Goal: Browse casually: Explore the website without a specific task or goal

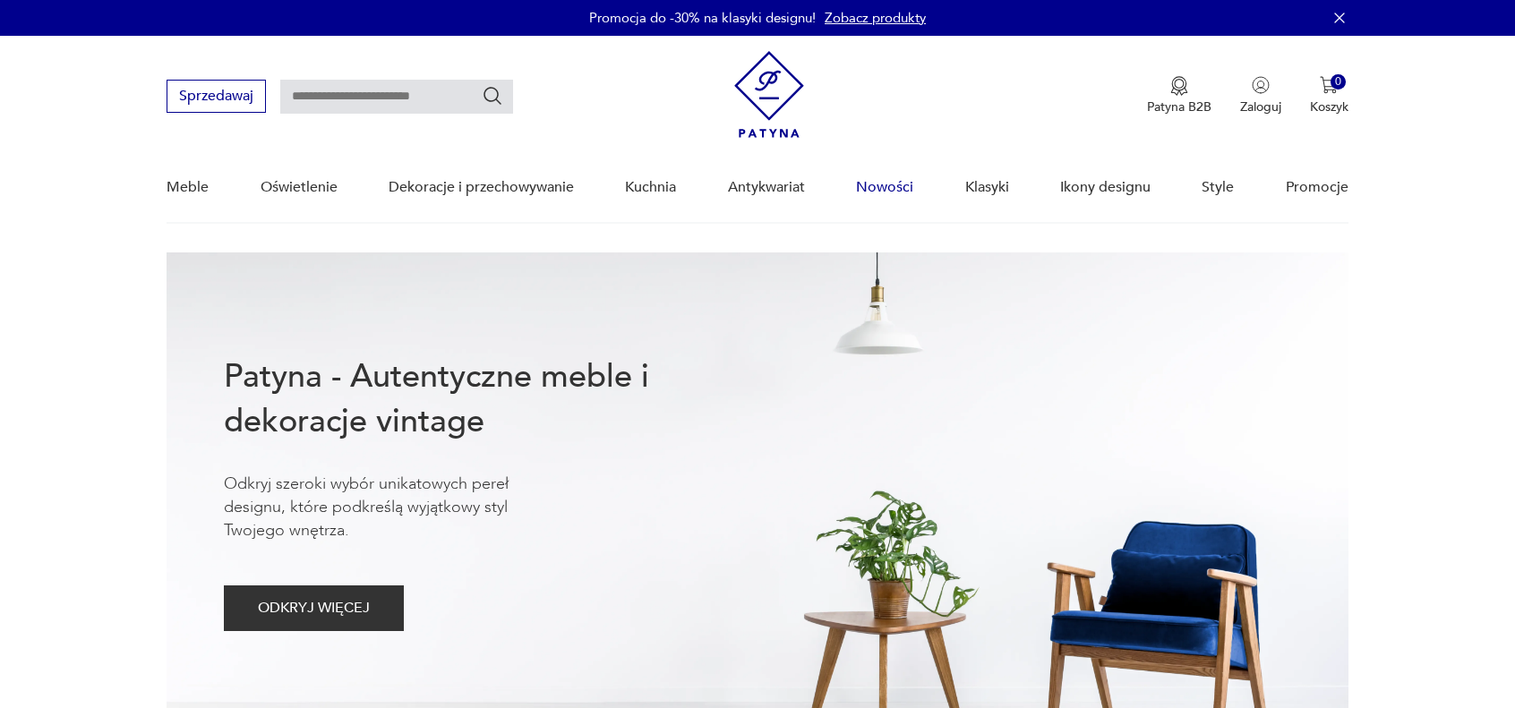
click at [895, 185] on link "Nowości" at bounding box center [884, 187] width 57 height 69
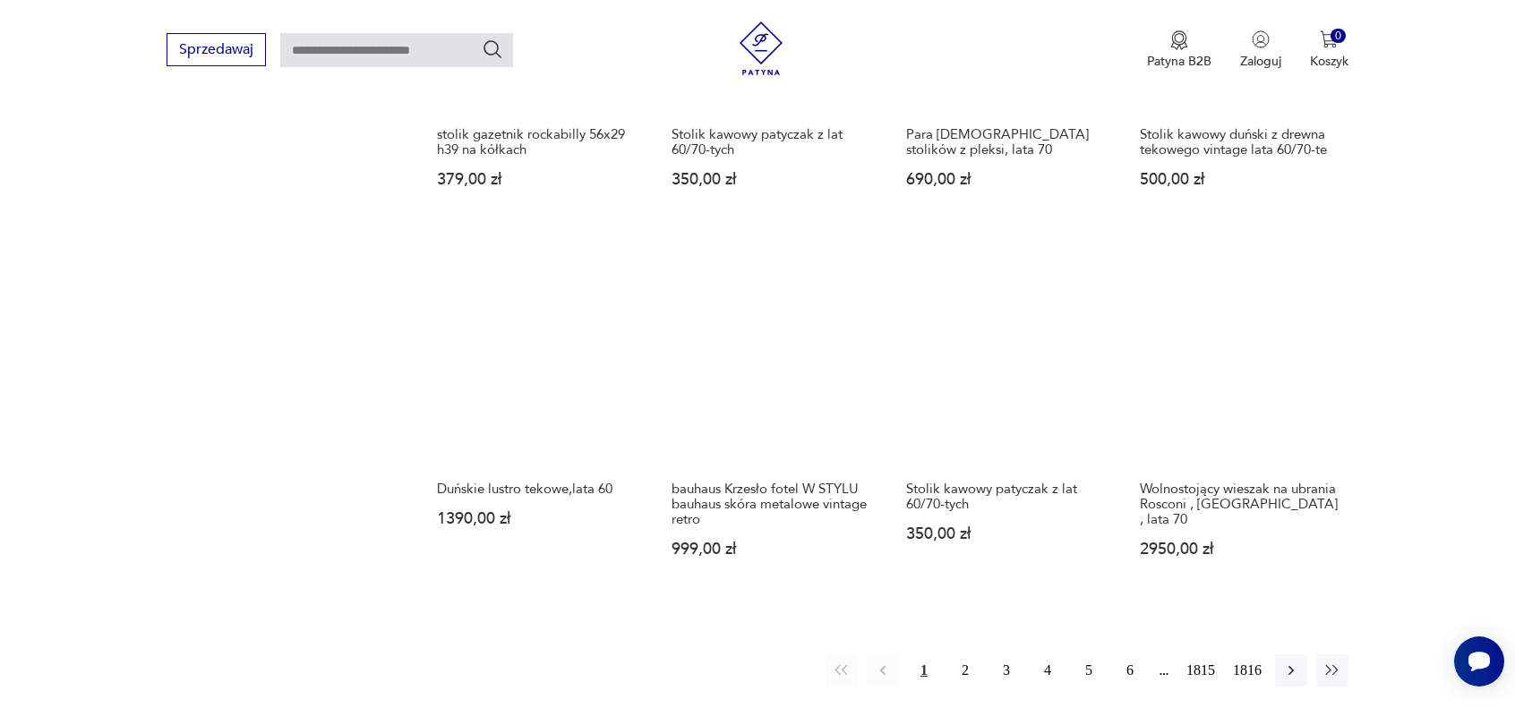
scroll to position [1424, 0]
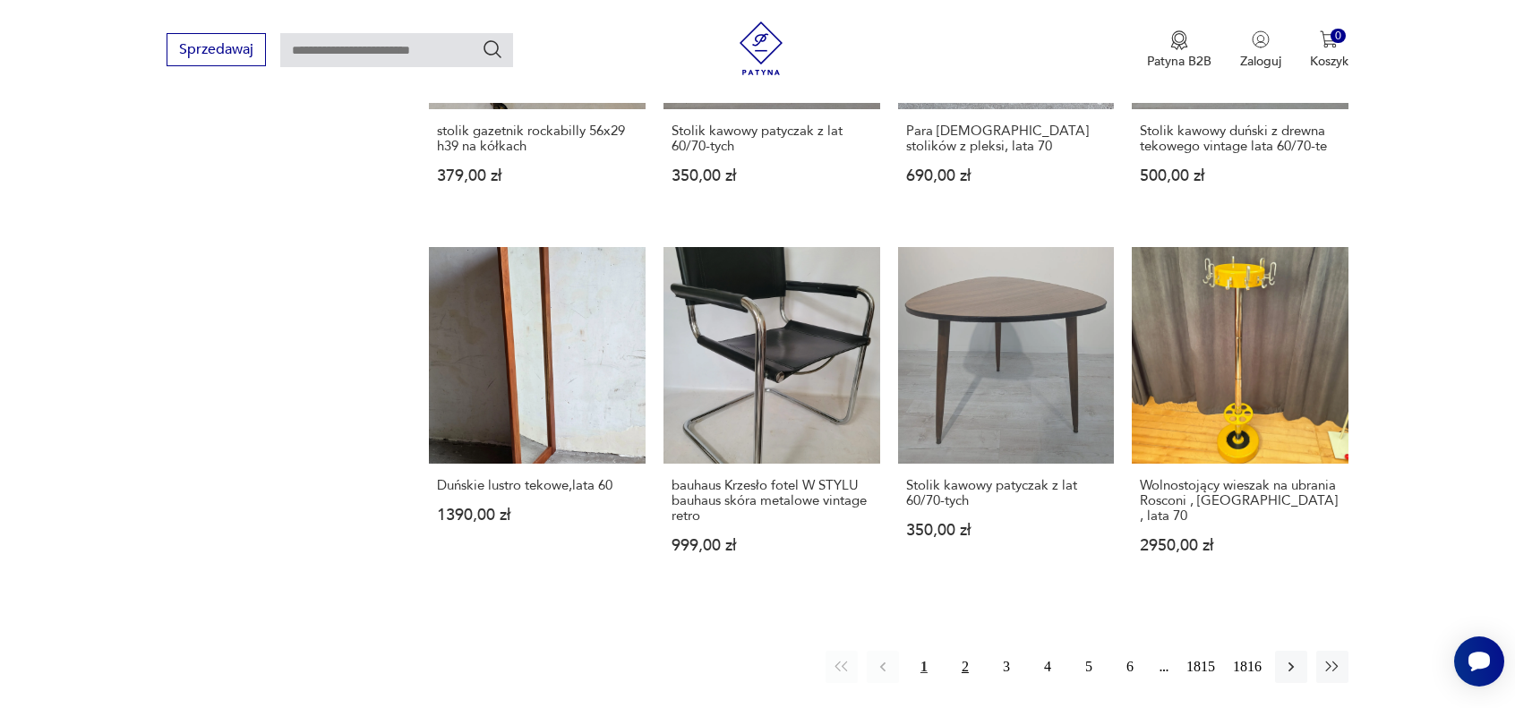
click at [969, 654] on button "2" at bounding box center [965, 667] width 32 height 32
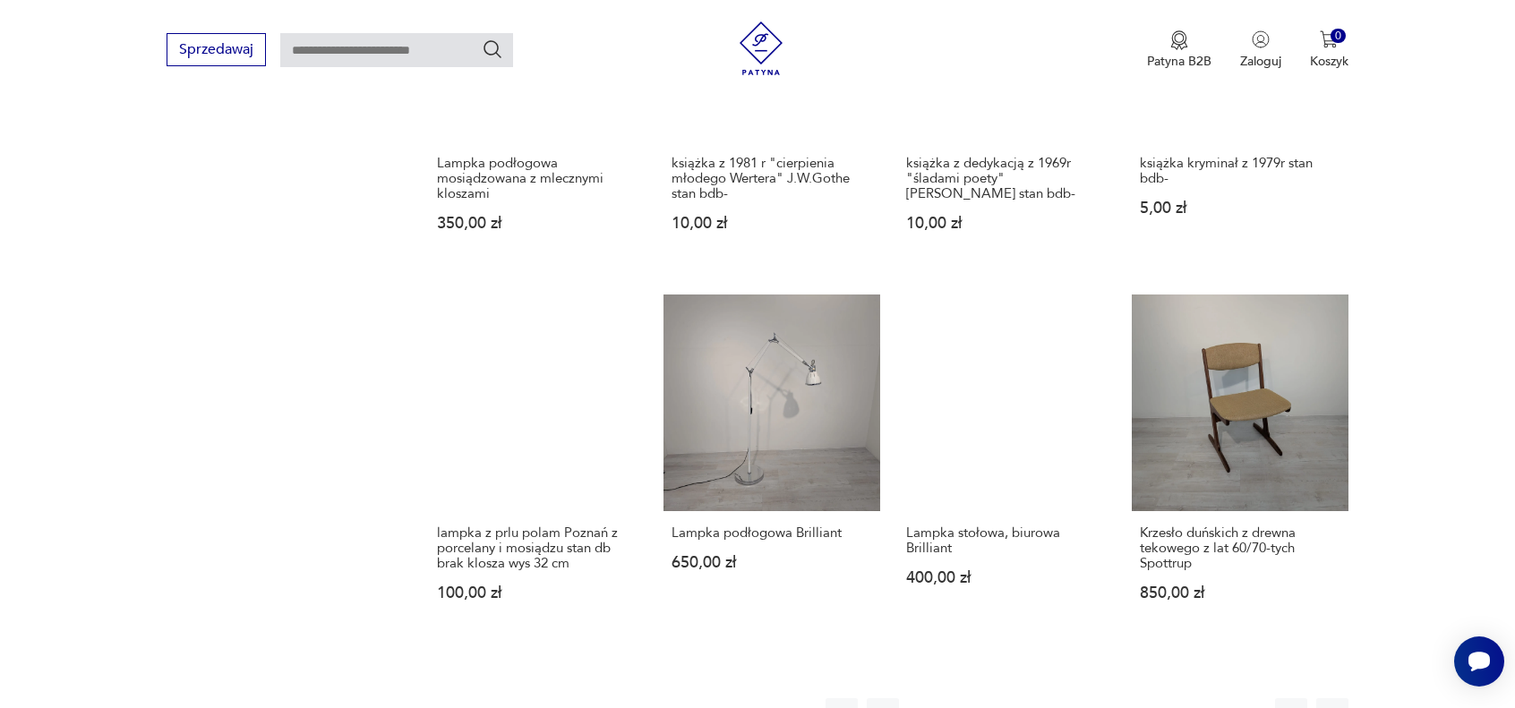
scroll to position [1485, 0]
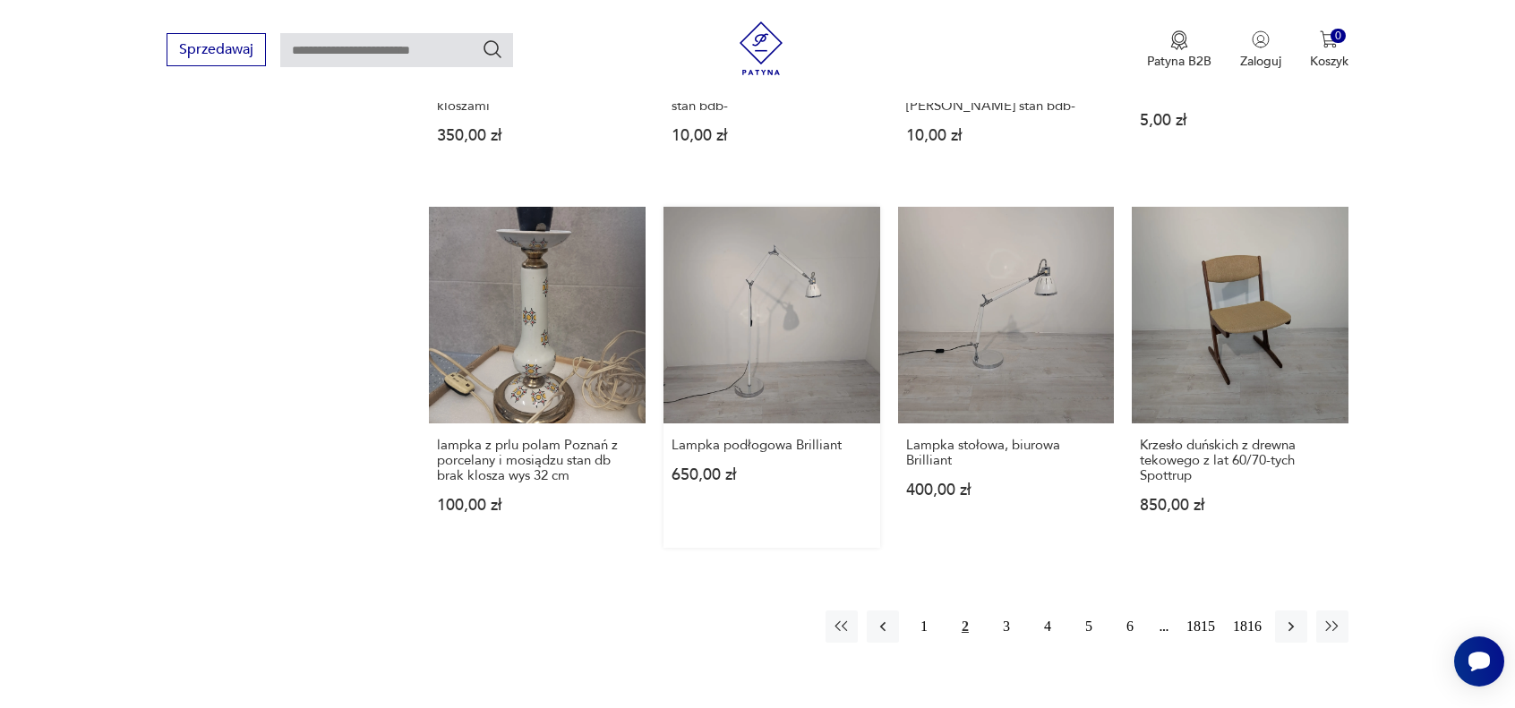
click at [750, 316] on link "Lampka podłogowa Brilliant 650,00 zł" at bounding box center [772, 377] width 217 height 341
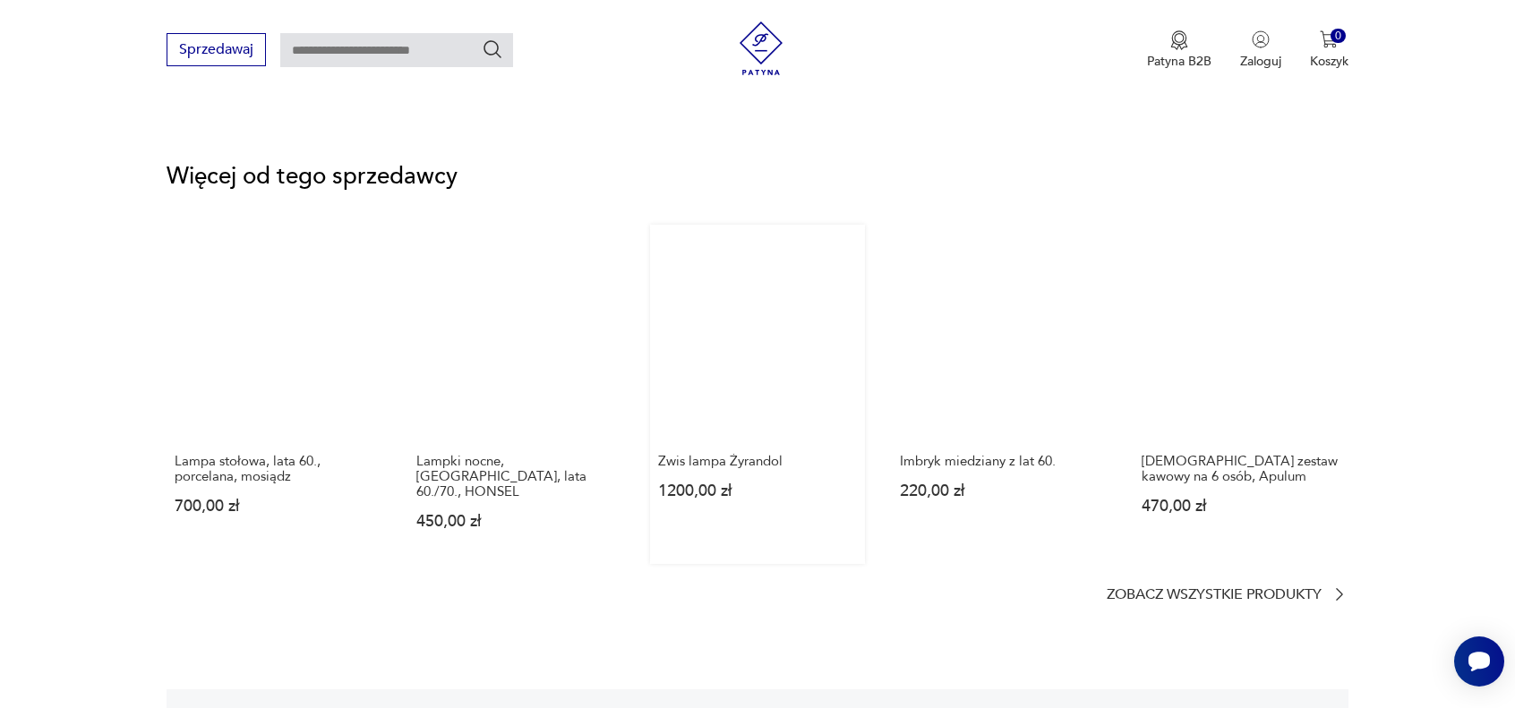
scroll to position [2239, 0]
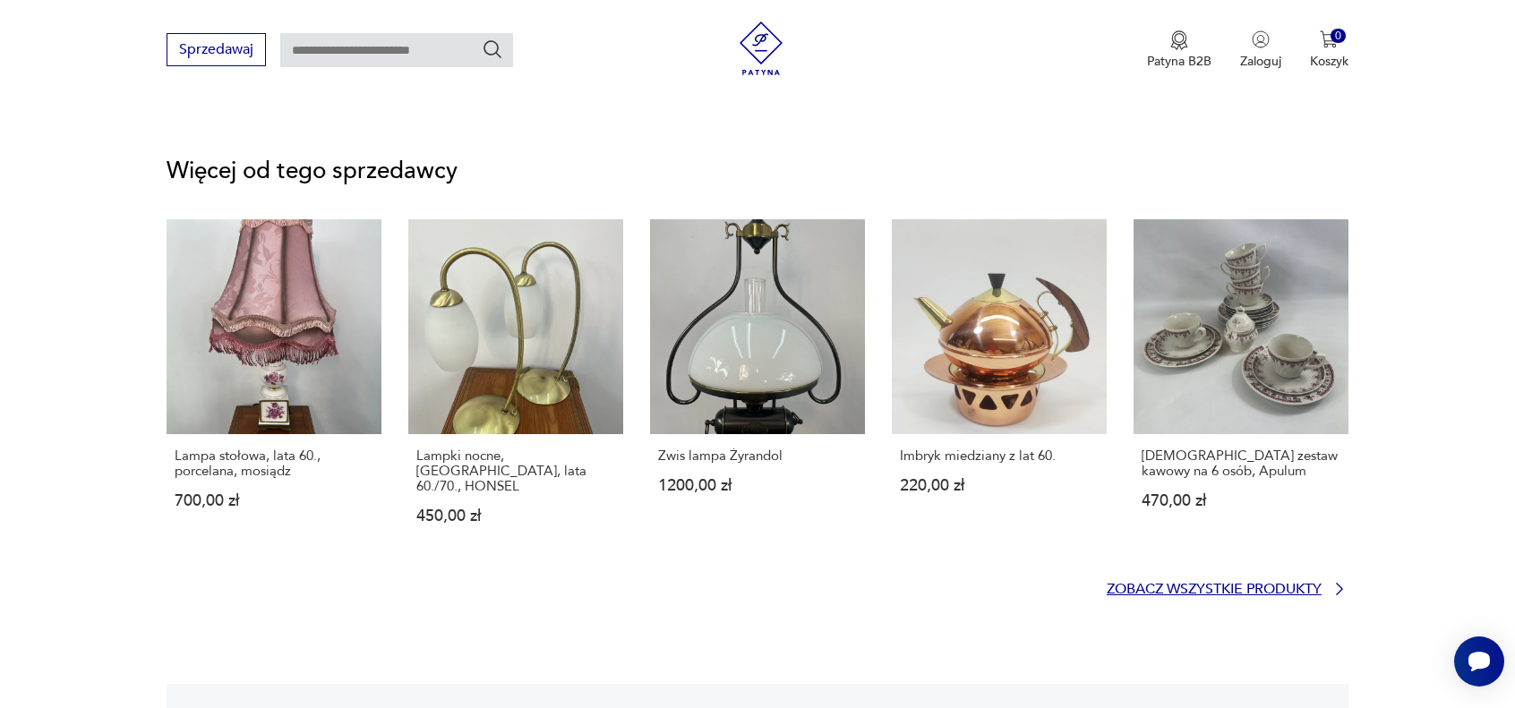
click at [1209, 584] on p "Zobacz wszystkie produkty" at bounding box center [1214, 590] width 215 height 12
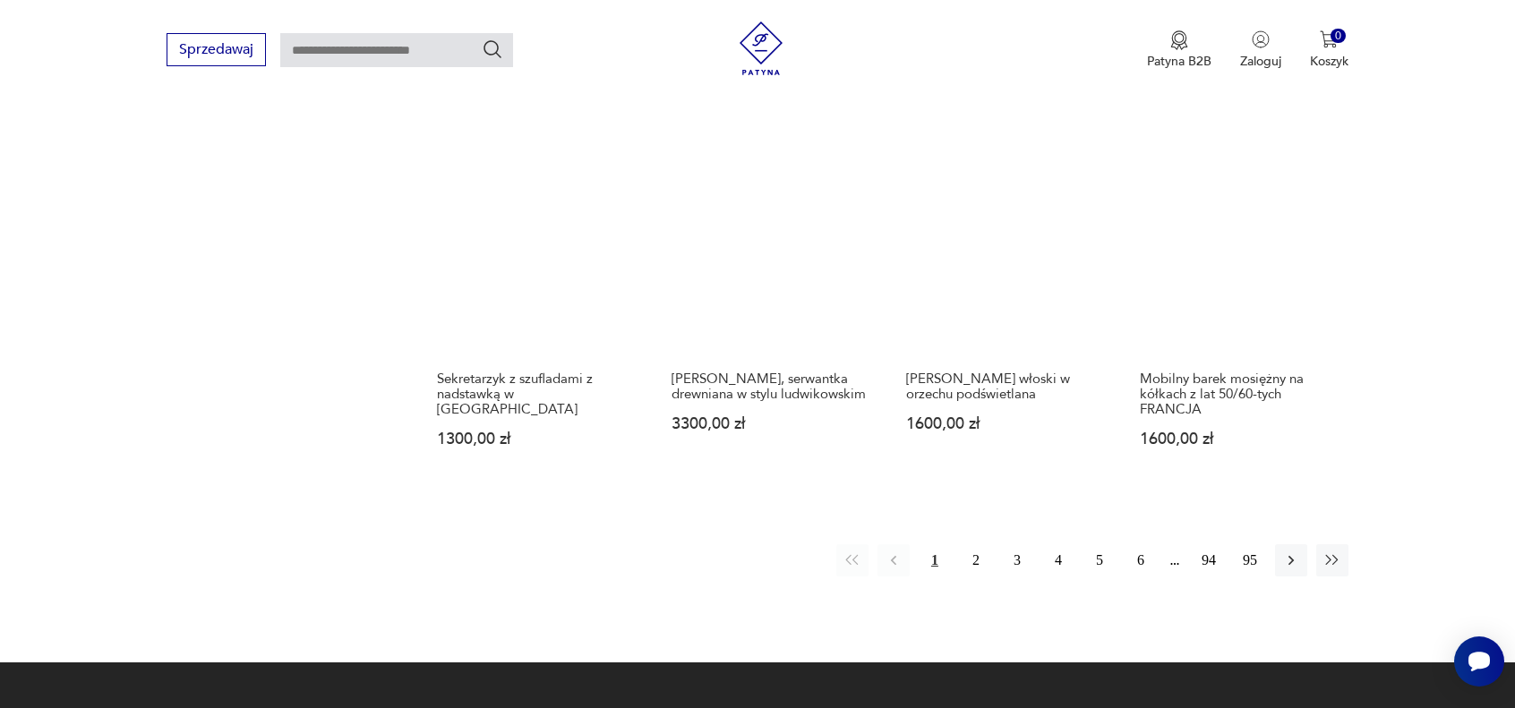
scroll to position [1713, 0]
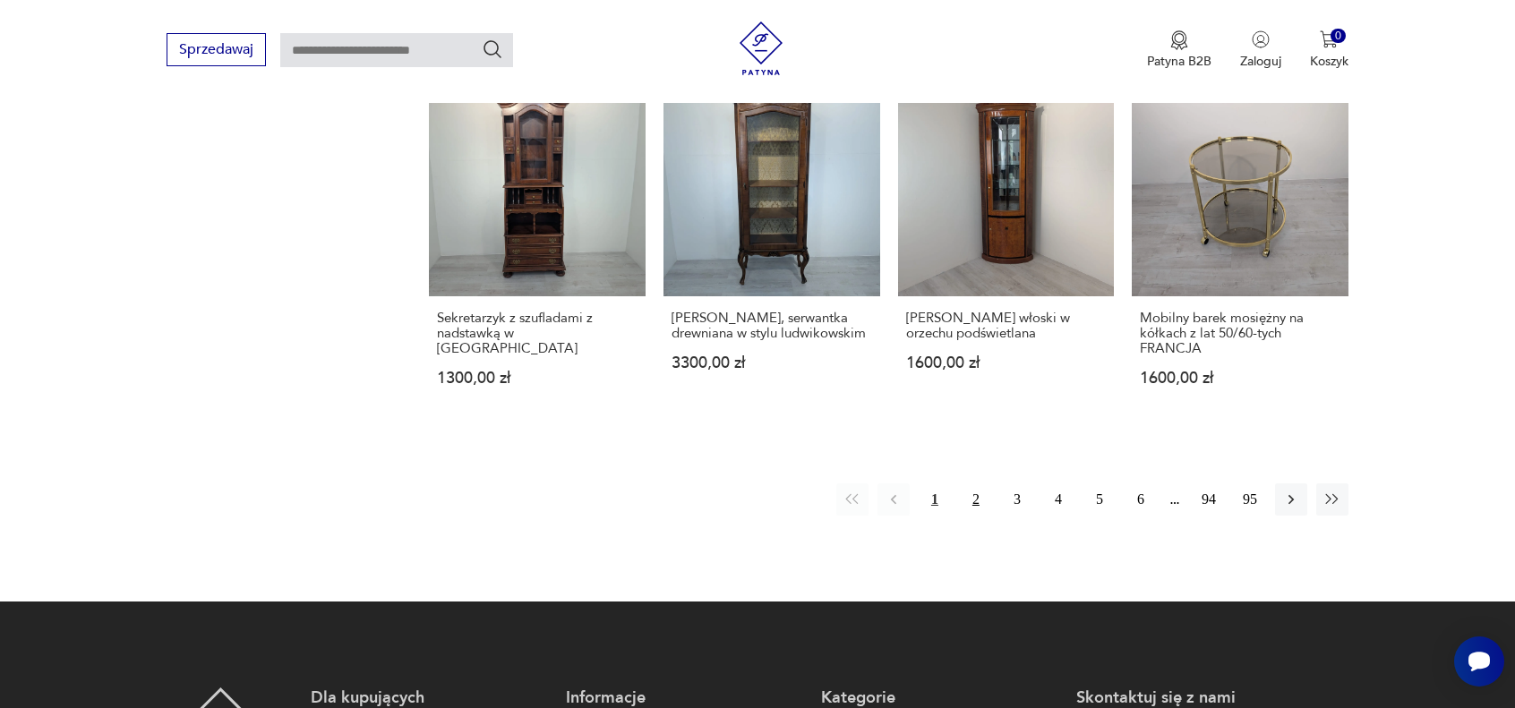
click at [978, 502] on button "2" at bounding box center [976, 500] width 32 height 32
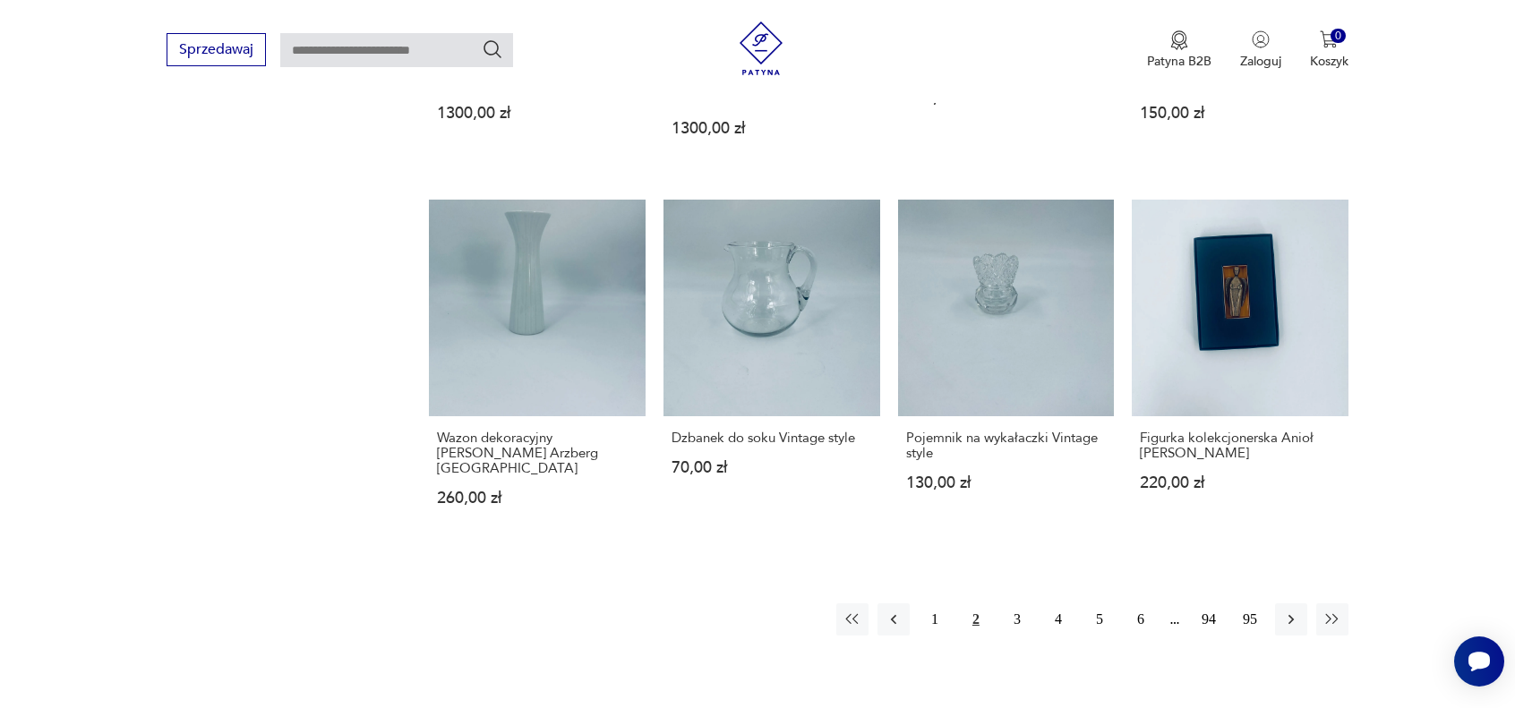
scroll to position [1802, 0]
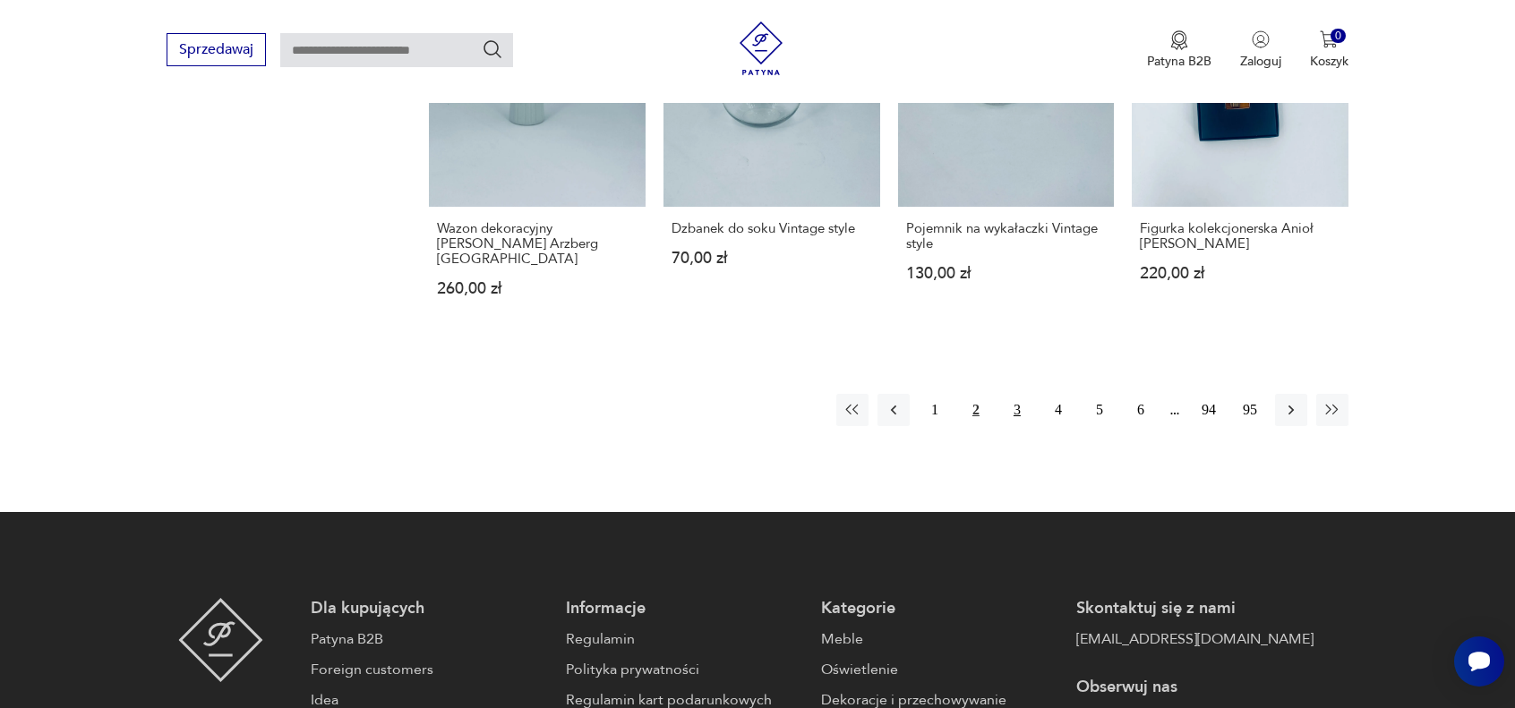
click at [1022, 394] on button "3" at bounding box center [1017, 410] width 32 height 32
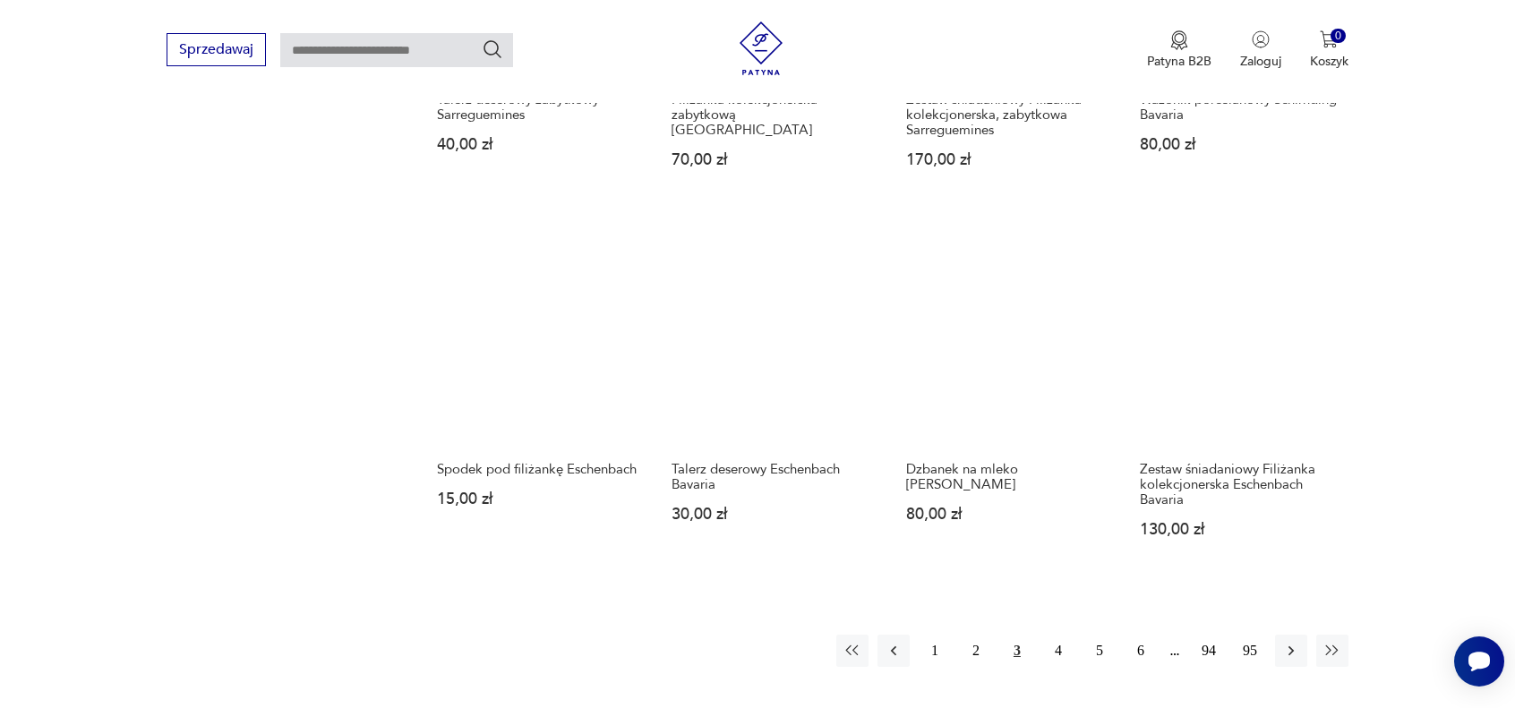
scroll to position [1623, 0]
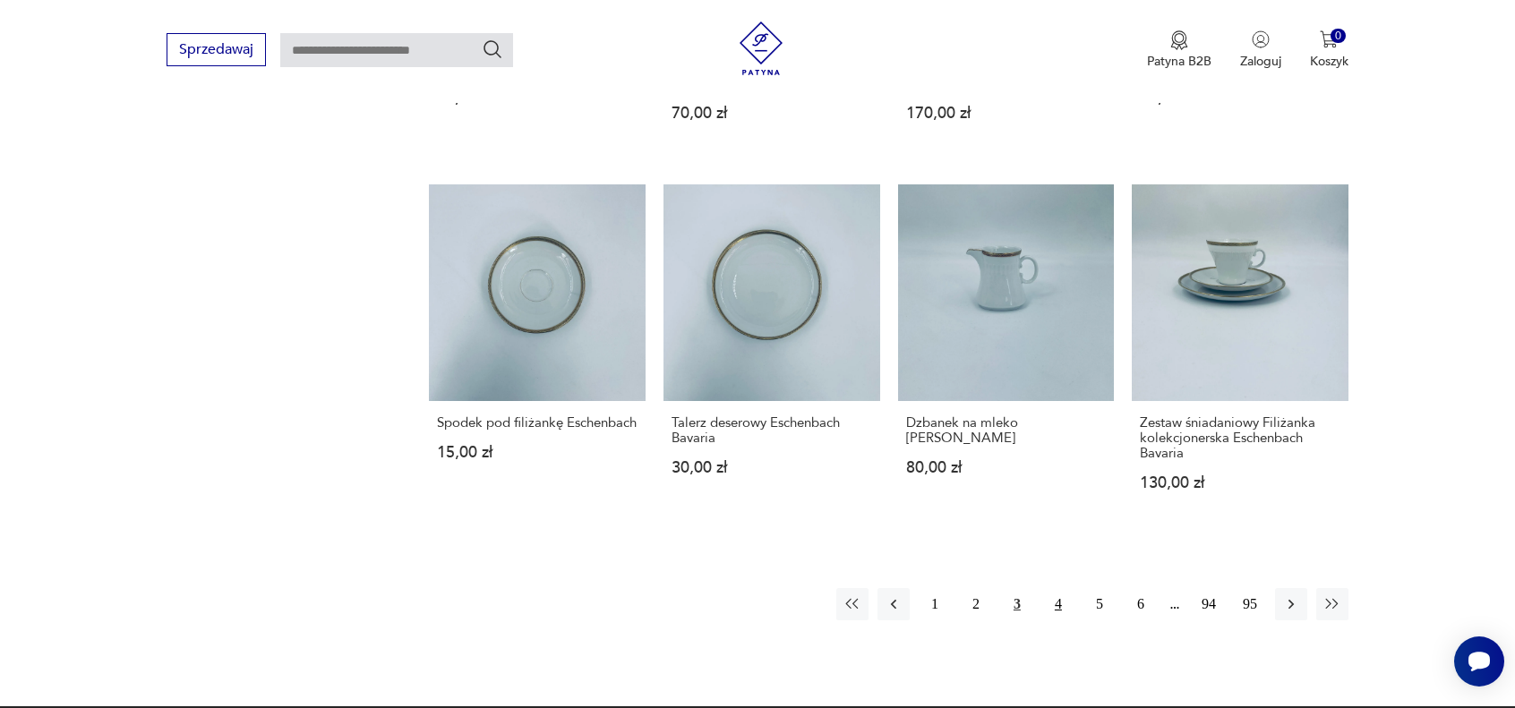
click at [1061, 608] on button "4" at bounding box center [1059, 604] width 32 height 32
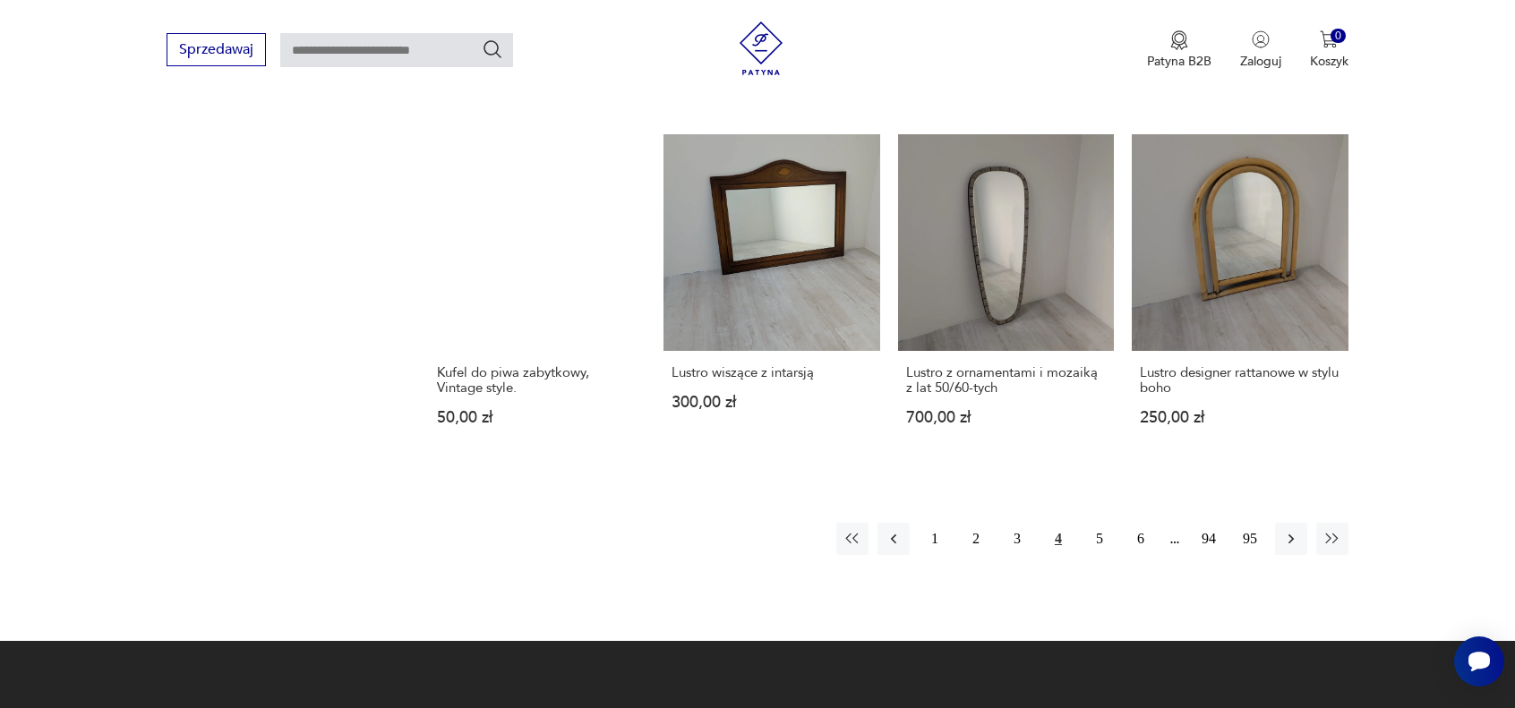
scroll to position [1713, 0]
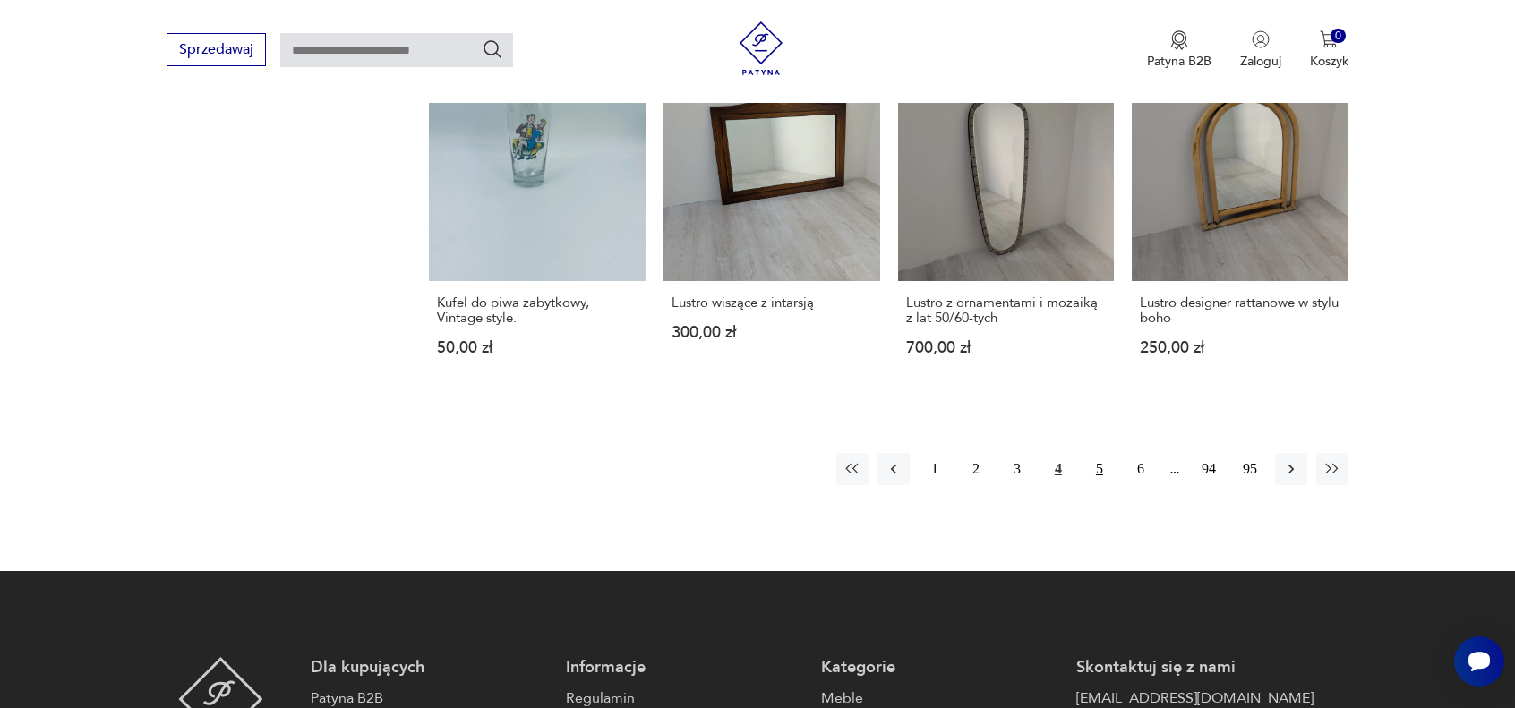
click at [1102, 459] on button "5" at bounding box center [1100, 469] width 32 height 32
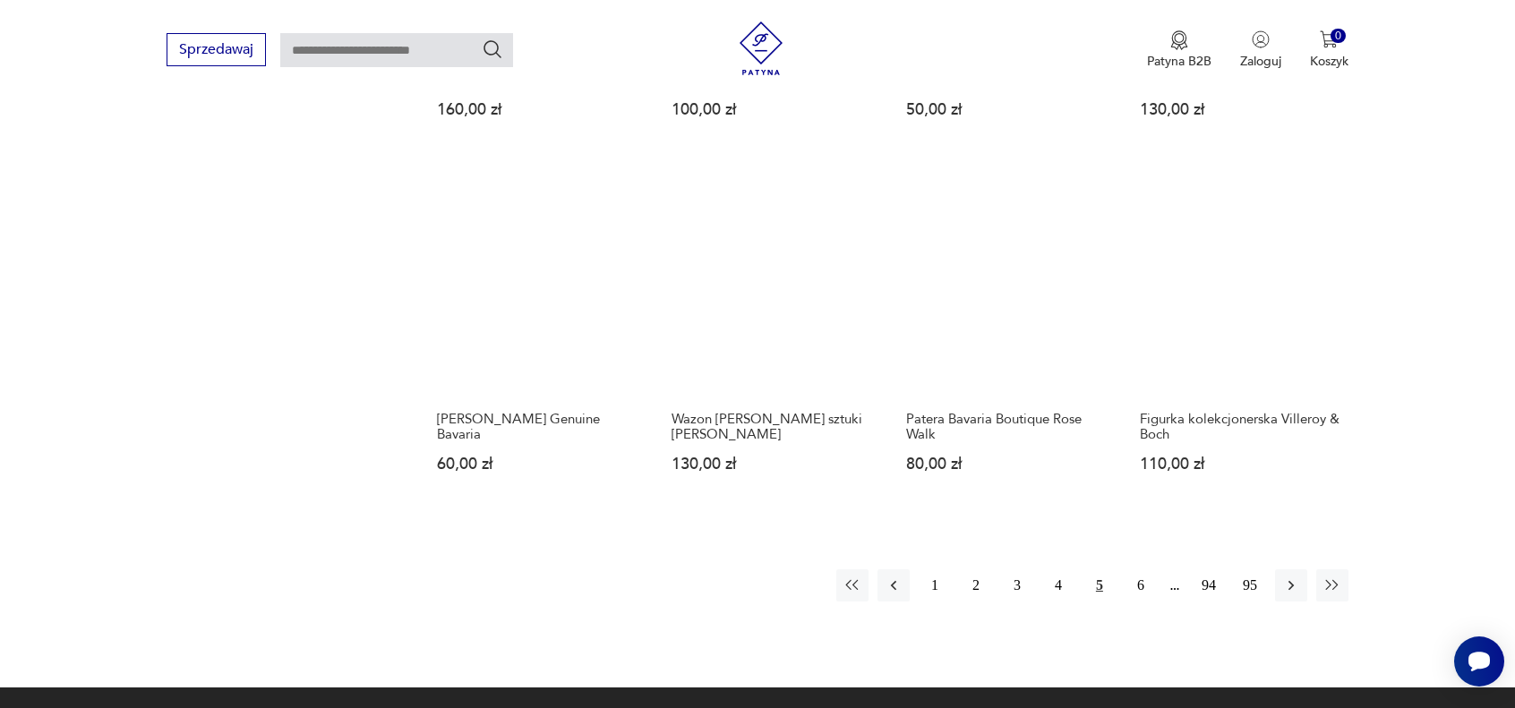
scroll to position [1623, 0]
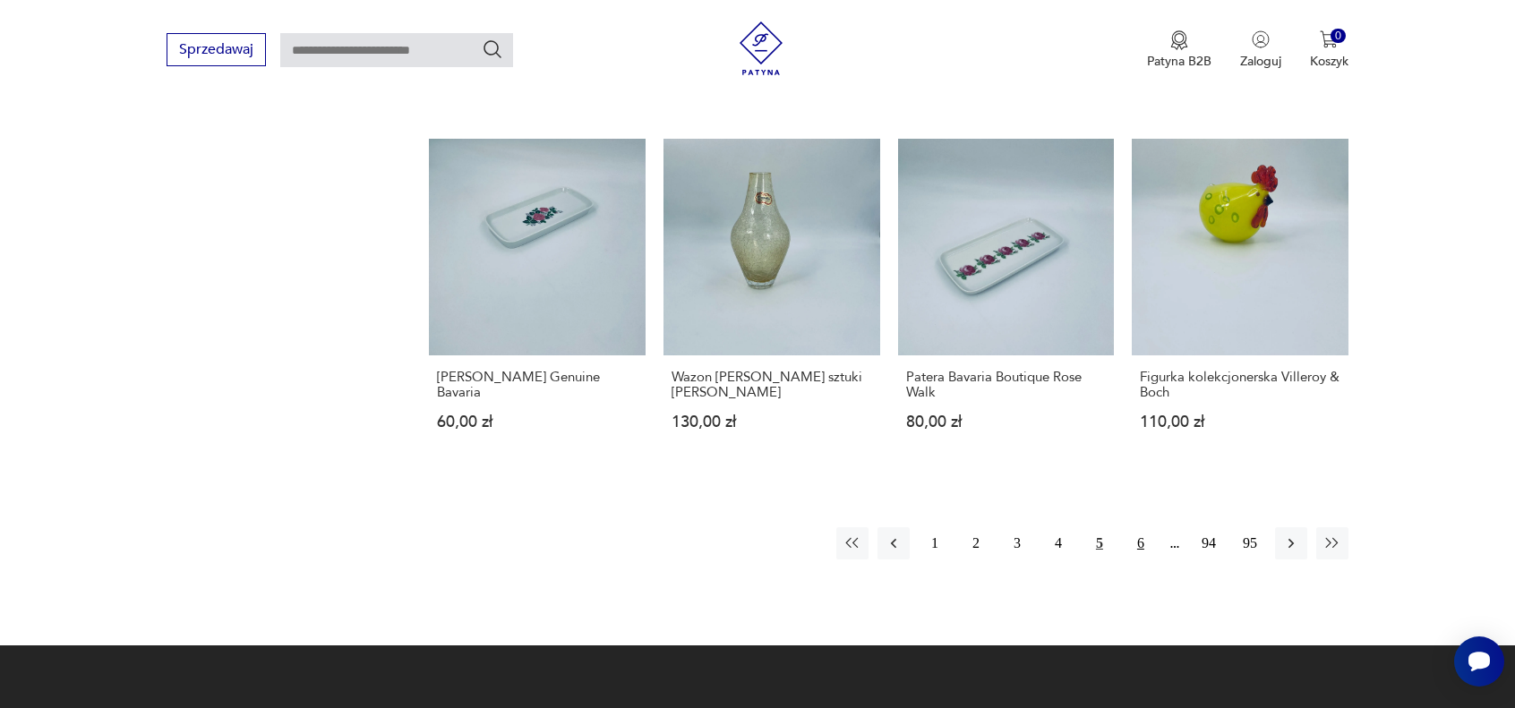
click at [1138, 544] on button "6" at bounding box center [1141, 544] width 32 height 32
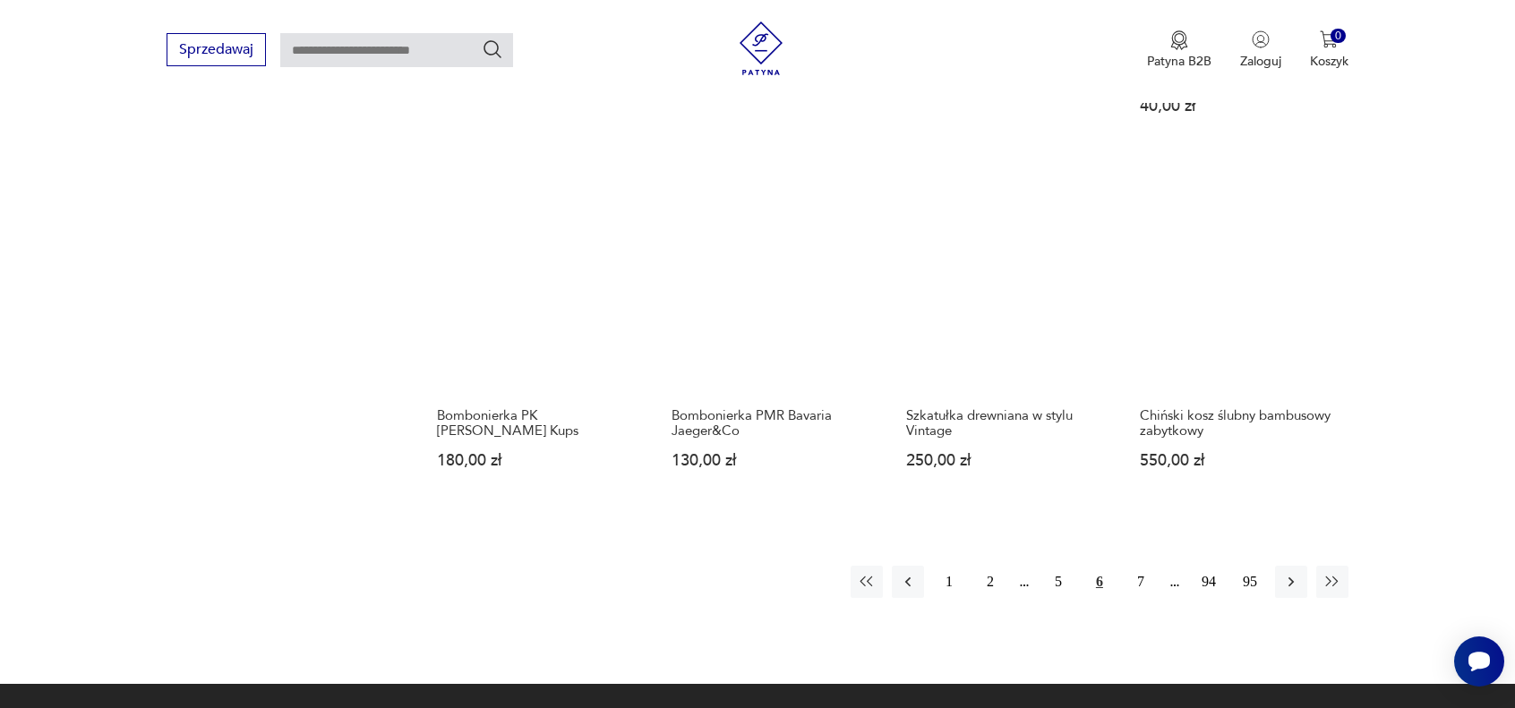
scroll to position [1623, 0]
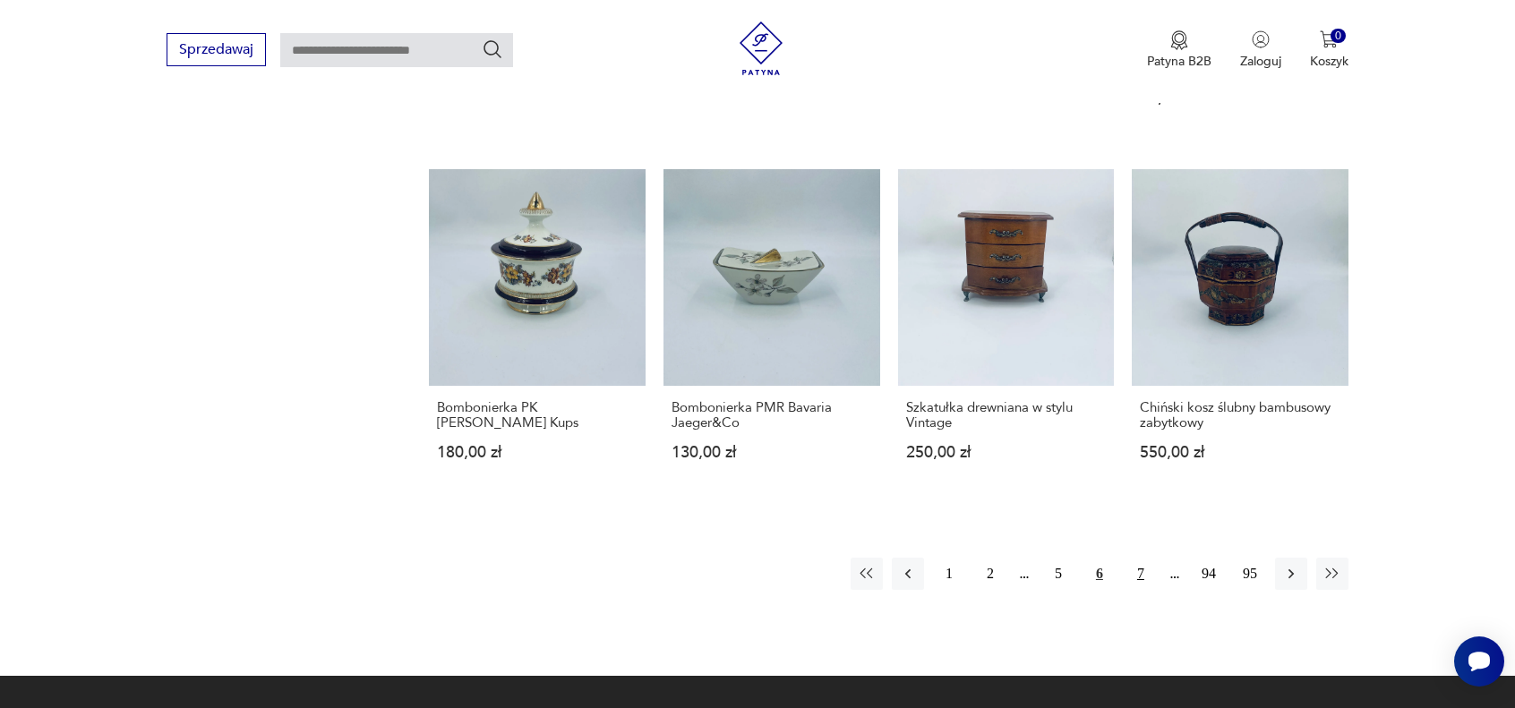
click at [1142, 573] on button "7" at bounding box center [1141, 574] width 32 height 32
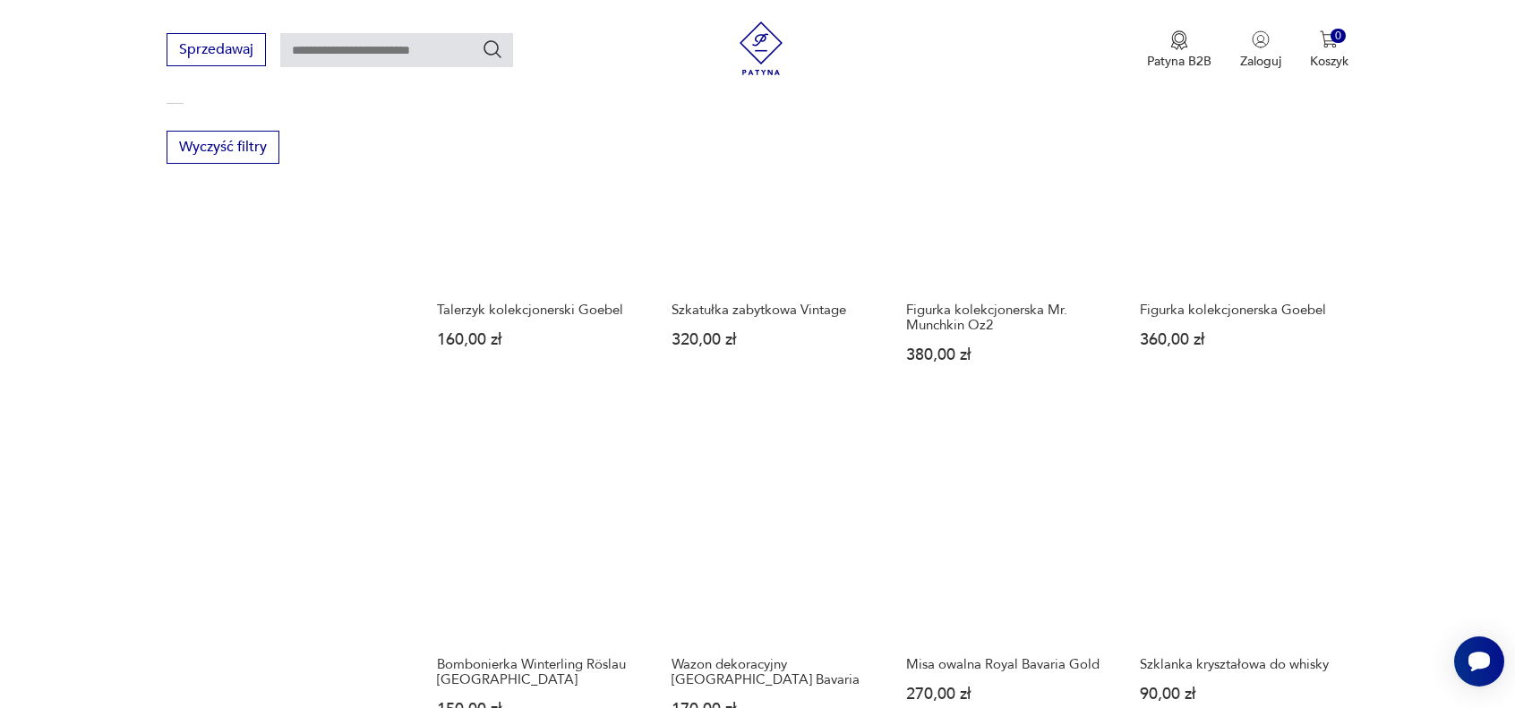
scroll to position [1623, 0]
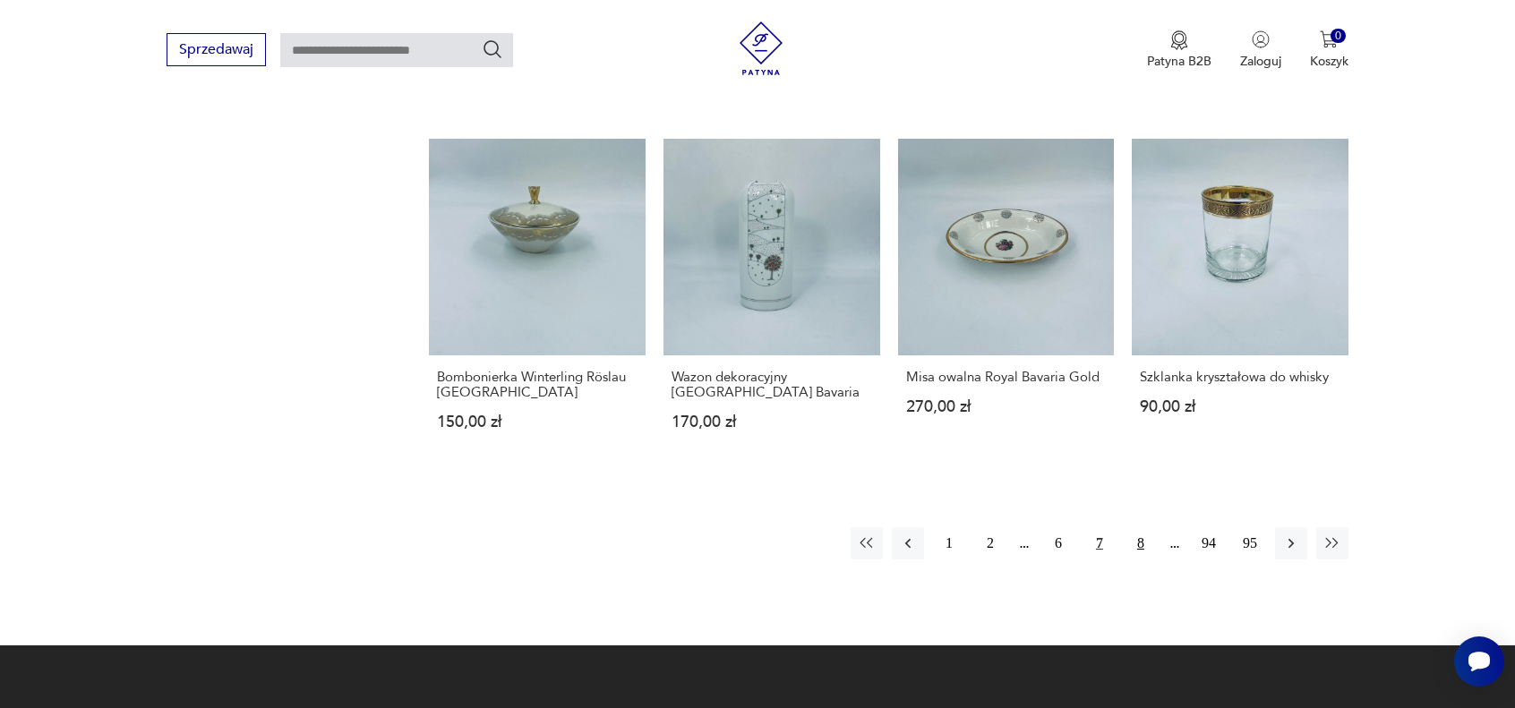
click at [1140, 542] on button "8" at bounding box center [1141, 544] width 32 height 32
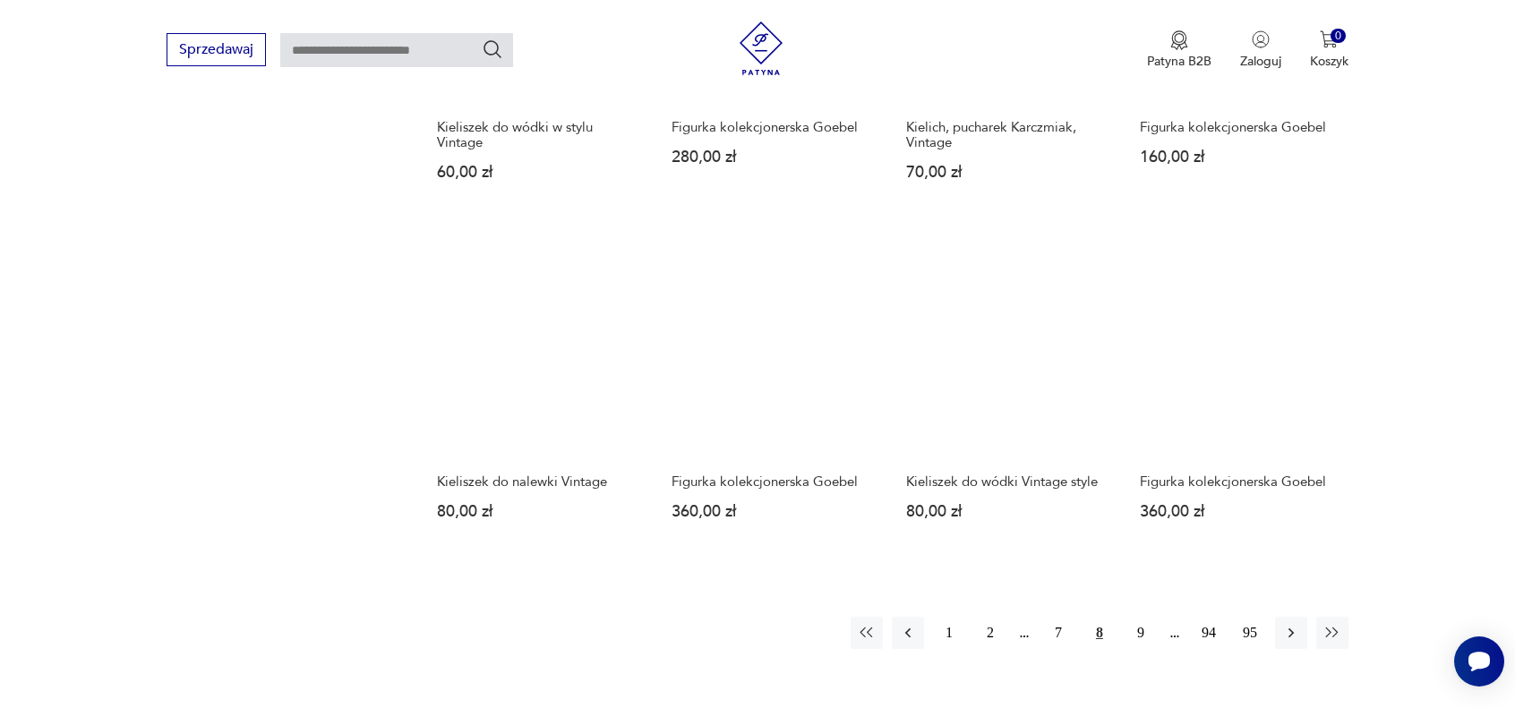
scroll to position [1533, 0]
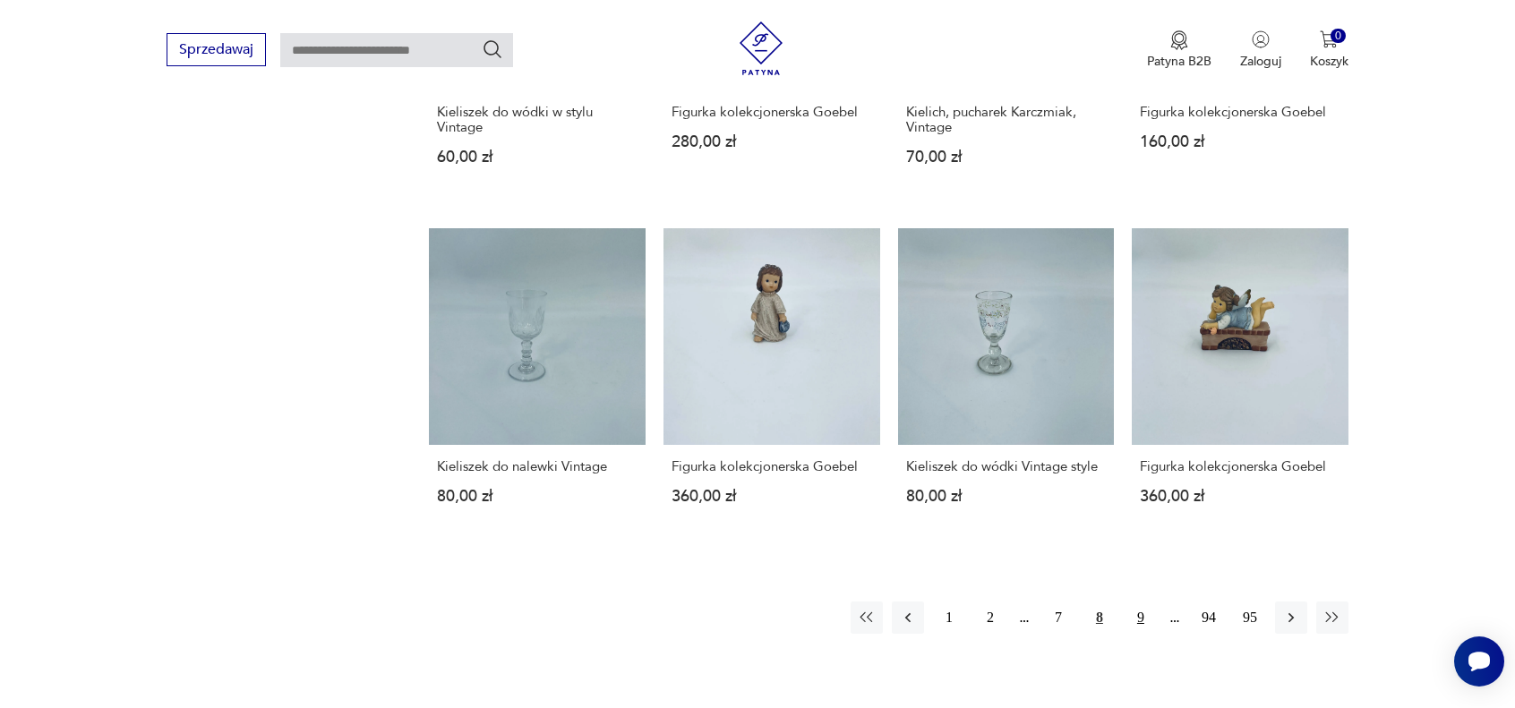
click at [1141, 618] on button "9" at bounding box center [1141, 618] width 32 height 32
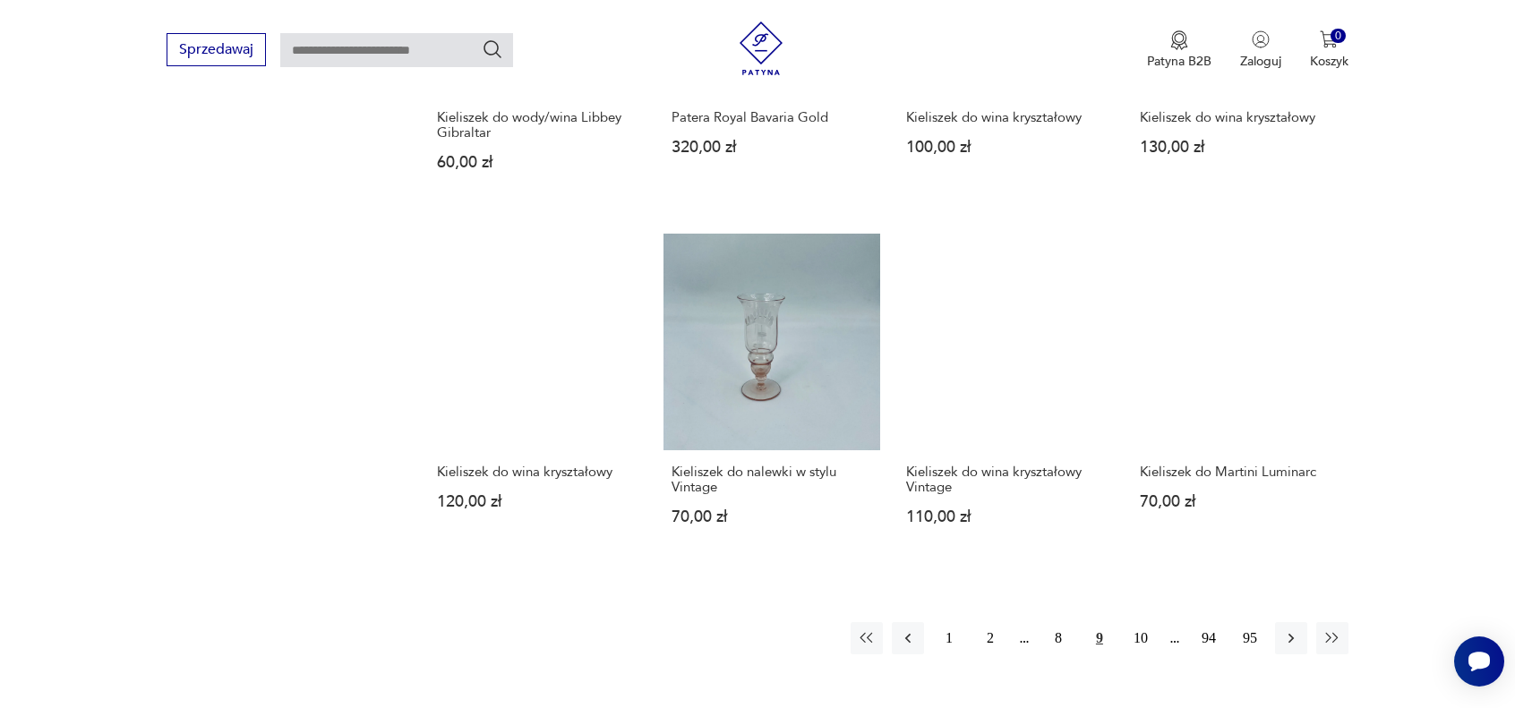
scroll to position [1533, 0]
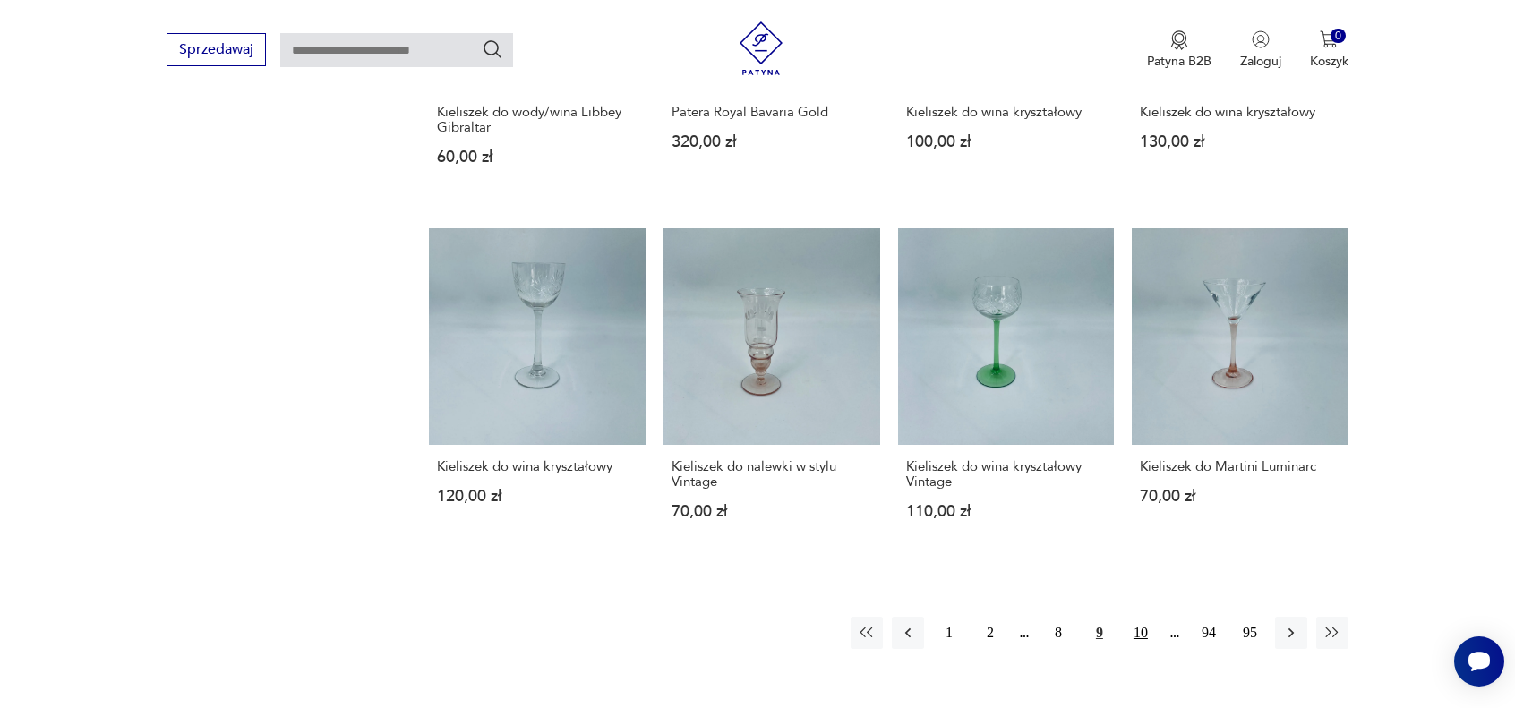
click at [1140, 631] on button "10" at bounding box center [1141, 633] width 32 height 32
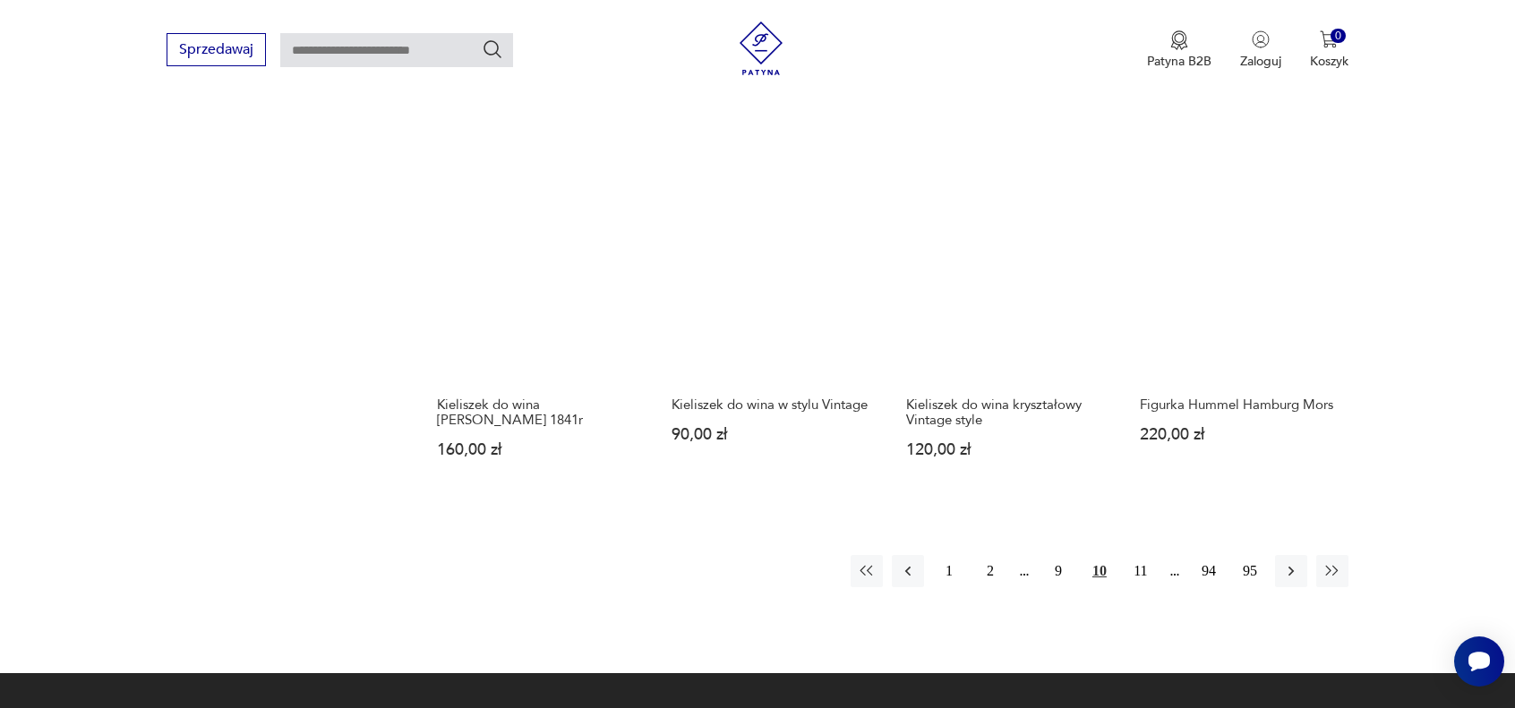
scroll to position [1623, 0]
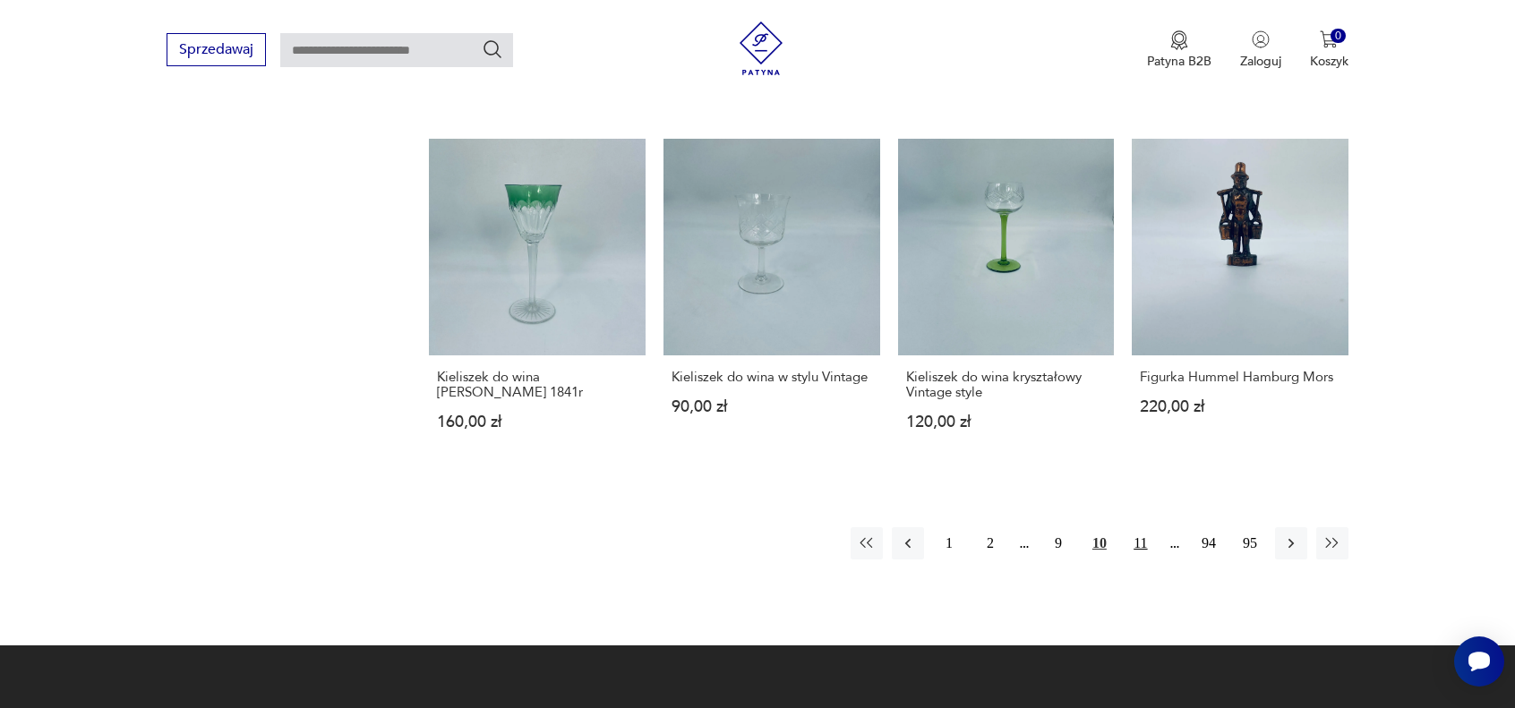
click at [1139, 543] on button "11" at bounding box center [1141, 544] width 32 height 32
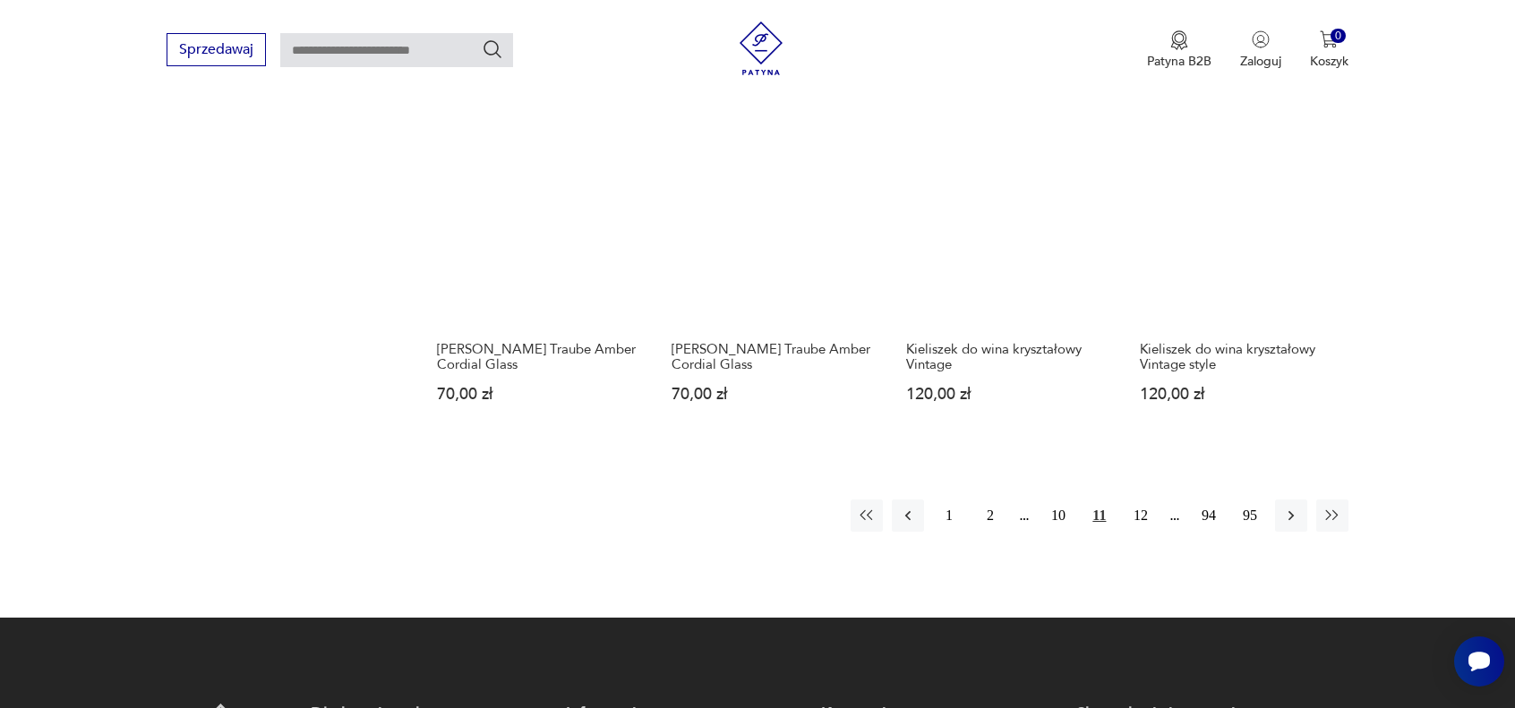
scroll to position [1713, 0]
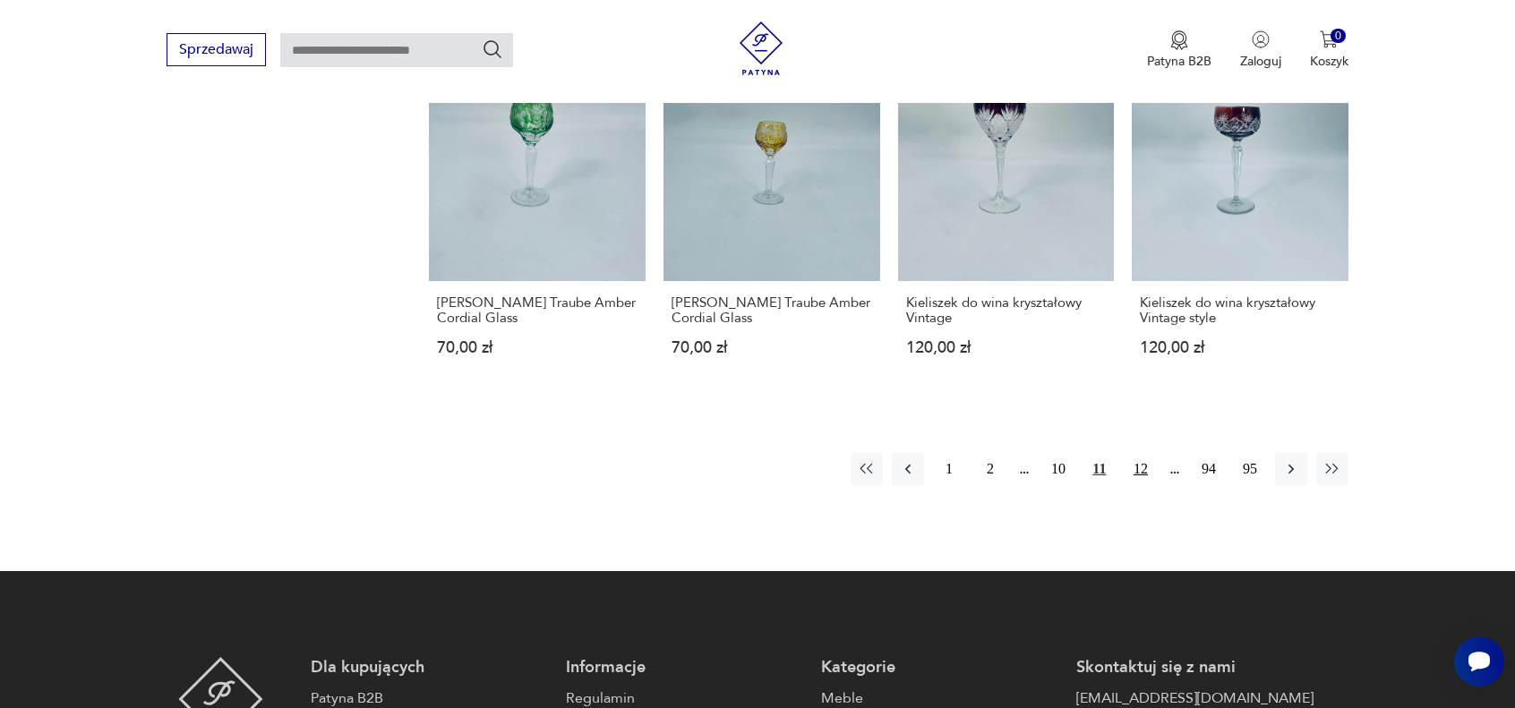
click at [1140, 453] on button "12" at bounding box center [1141, 469] width 32 height 32
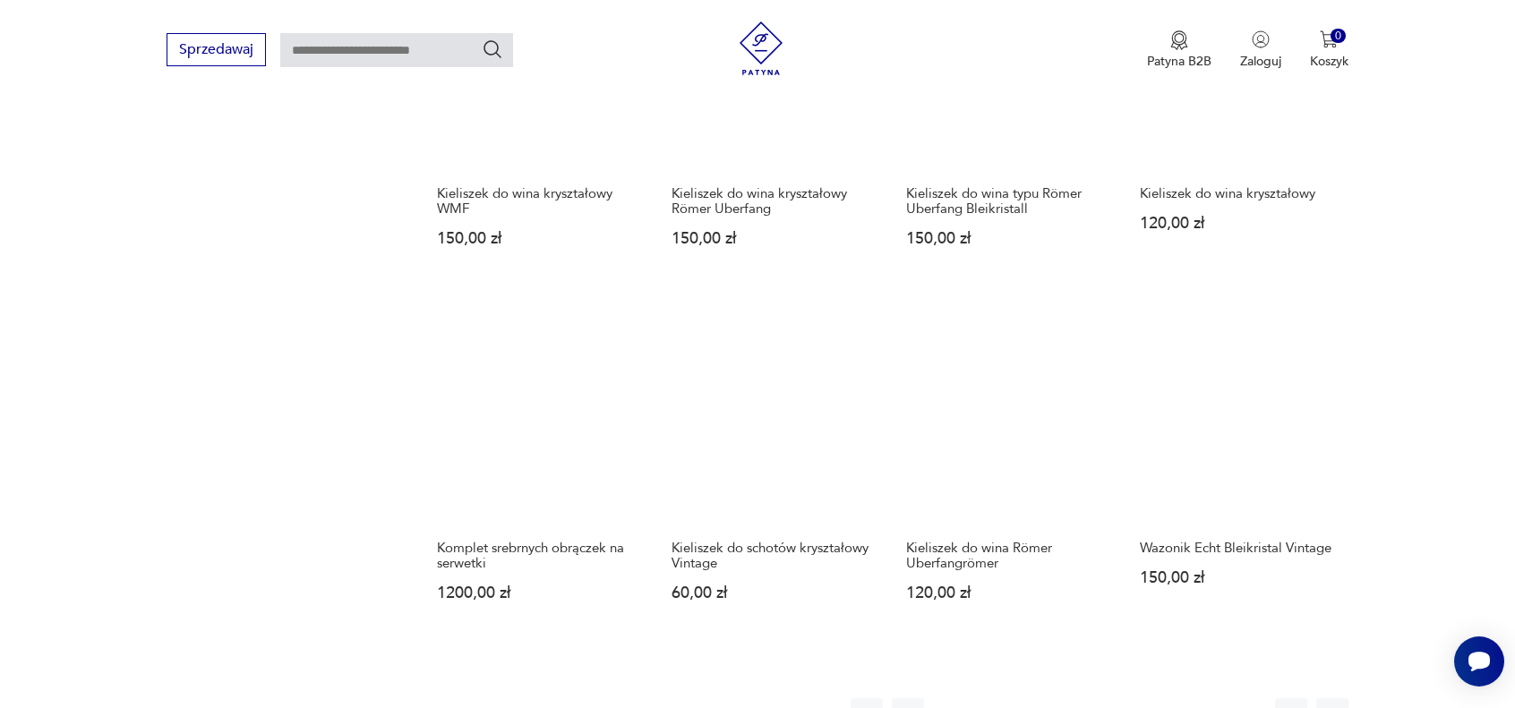
scroll to position [1533, 0]
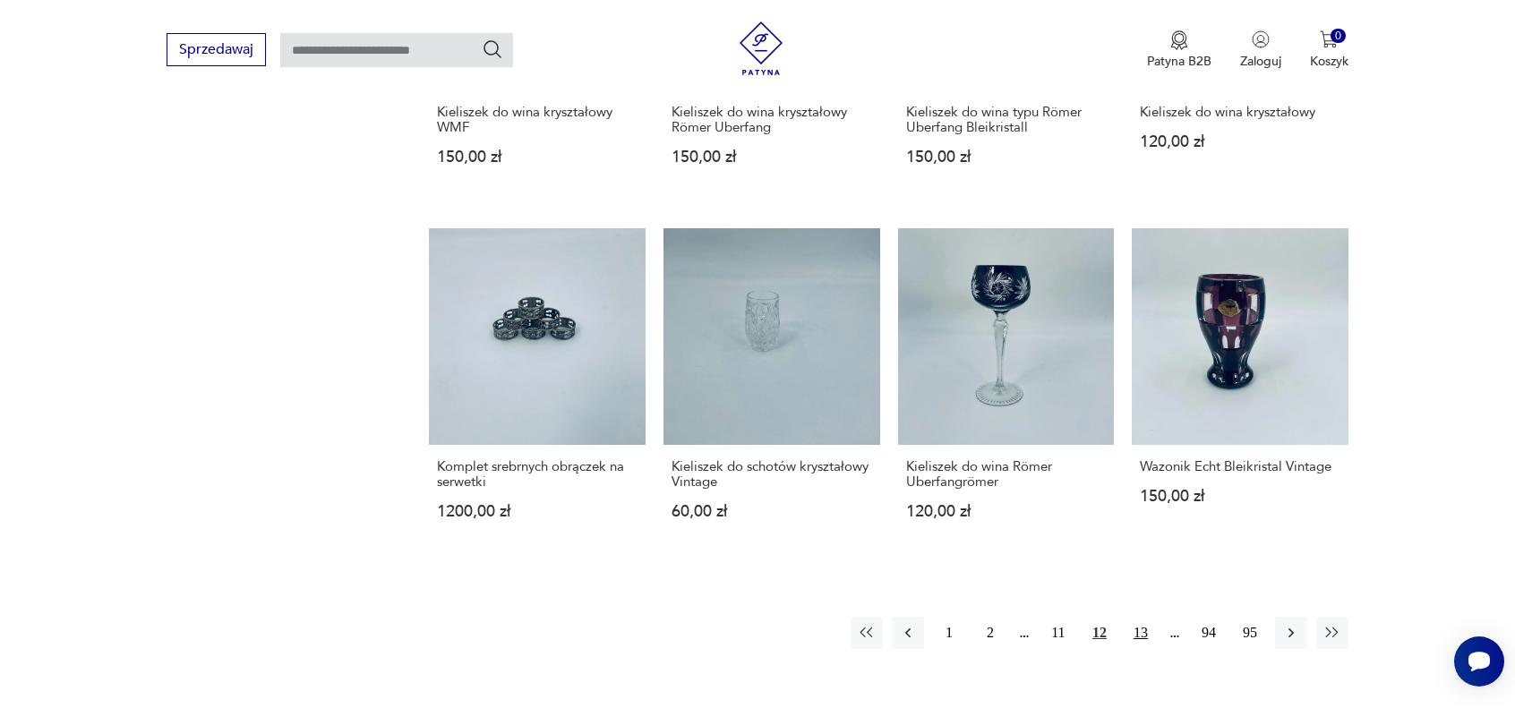
click at [1138, 640] on button "13" at bounding box center [1141, 633] width 32 height 32
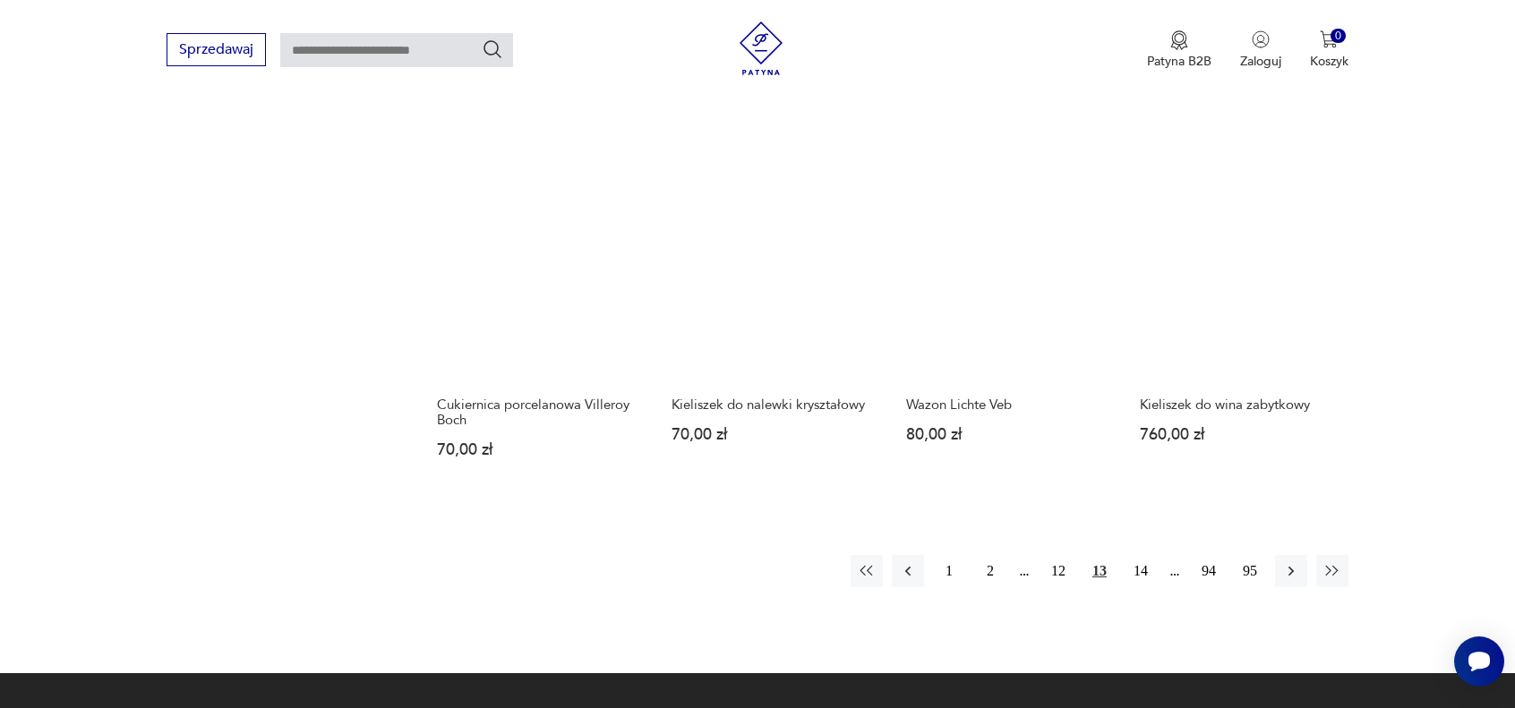
scroll to position [1713, 0]
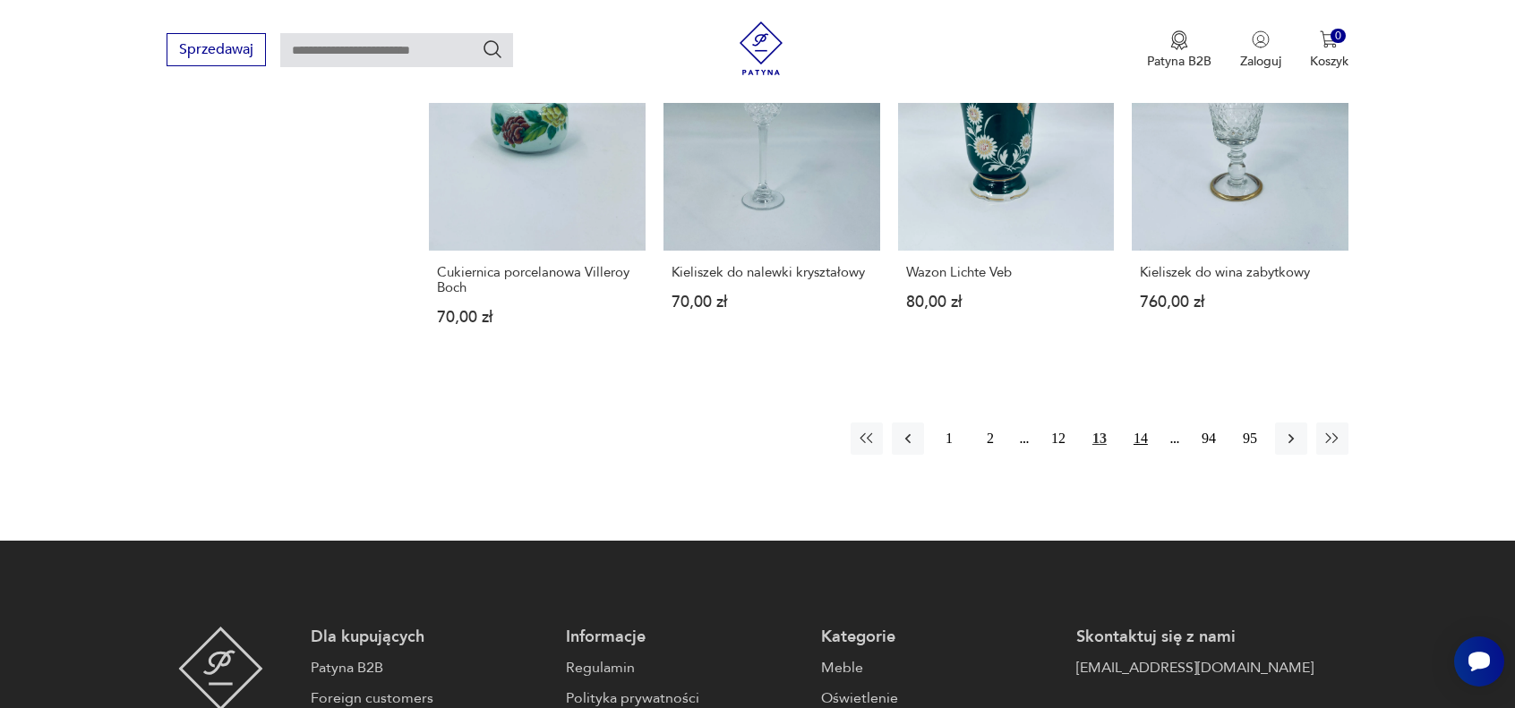
click at [1138, 453] on button "14" at bounding box center [1141, 439] width 32 height 32
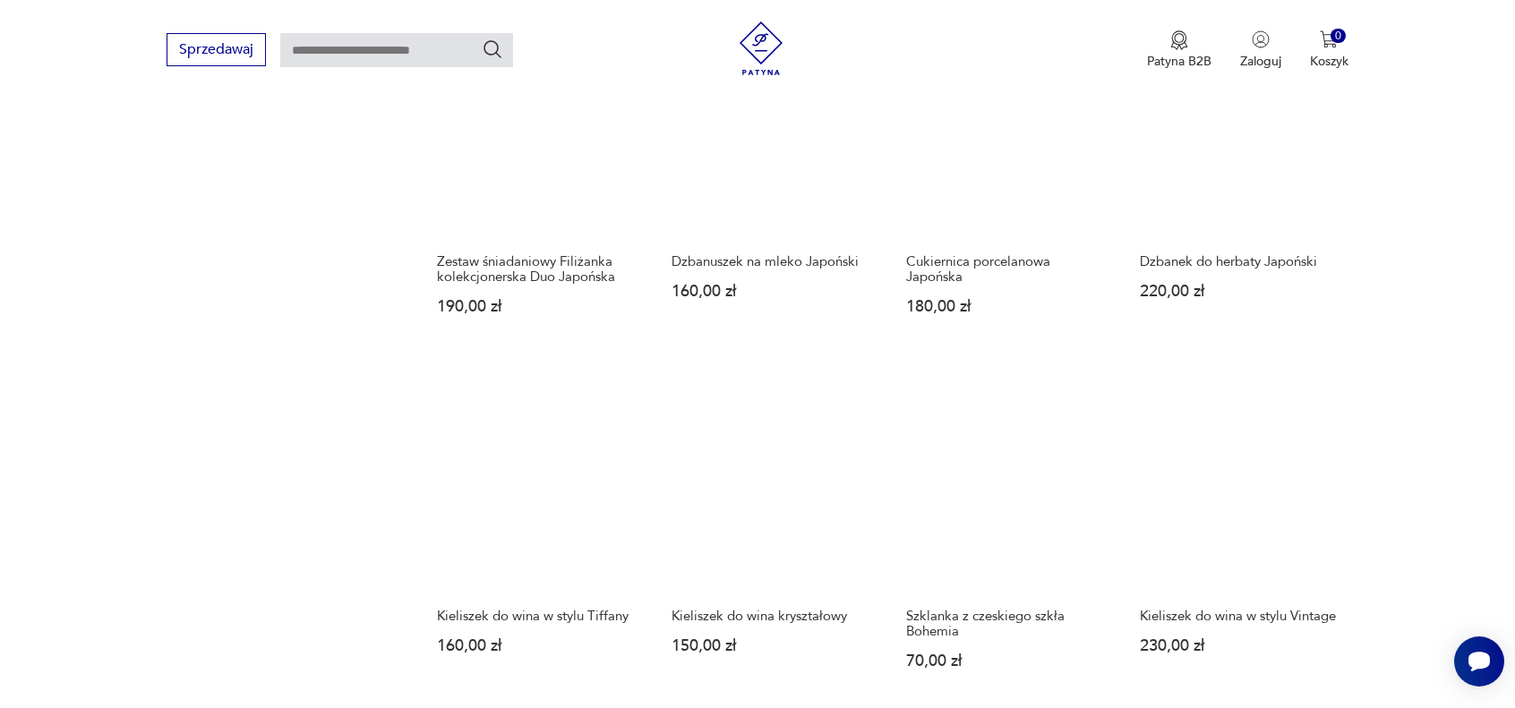
scroll to position [1623, 0]
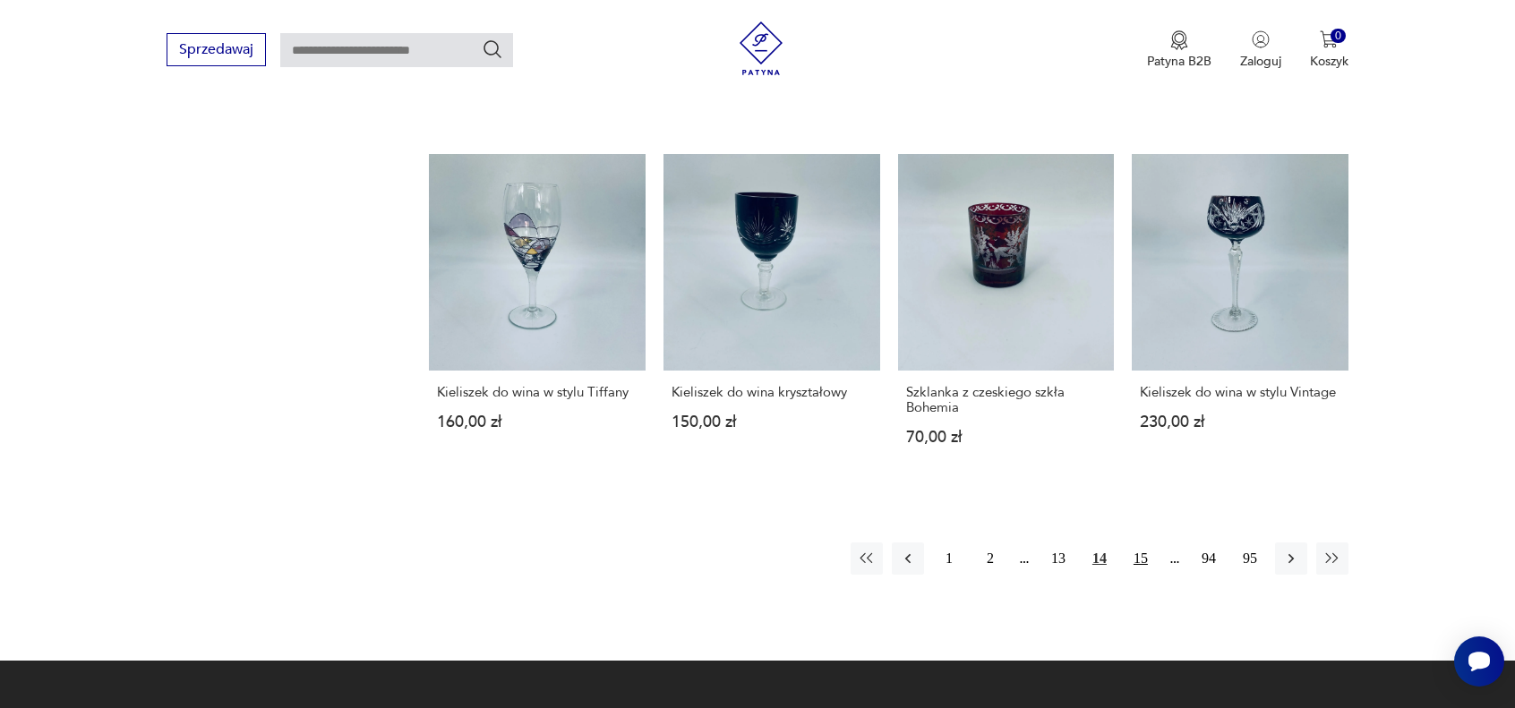
click at [1142, 543] on button "15" at bounding box center [1141, 559] width 32 height 32
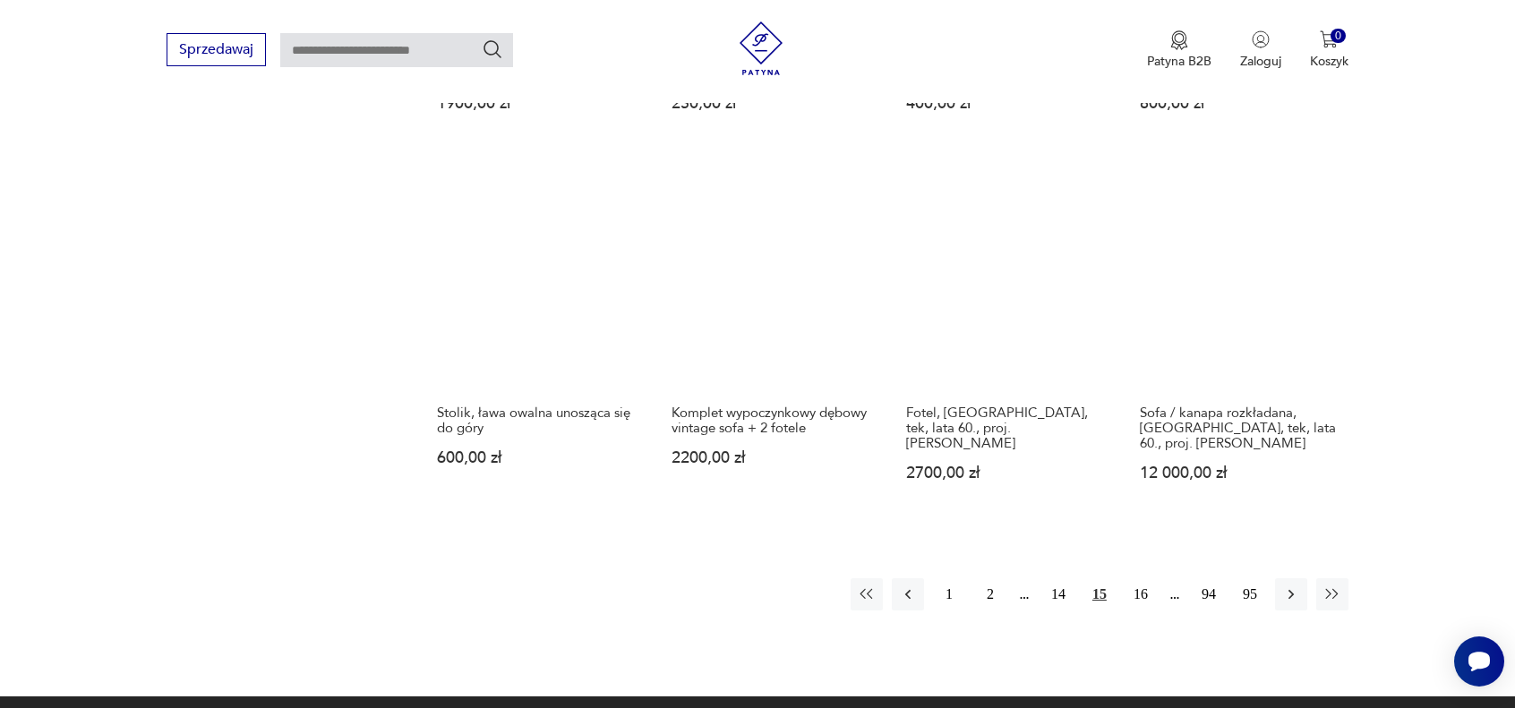
scroll to position [1623, 0]
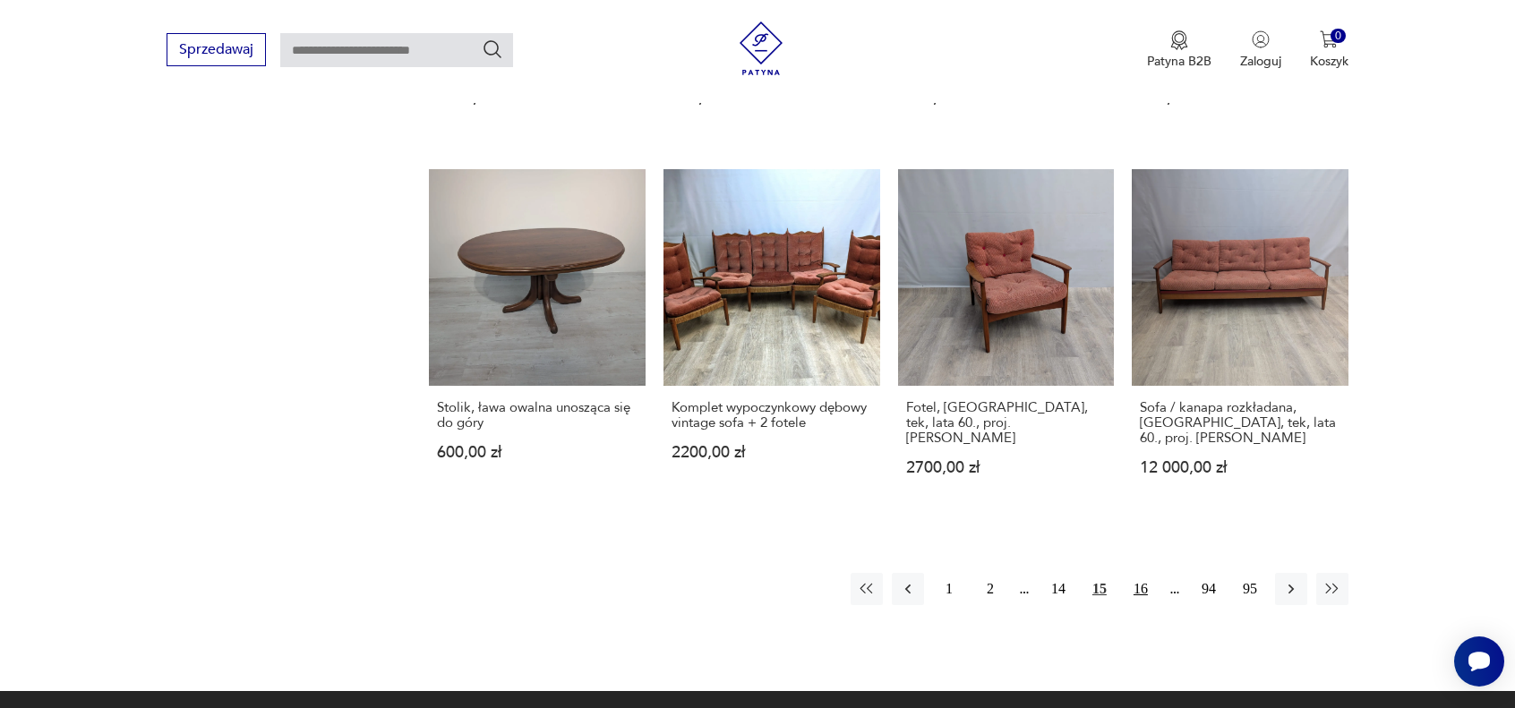
click at [1143, 588] on button "16" at bounding box center [1141, 589] width 32 height 32
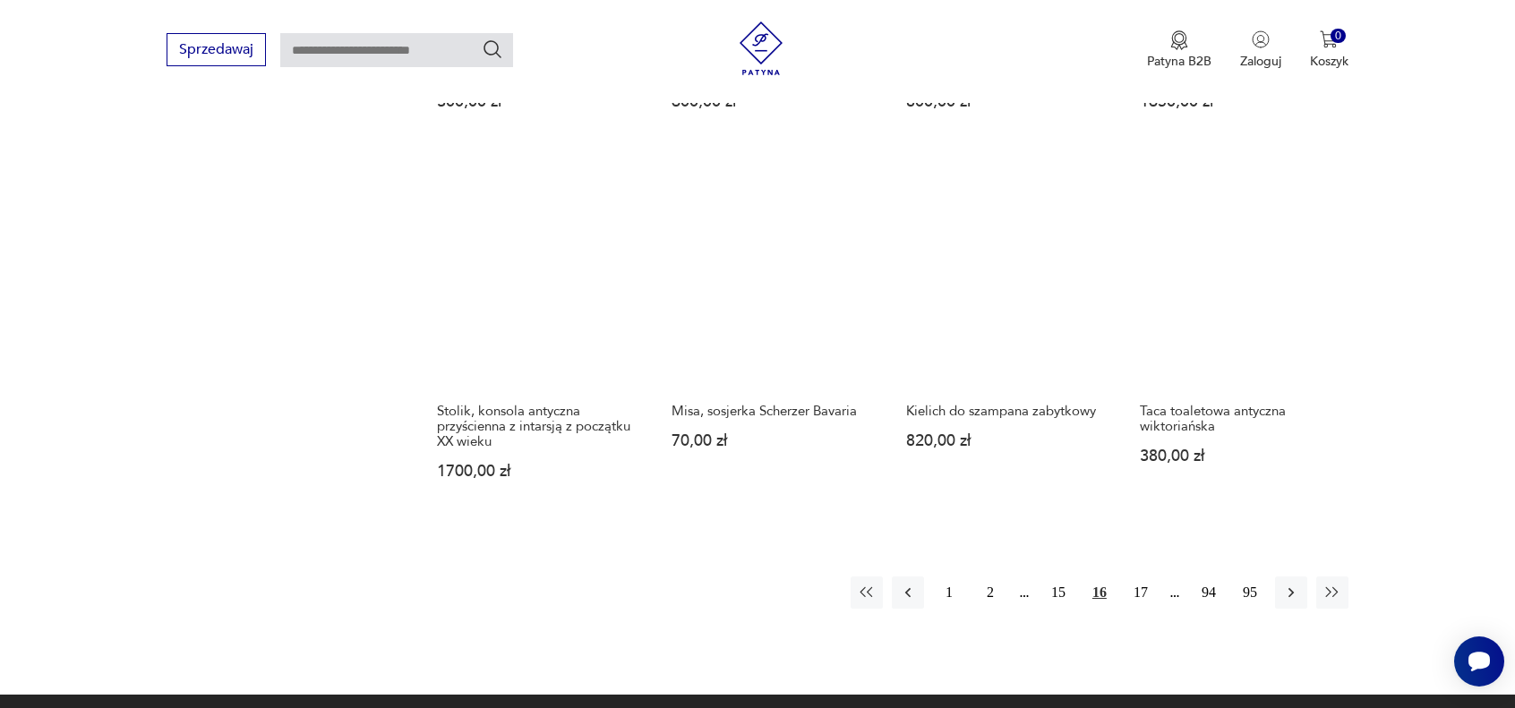
scroll to position [1623, 0]
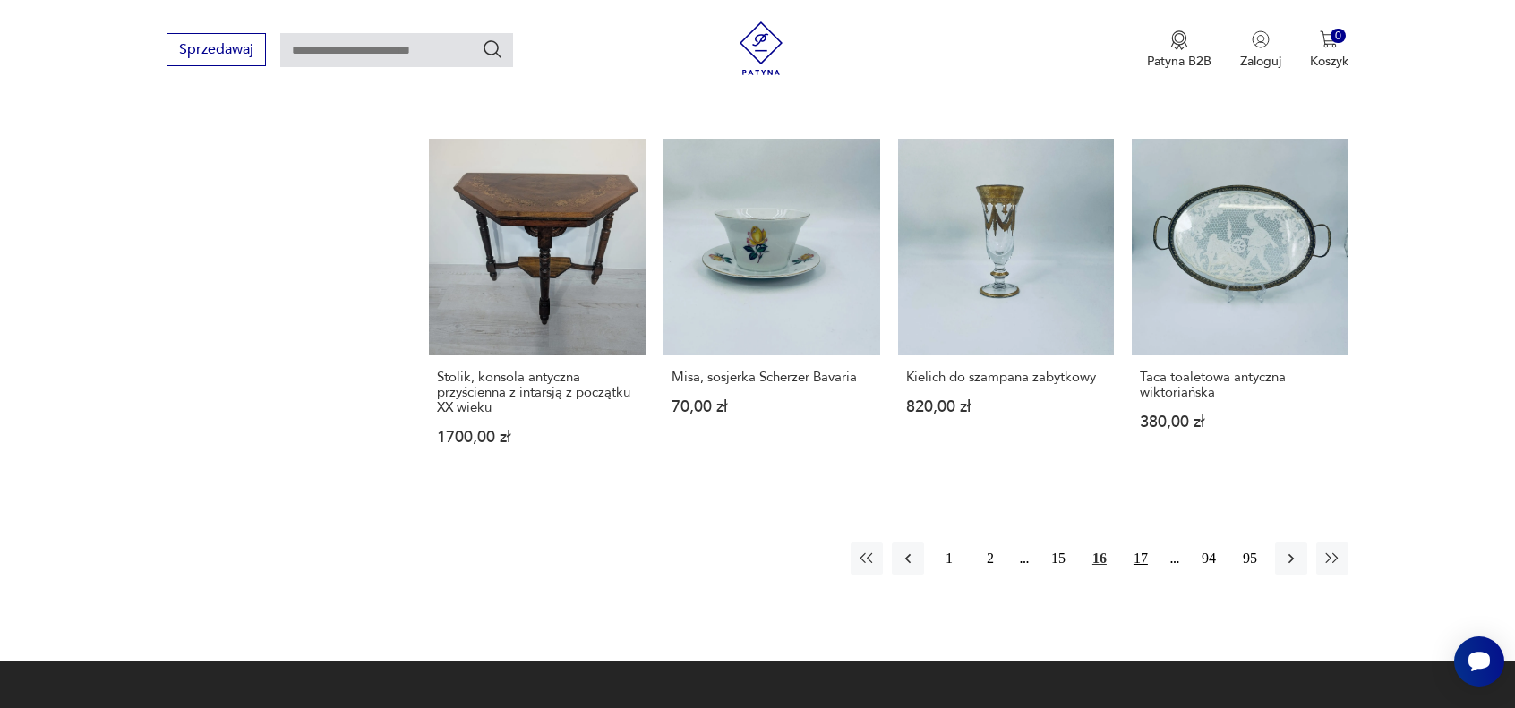
click at [1141, 558] on button "17" at bounding box center [1141, 559] width 32 height 32
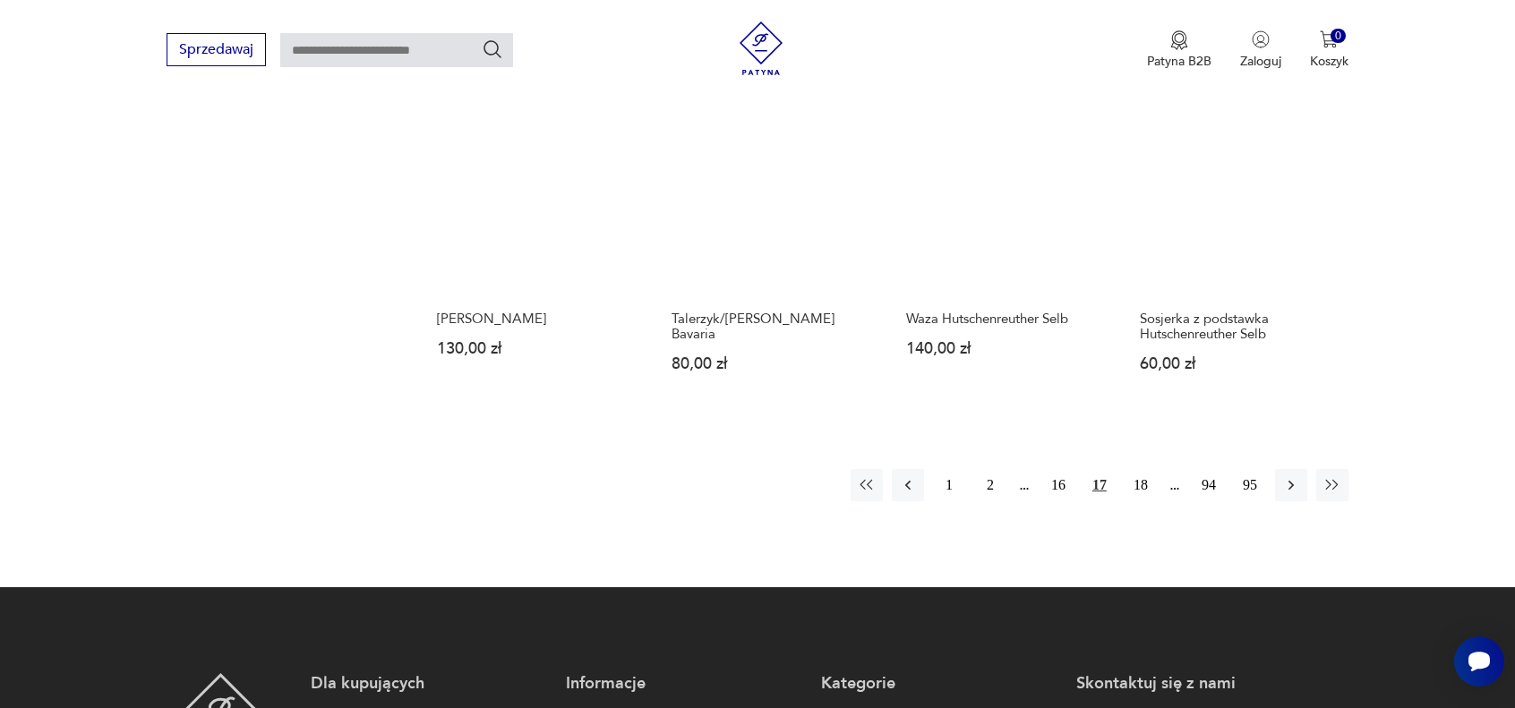
scroll to position [1713, 0]
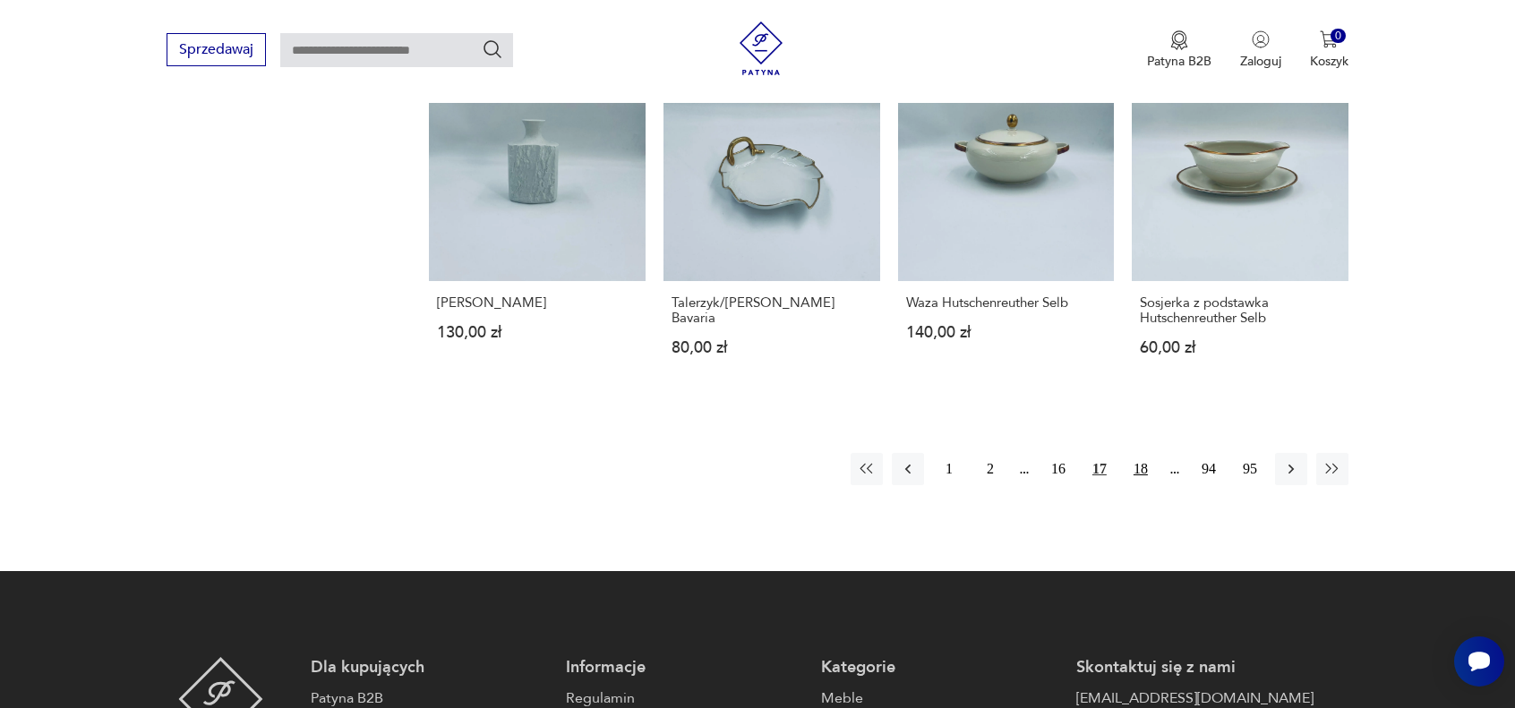
click at [1142, 453] on button "18" at bounding box center [1141, 469] width 32 height 32
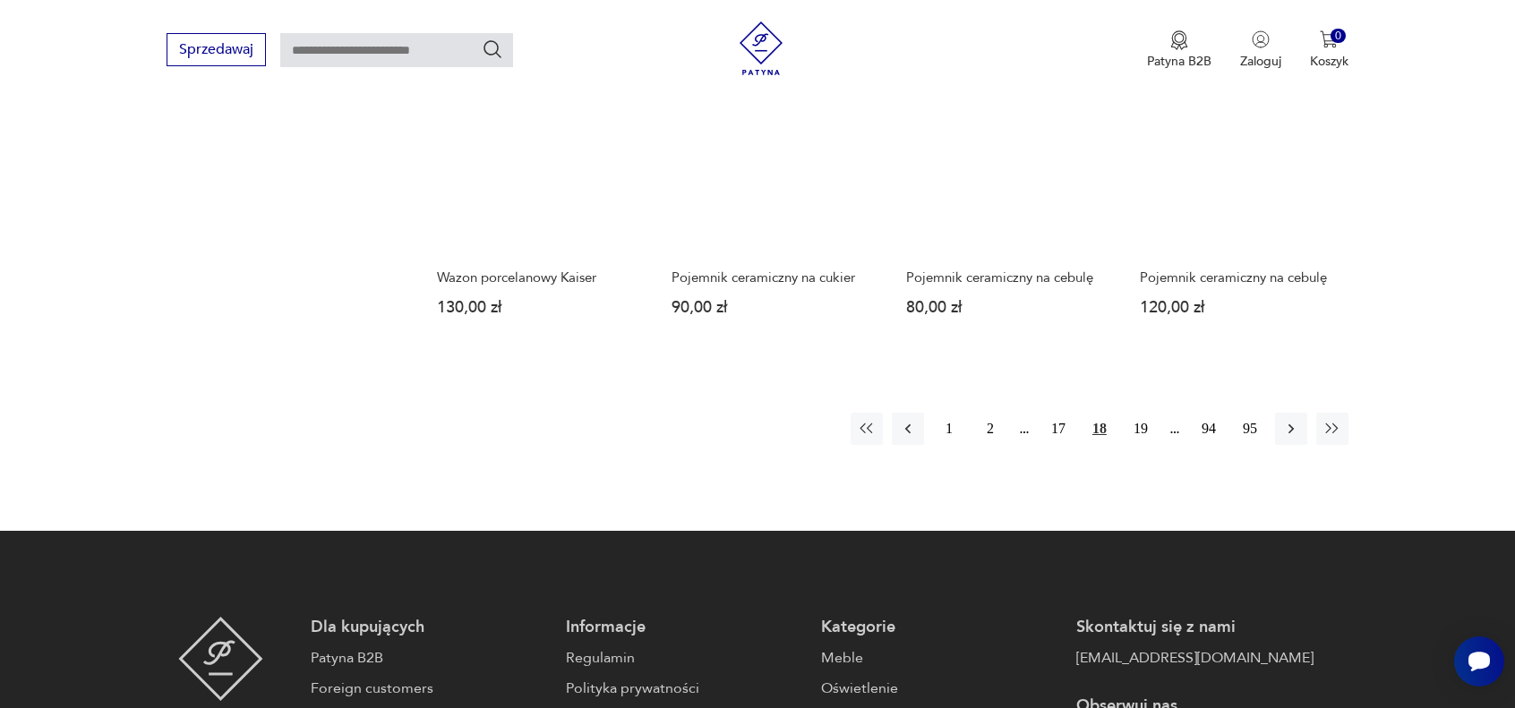
scroll to position [1802, 0]
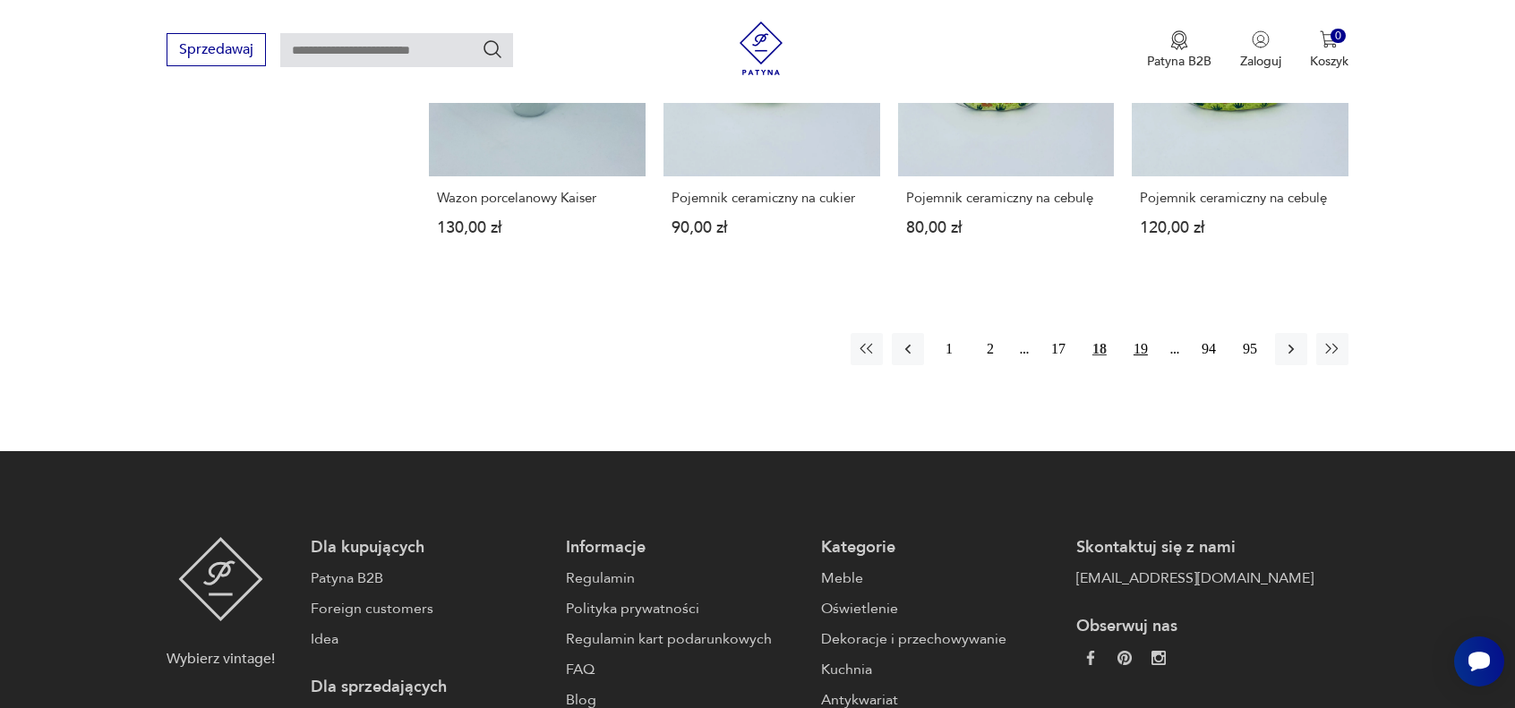
click at [1138, 346] on button "19" at bounding box center [1141, 349] width 32 height 32
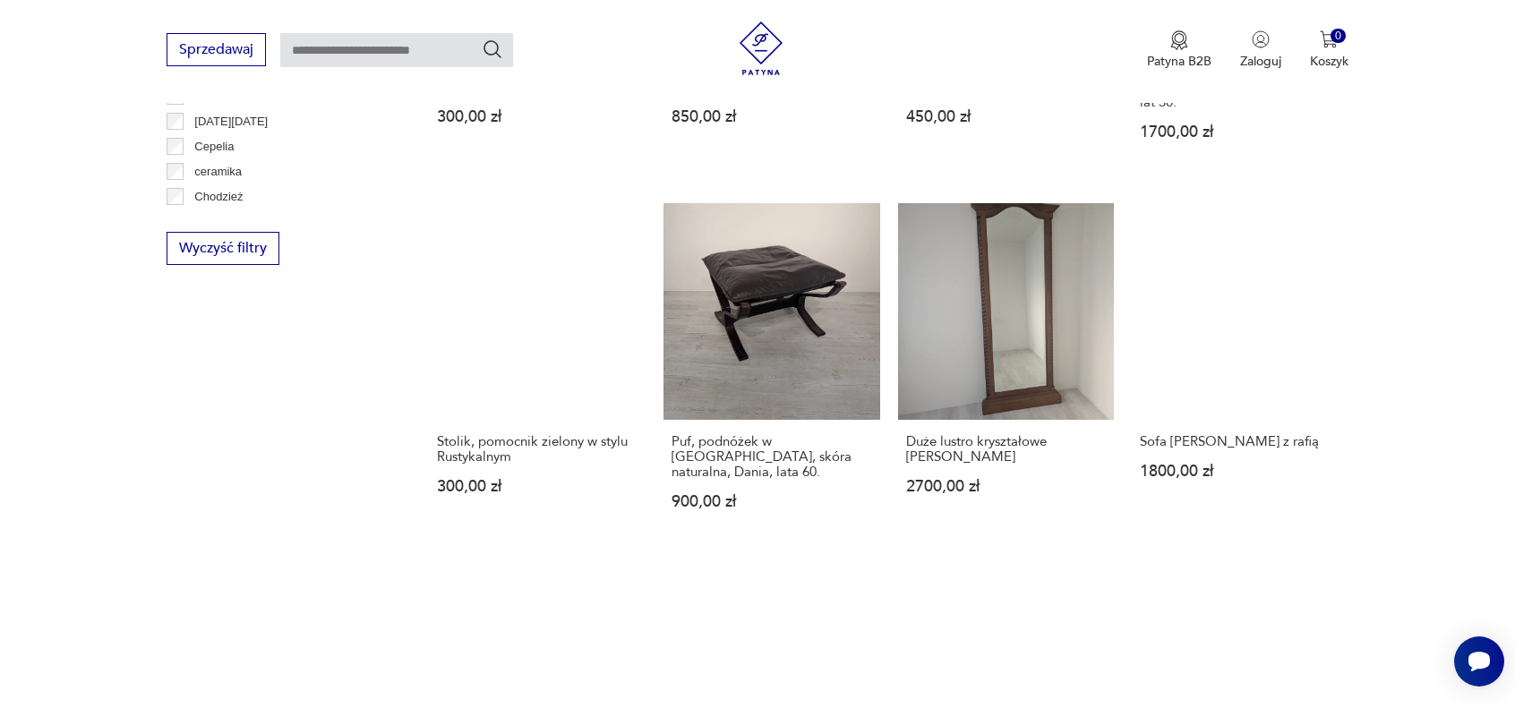
scroll to position [1265, 0]
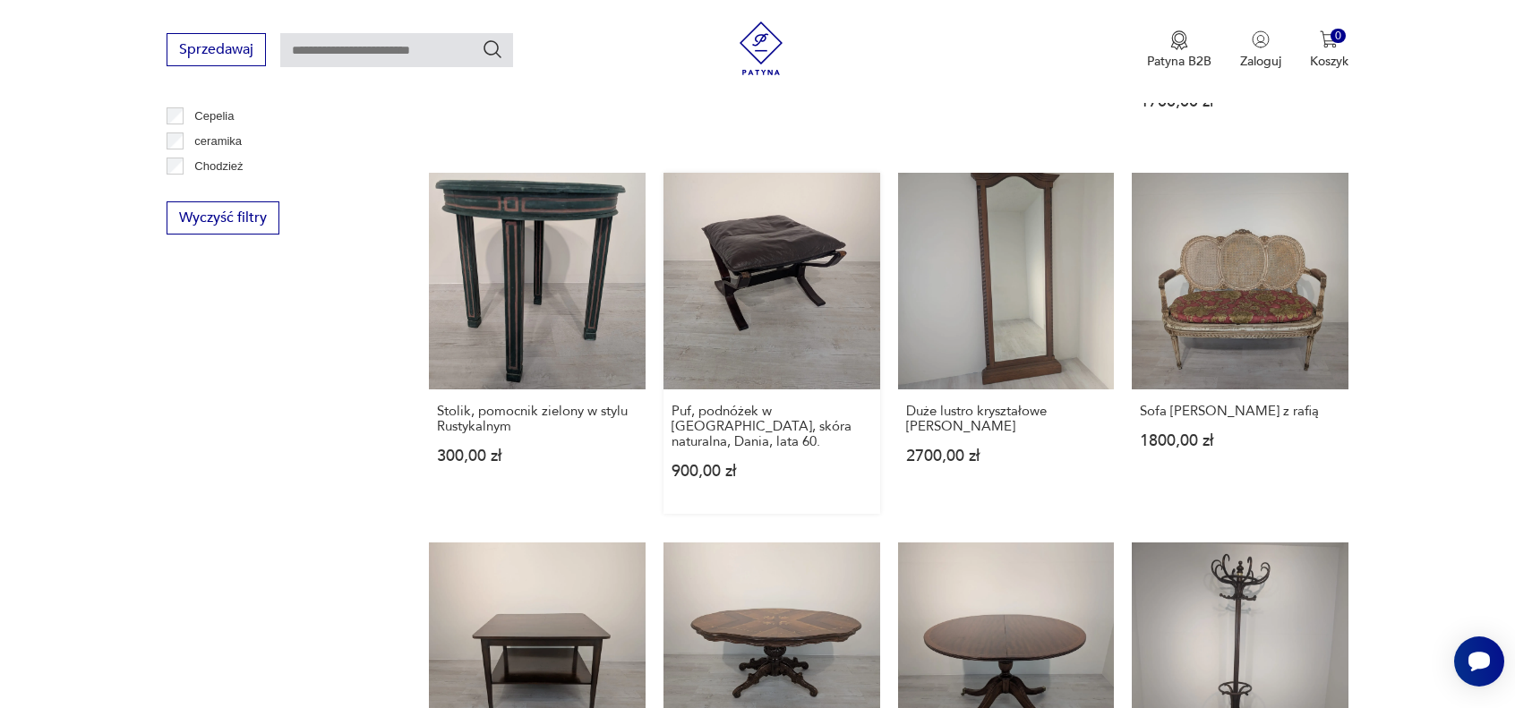
click at [803, 305] on link "Puf, podnóżek w [GEOGRAPHIC_DATA], skóra naturalna, Dania, lata 60. 900,00 zł" at bounding box center [772, 343] width 217 height 341
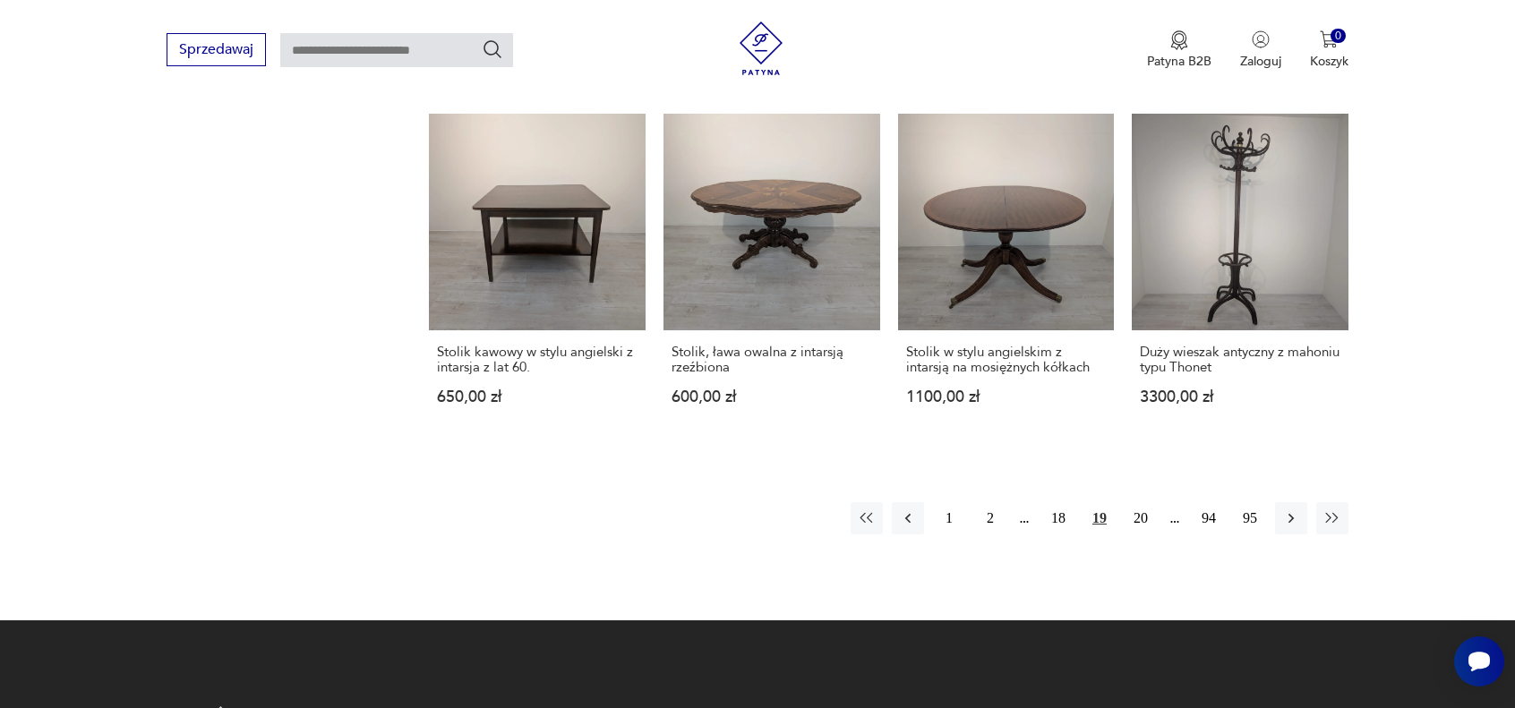
scroll to position [1713, 0]
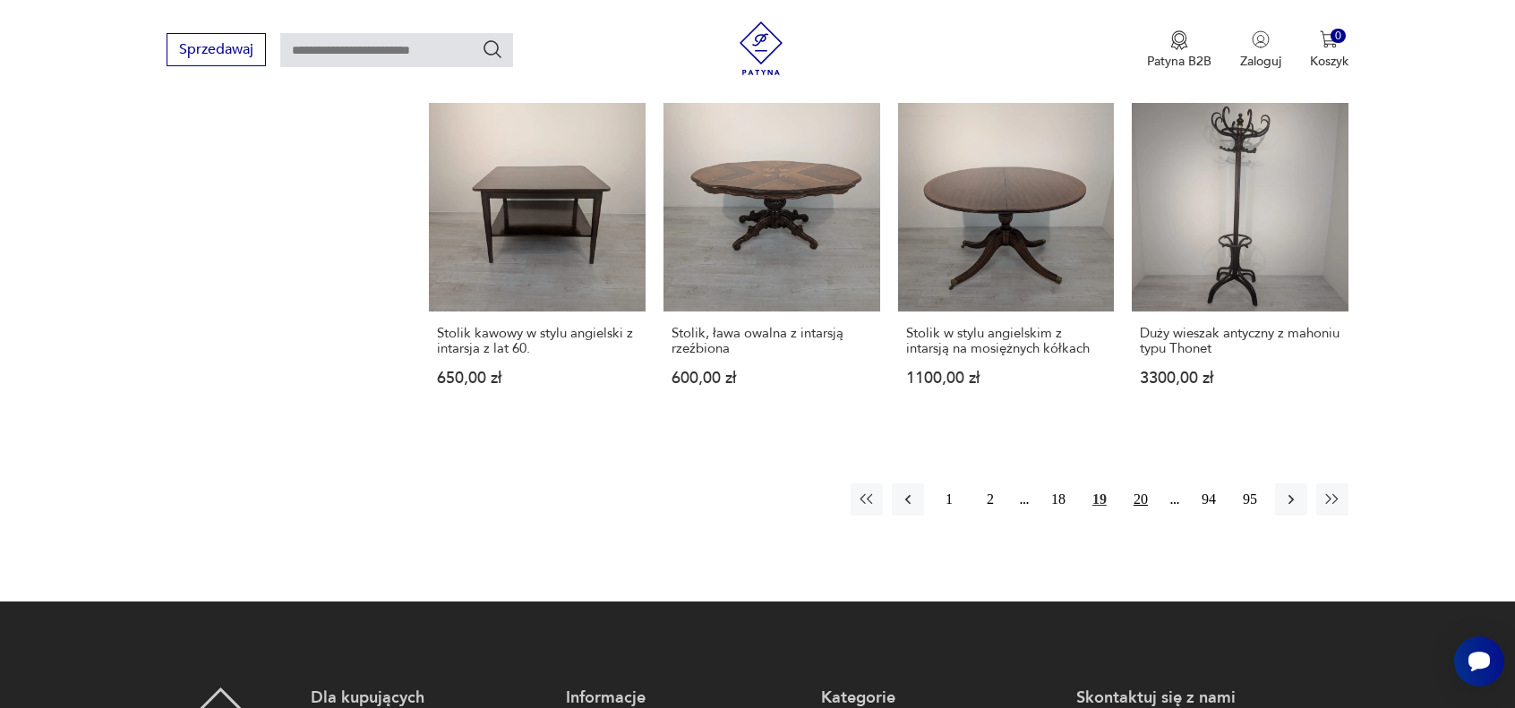
click at [1145, 484] on button "20" at bounding box center [1141, 500] width 32 height 32
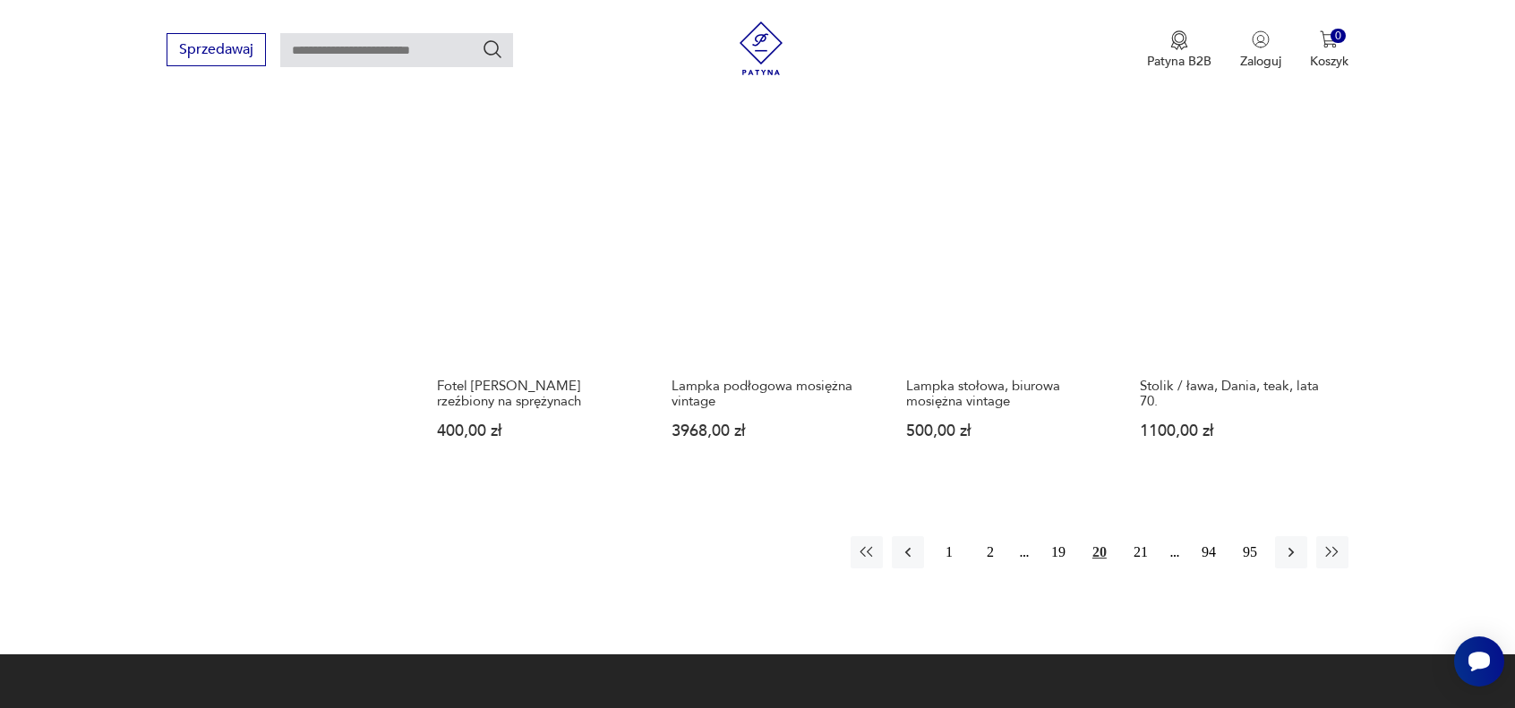
scroll to position [1713, 0]
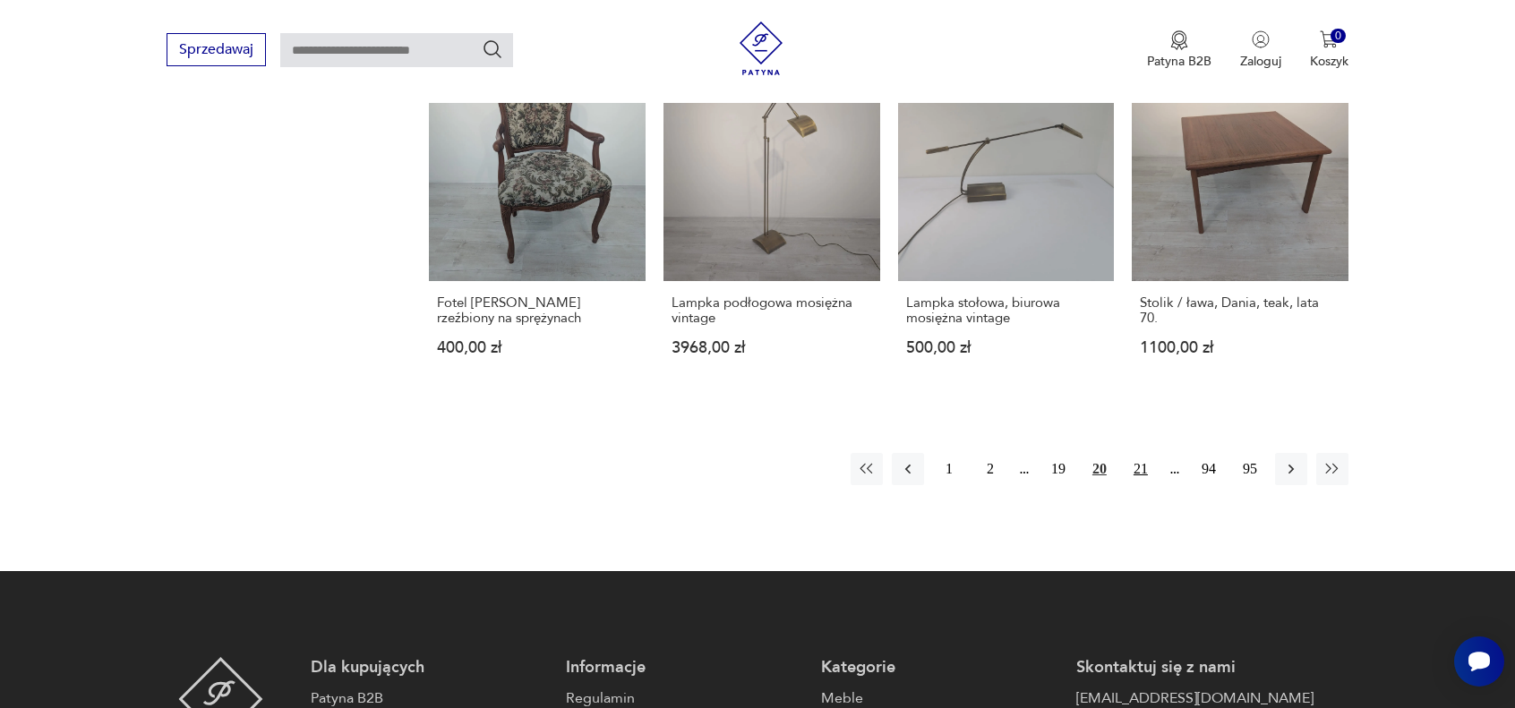
click at [1143, 469] on button "21" at bounding box center [1141, 469] width 32 height 32
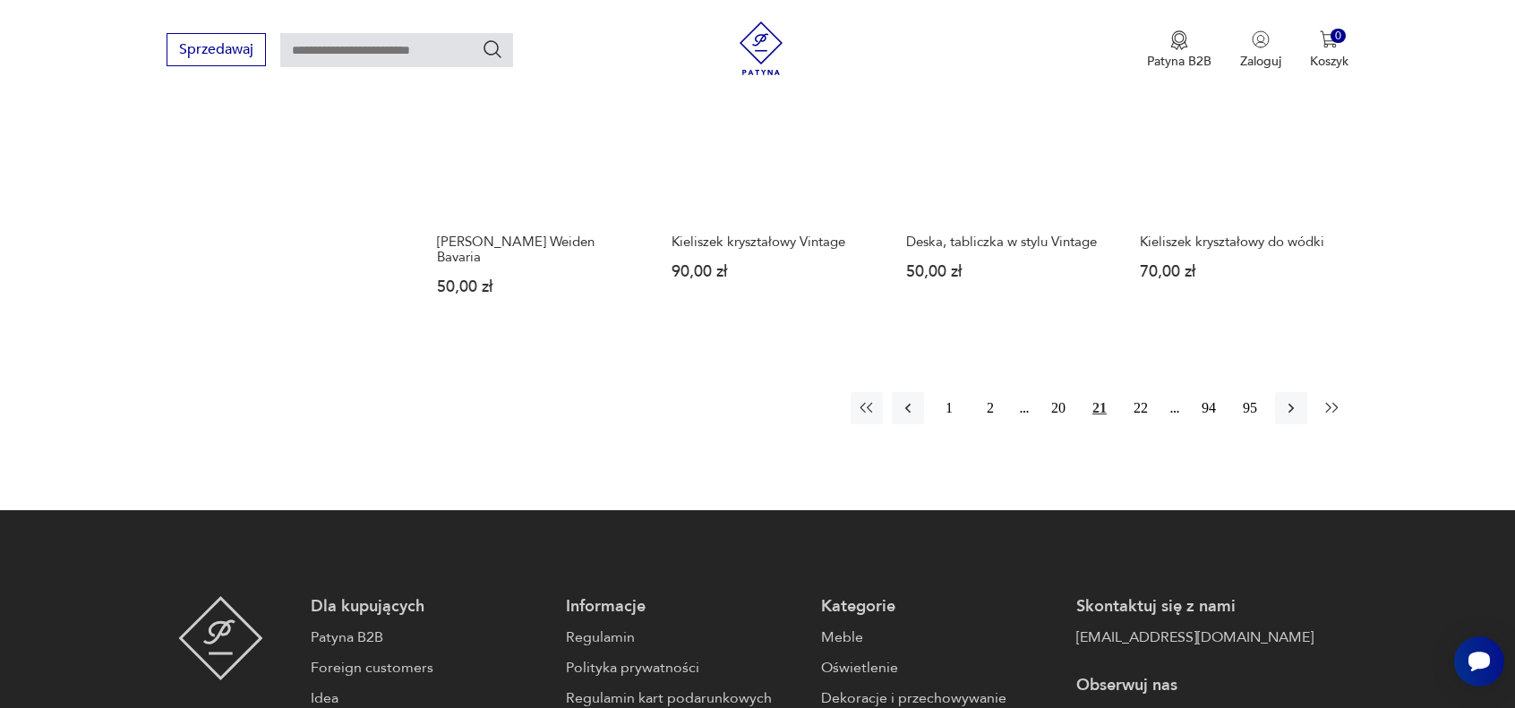
scroll to position [1802, 0]
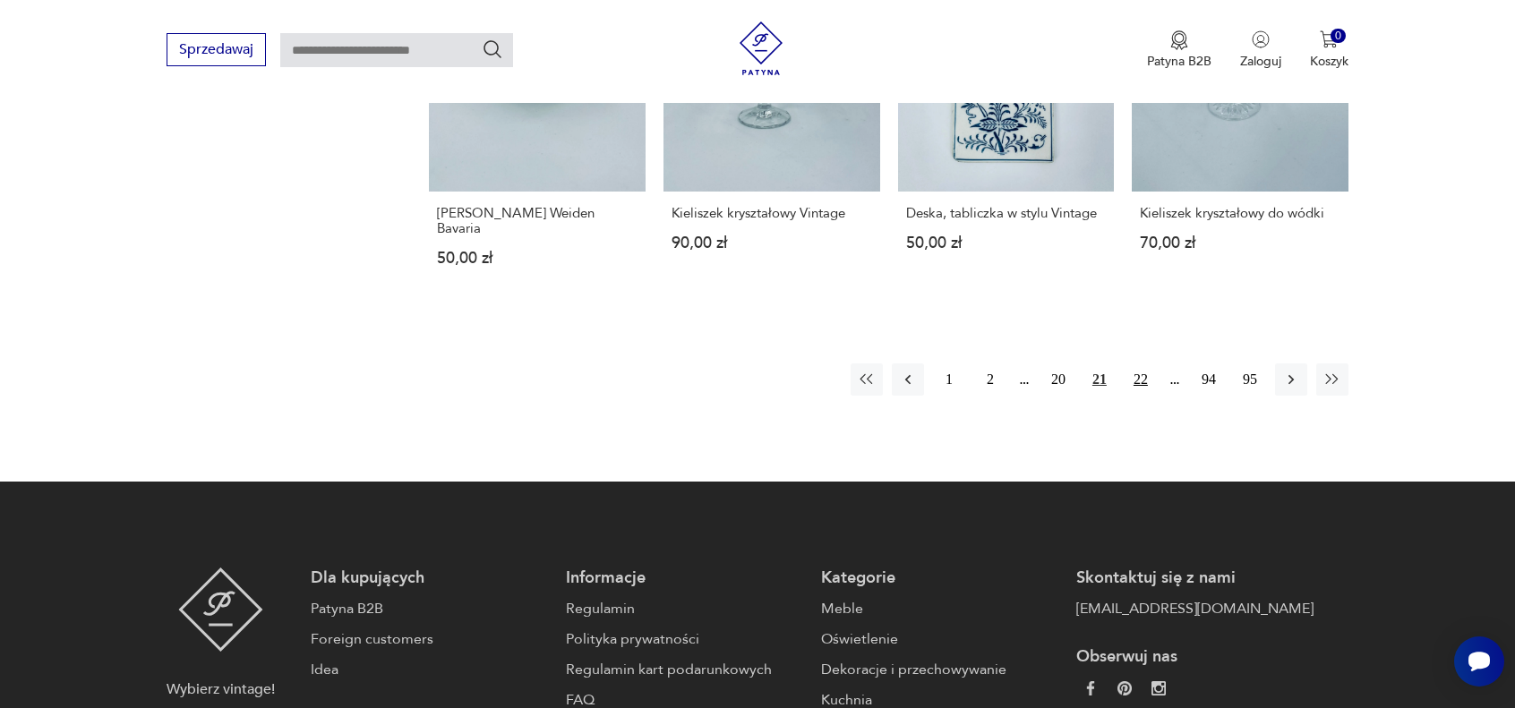
click at [1140, 367] on button "22" at bounding box center [1141, 380] width 32 height 32
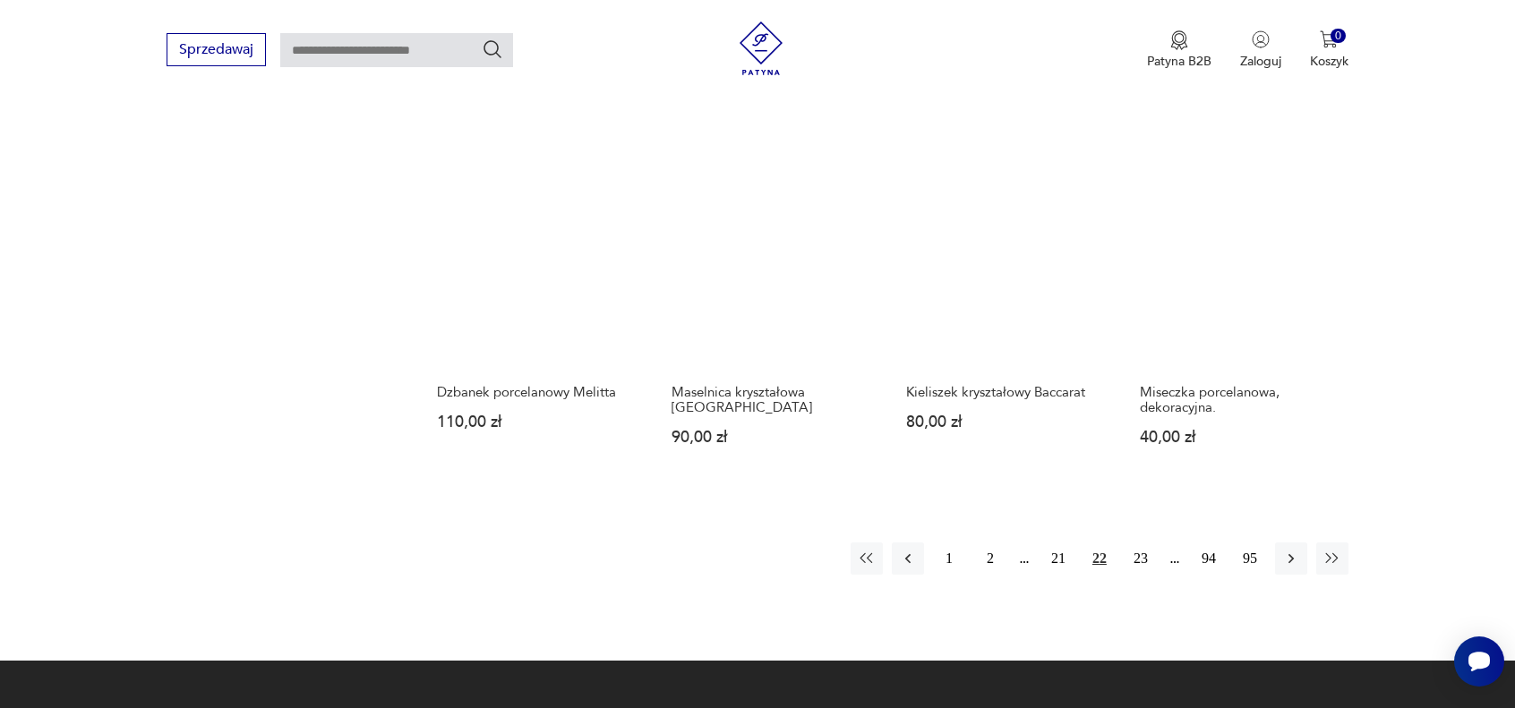
scroll to position [1713, 0]
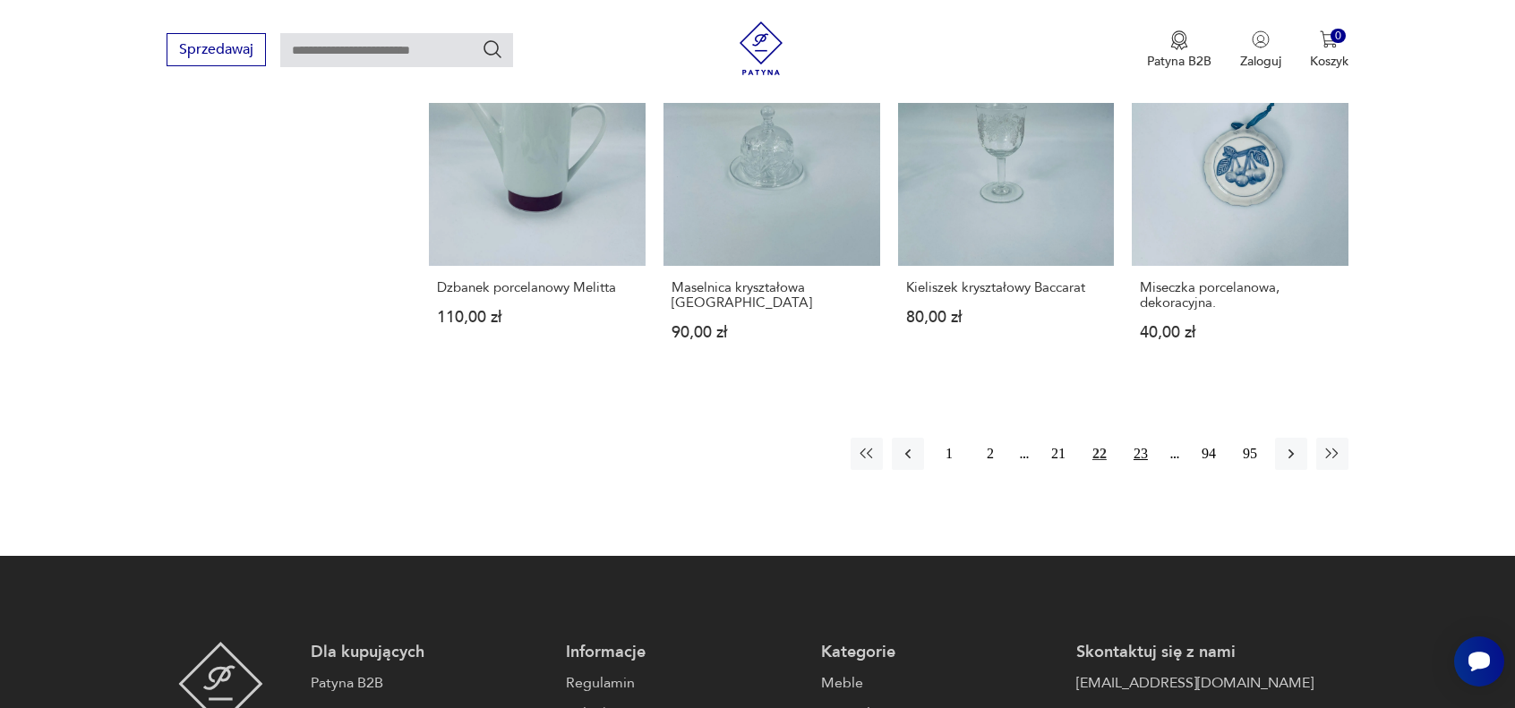
click at [1134, 458] on button "23" at bounding box center [1141, 454] width 32 height 32
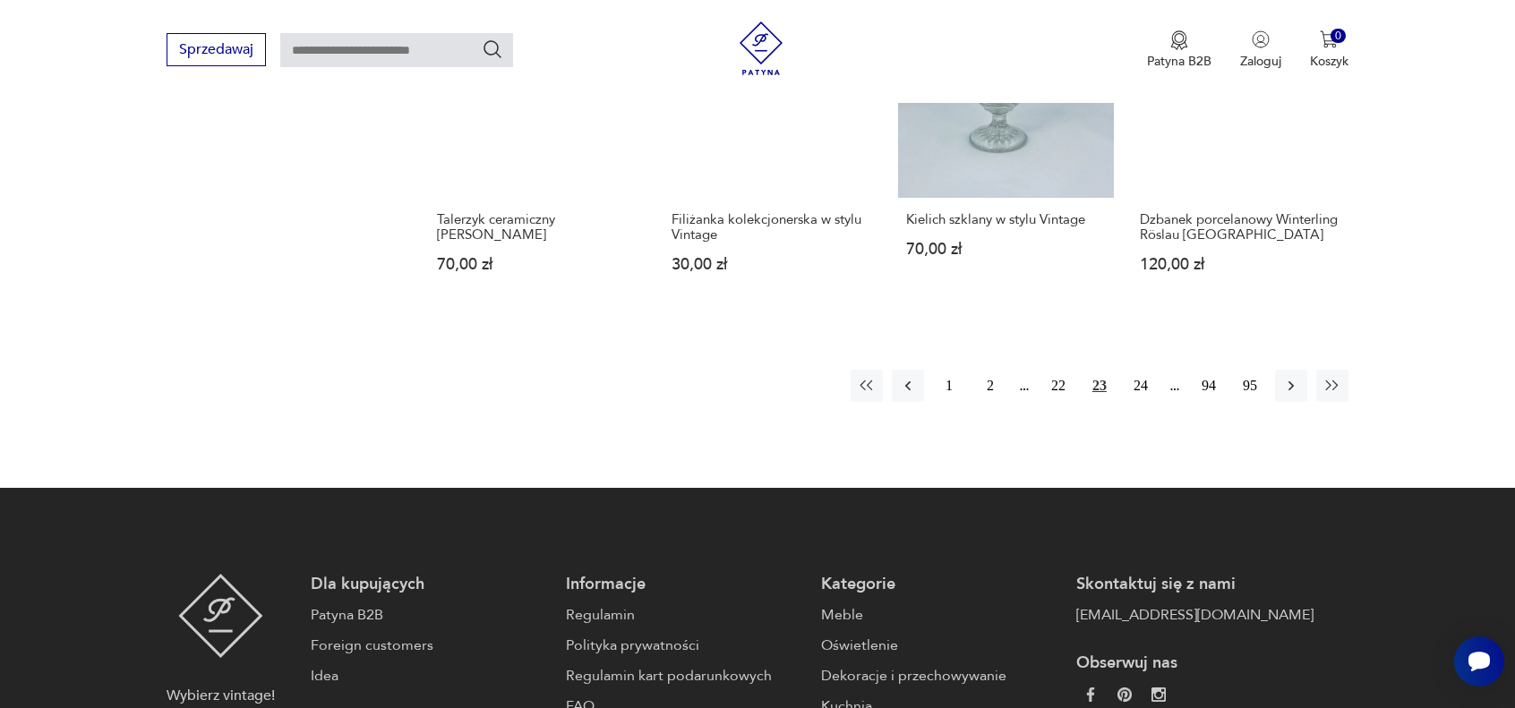
scroll to position [1802, 0]
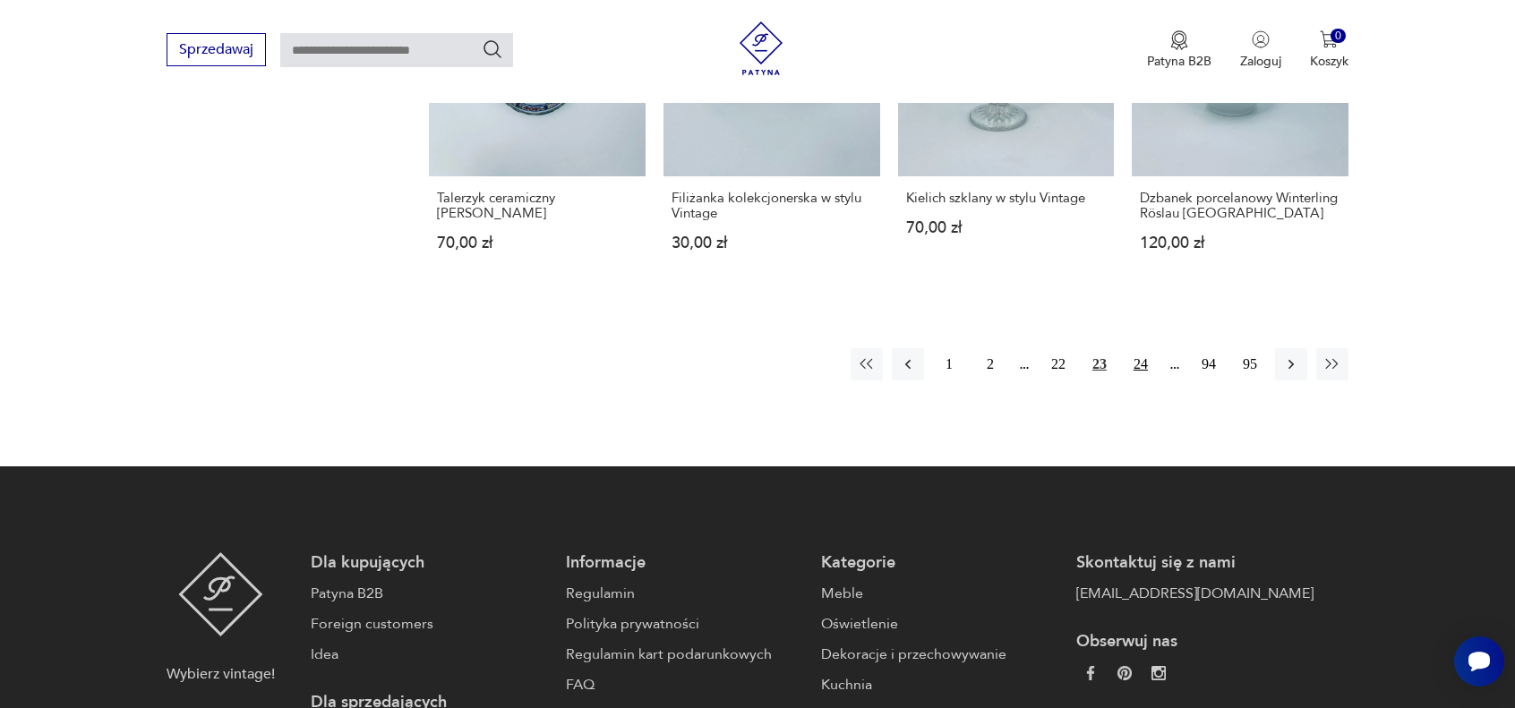
click at [1141, 364] on button "24" at bounding box center [1141, 364] width 32 height 32
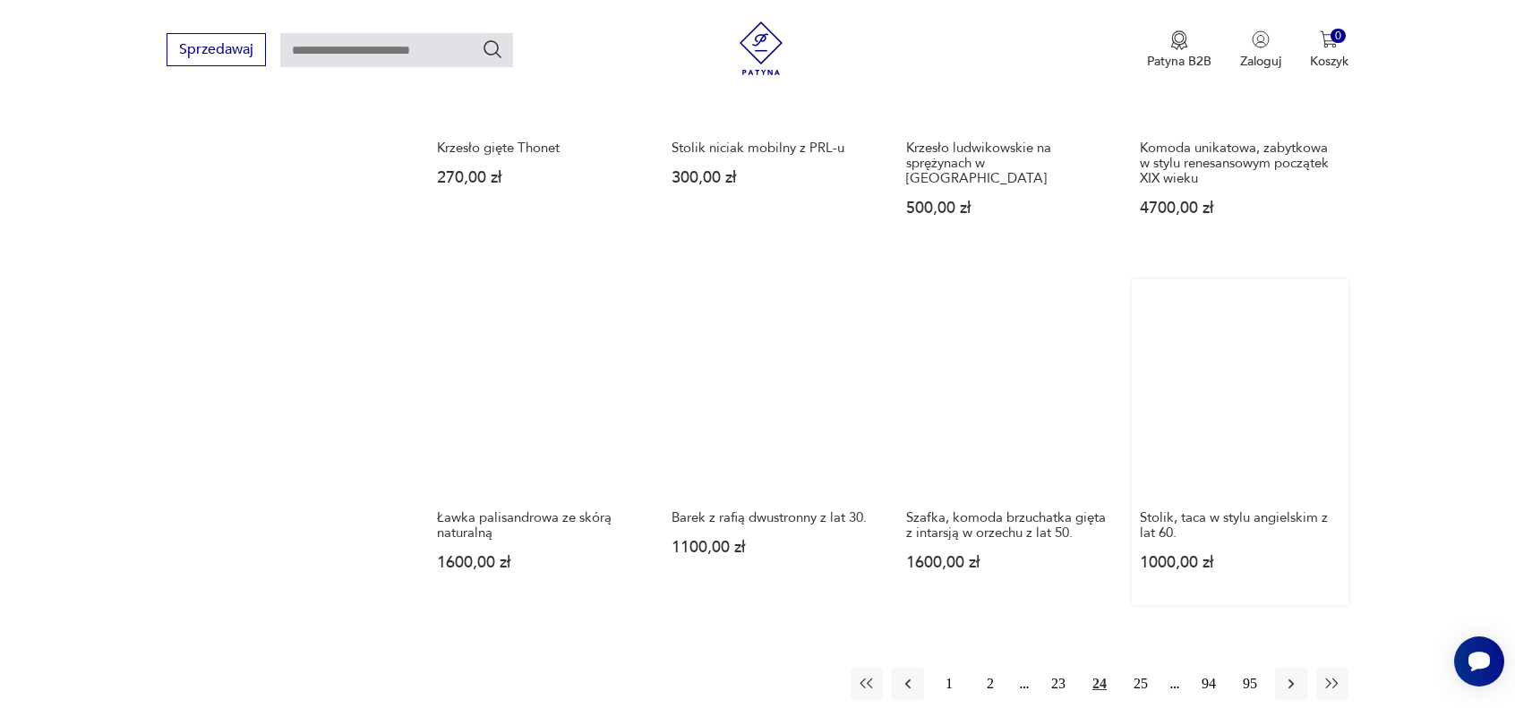
scroll to position [1533, 0]
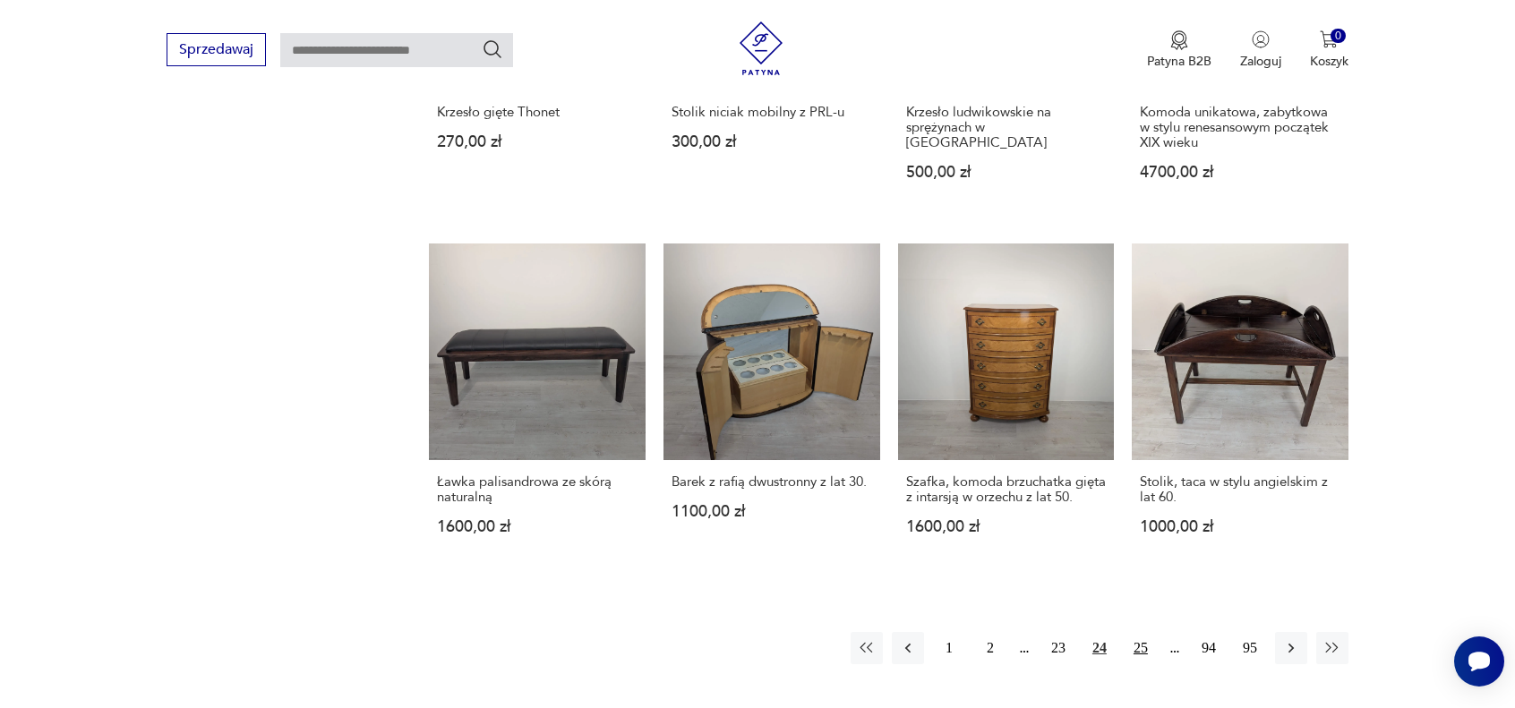
click at [1141, 652] on button "25" at bounding box center [1141, 648] width 32 height 32
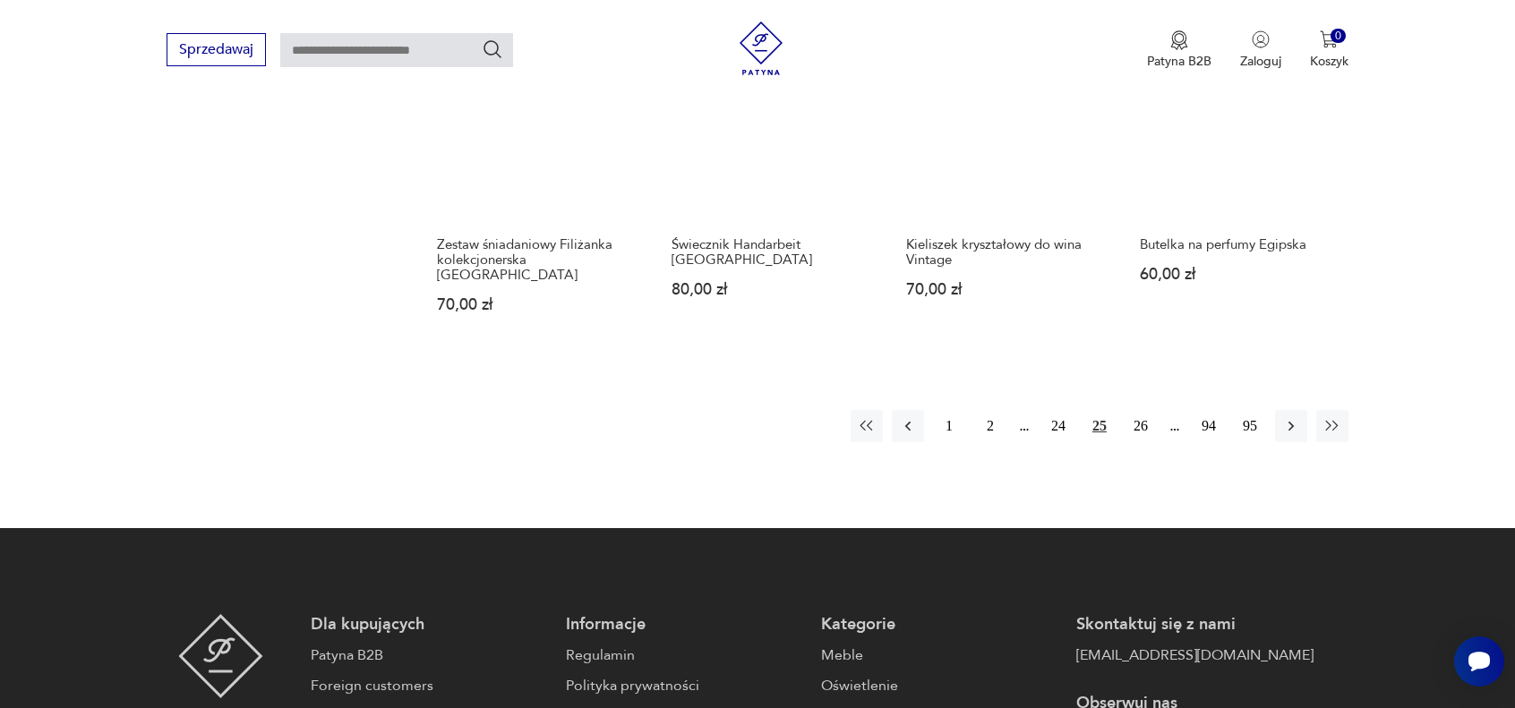
scroll to position [1892, 0]
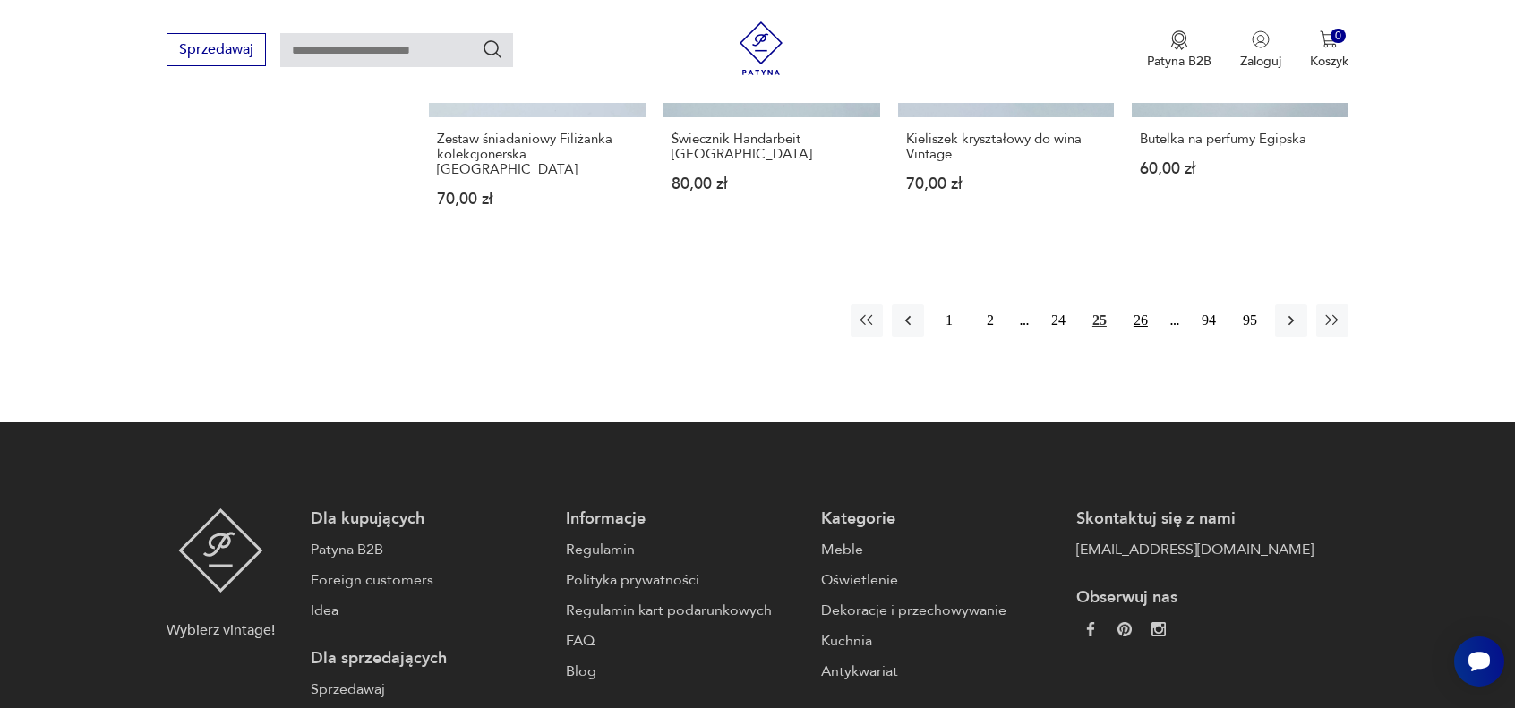
click at [1137, 305] on button "26" at bounding box center [1141, 321] width 32 height 32
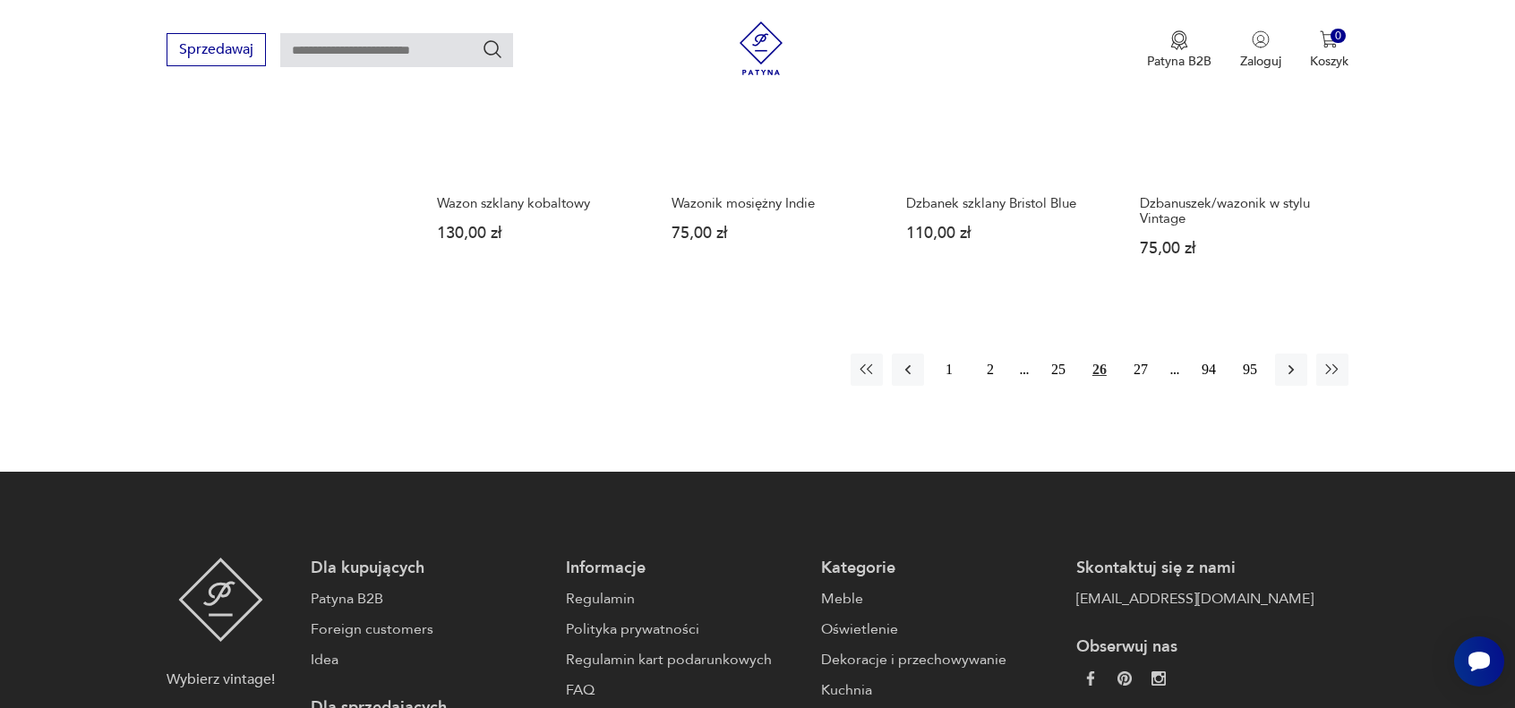
scroll to position [1802, 0]
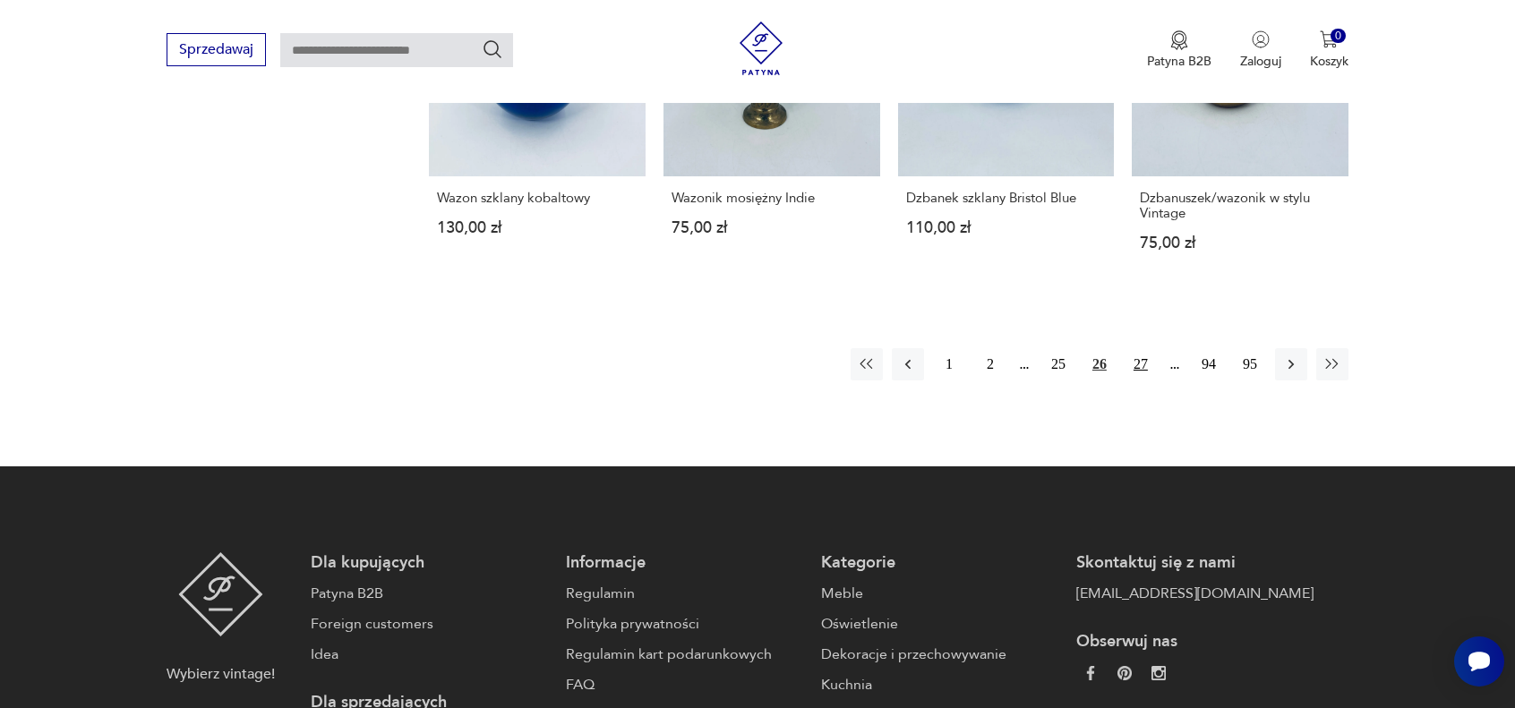
click at [1146, 365] on button "27" at bounding box center [1141, 364] width 32 height 32
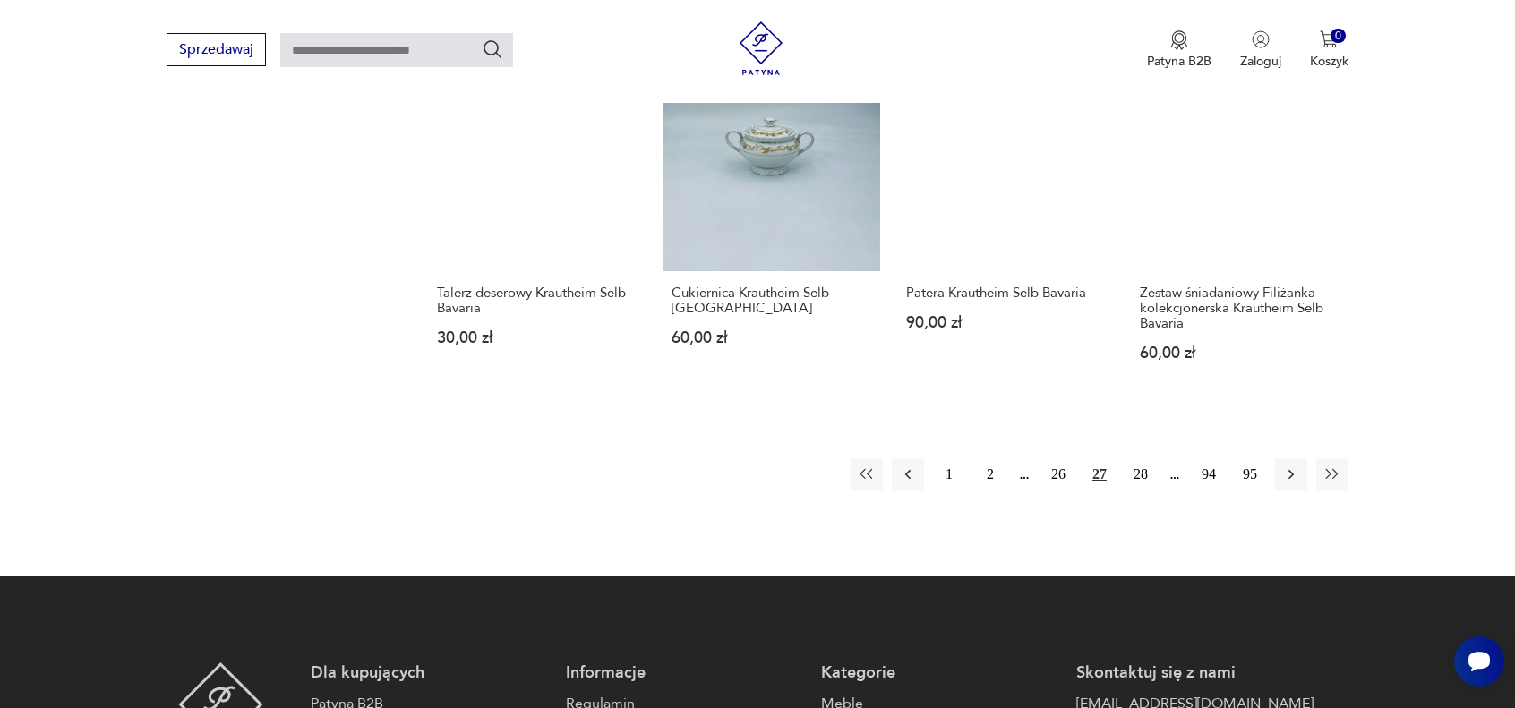
scroll to position [1802, 0]
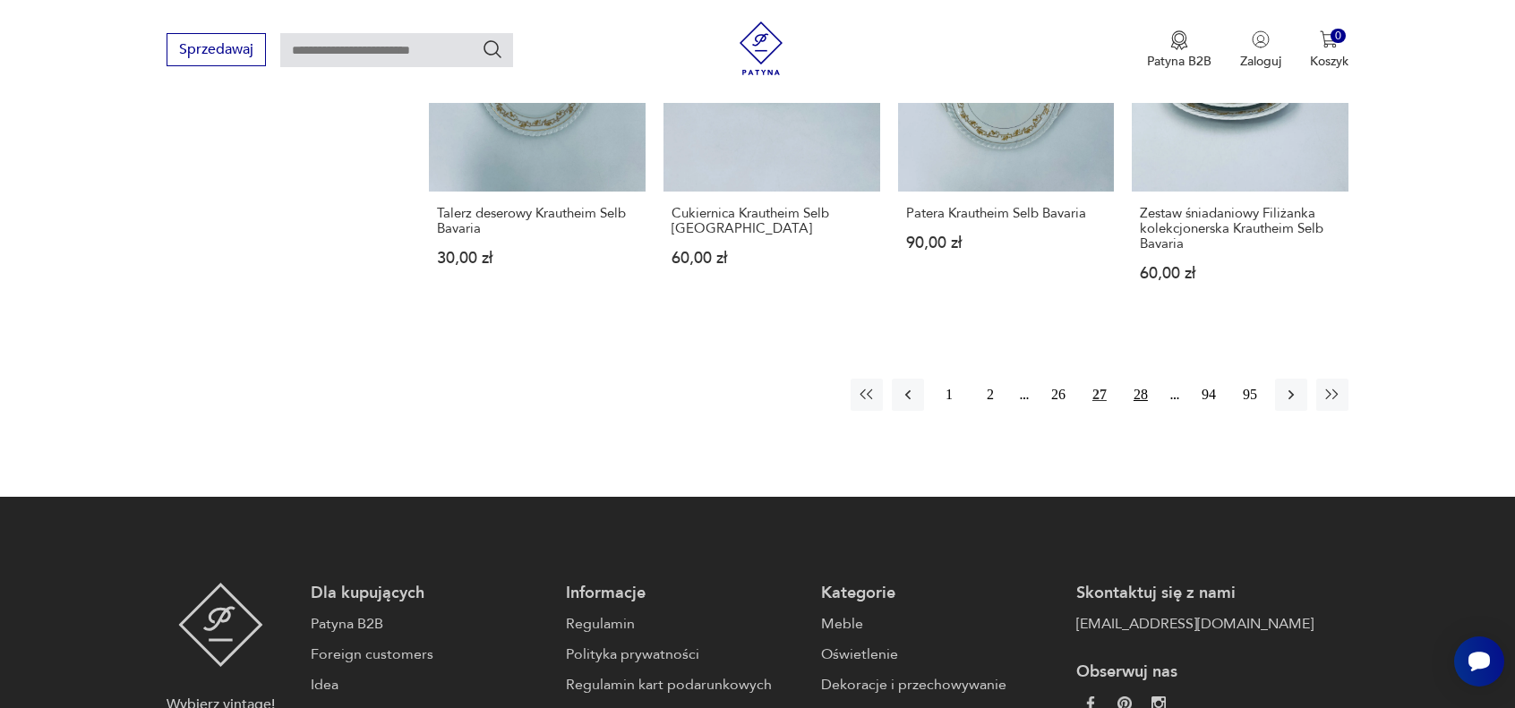
click at [1136, 394] on button "28" at bounding box center [1141, 395] width 32 height 32
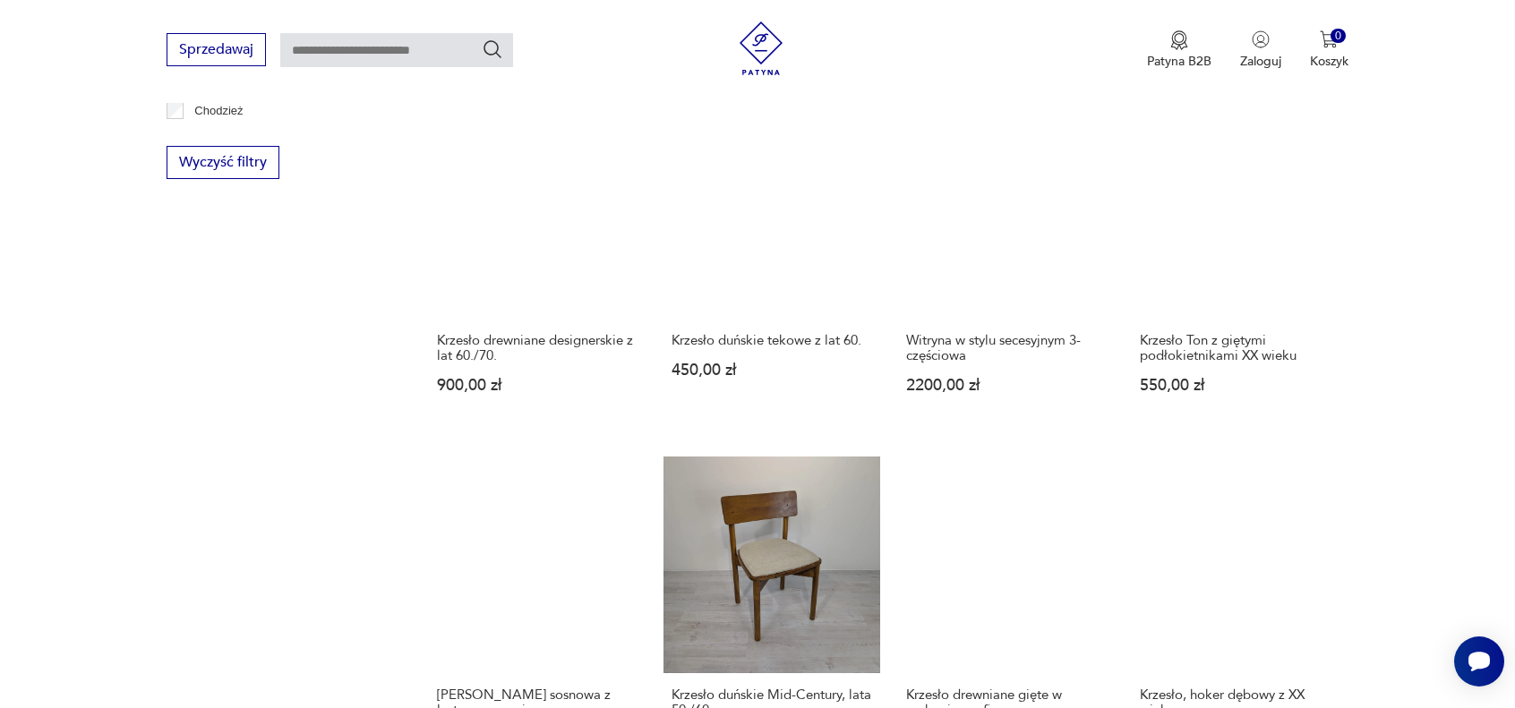
scroll to position [1623, 0]
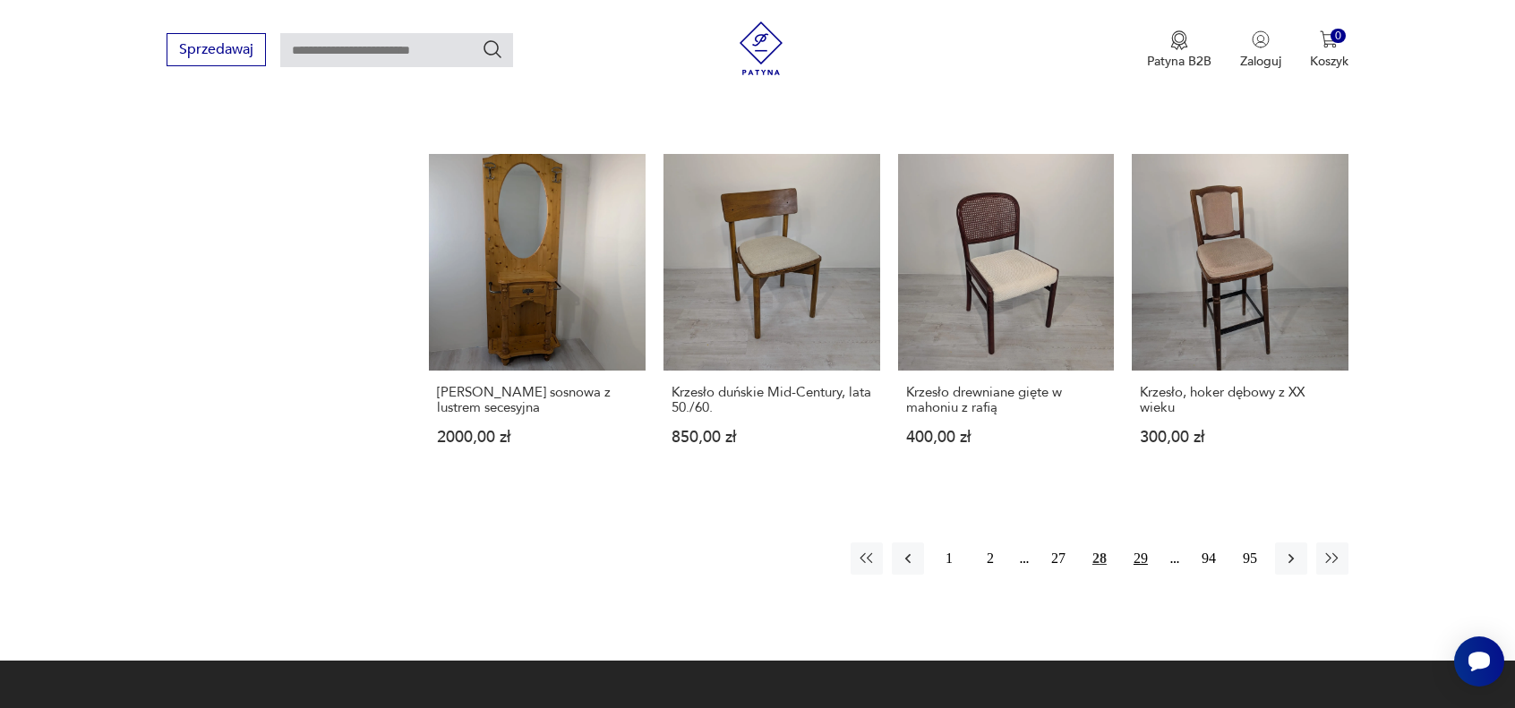
click at [1146, 560] on button "29" at bounding box center [1141, 559] width 32 height 32
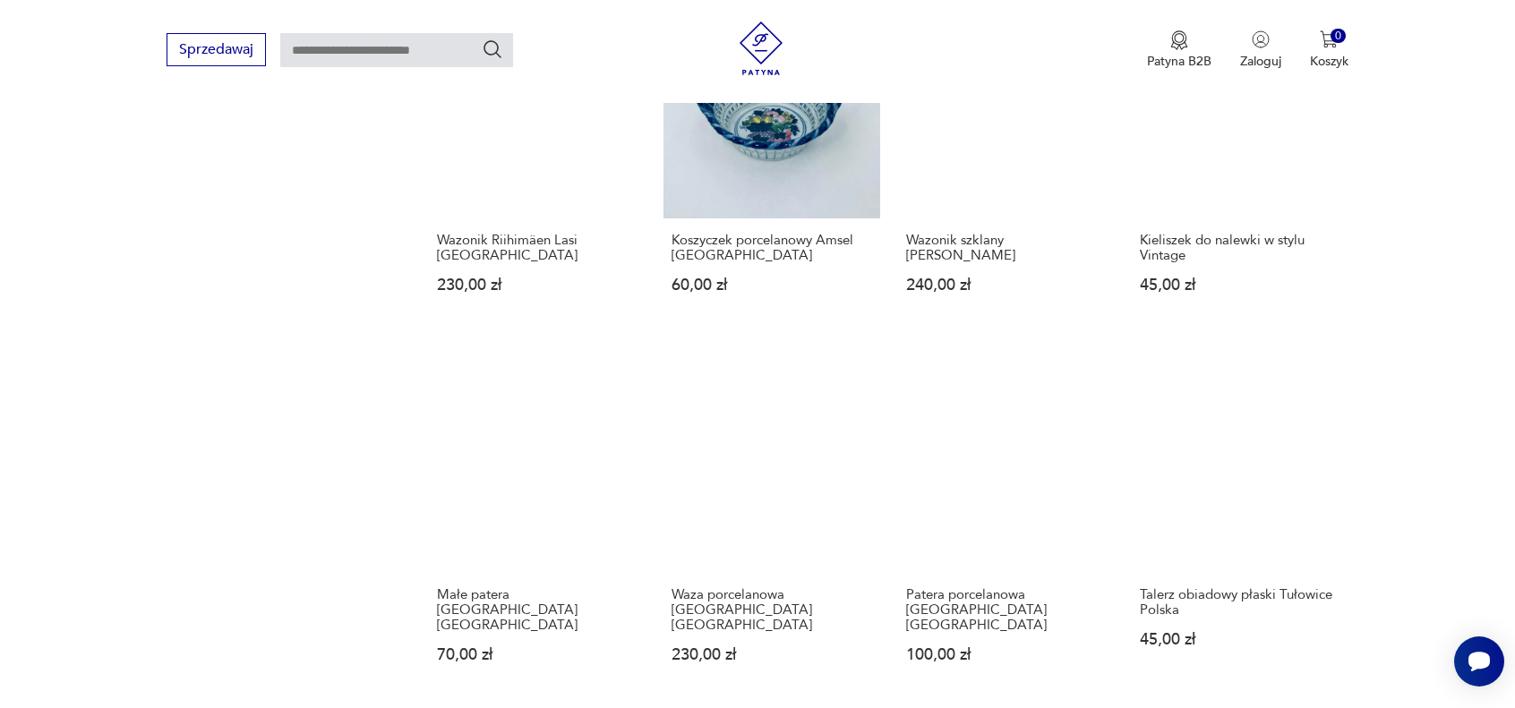
scroll to position [1533, 0]
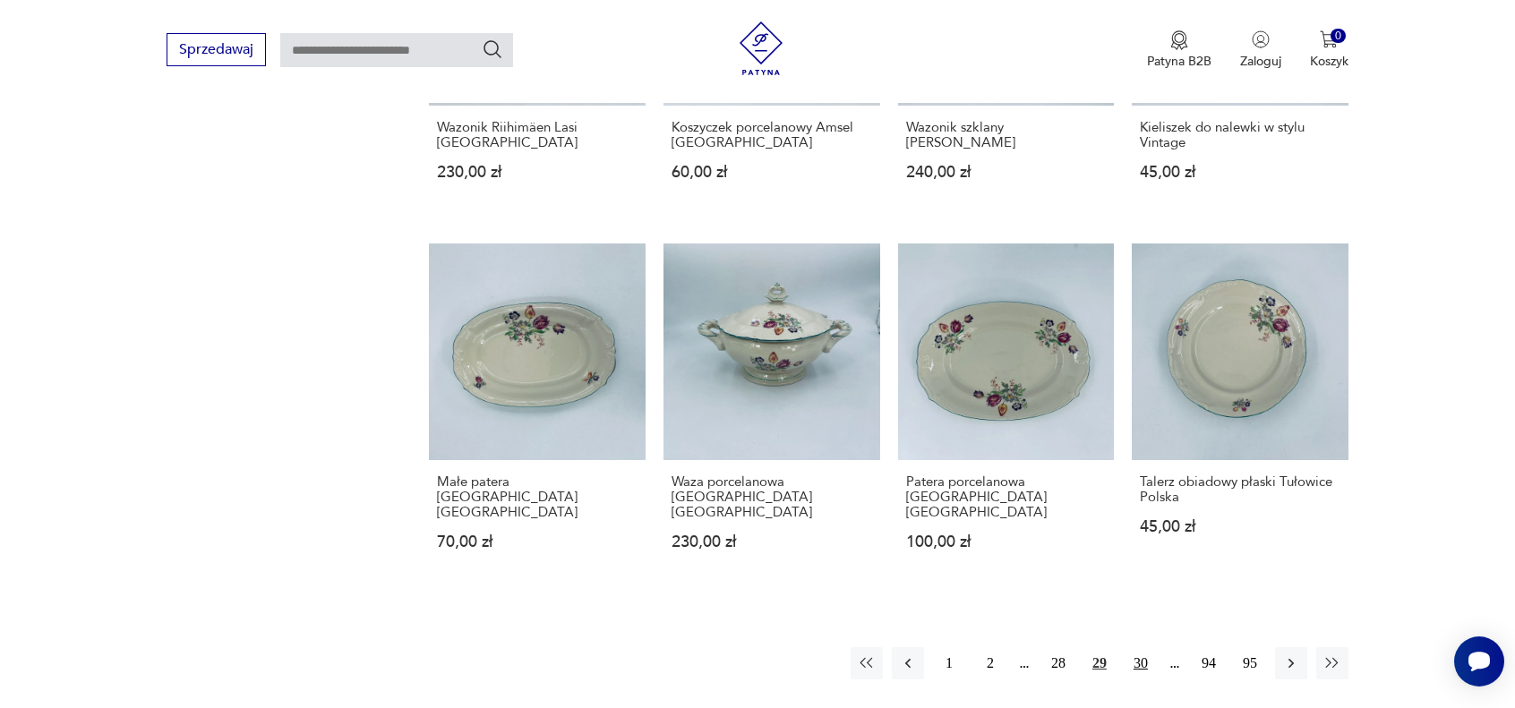
click at [1142, 651] on button "30" at bounding box center [1141, 664] width 32 height 32
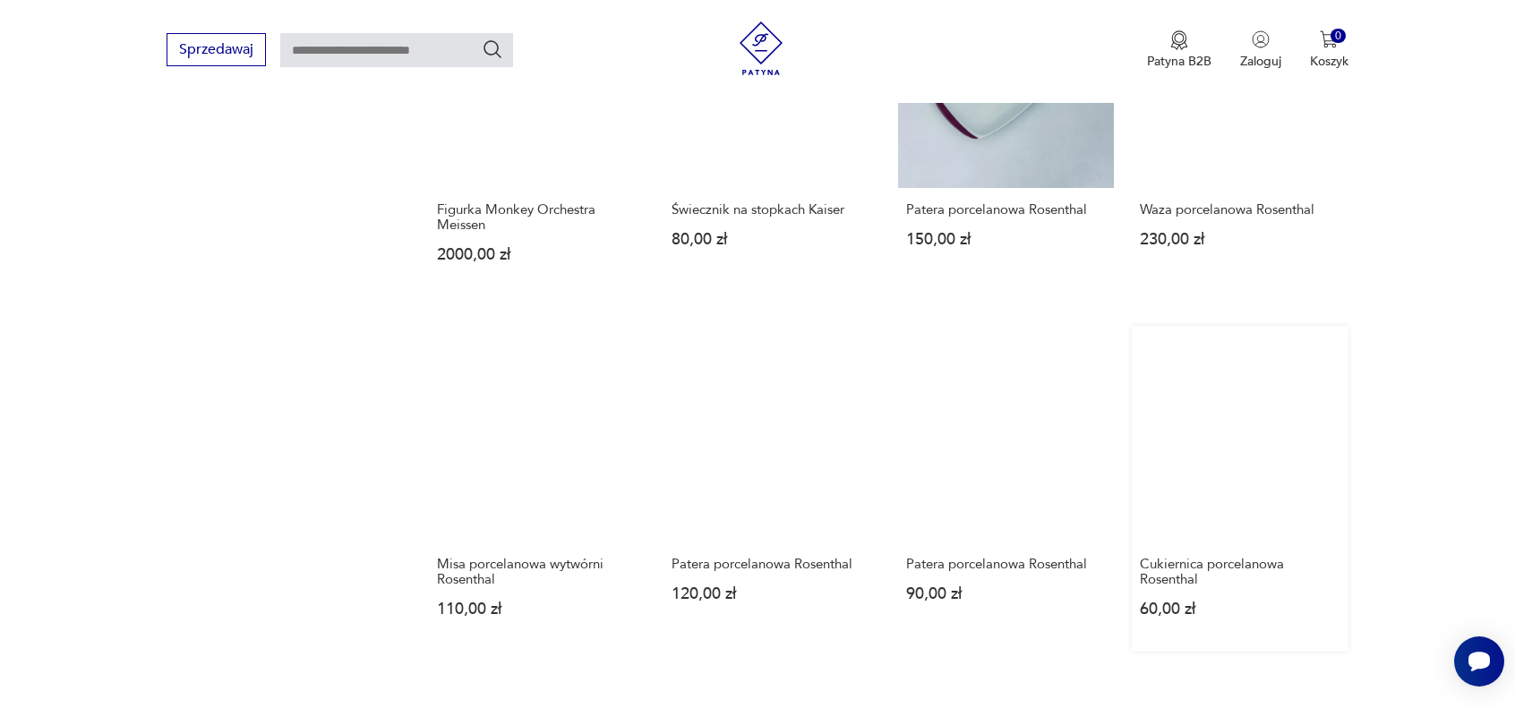
scroll to position [1533, 0]
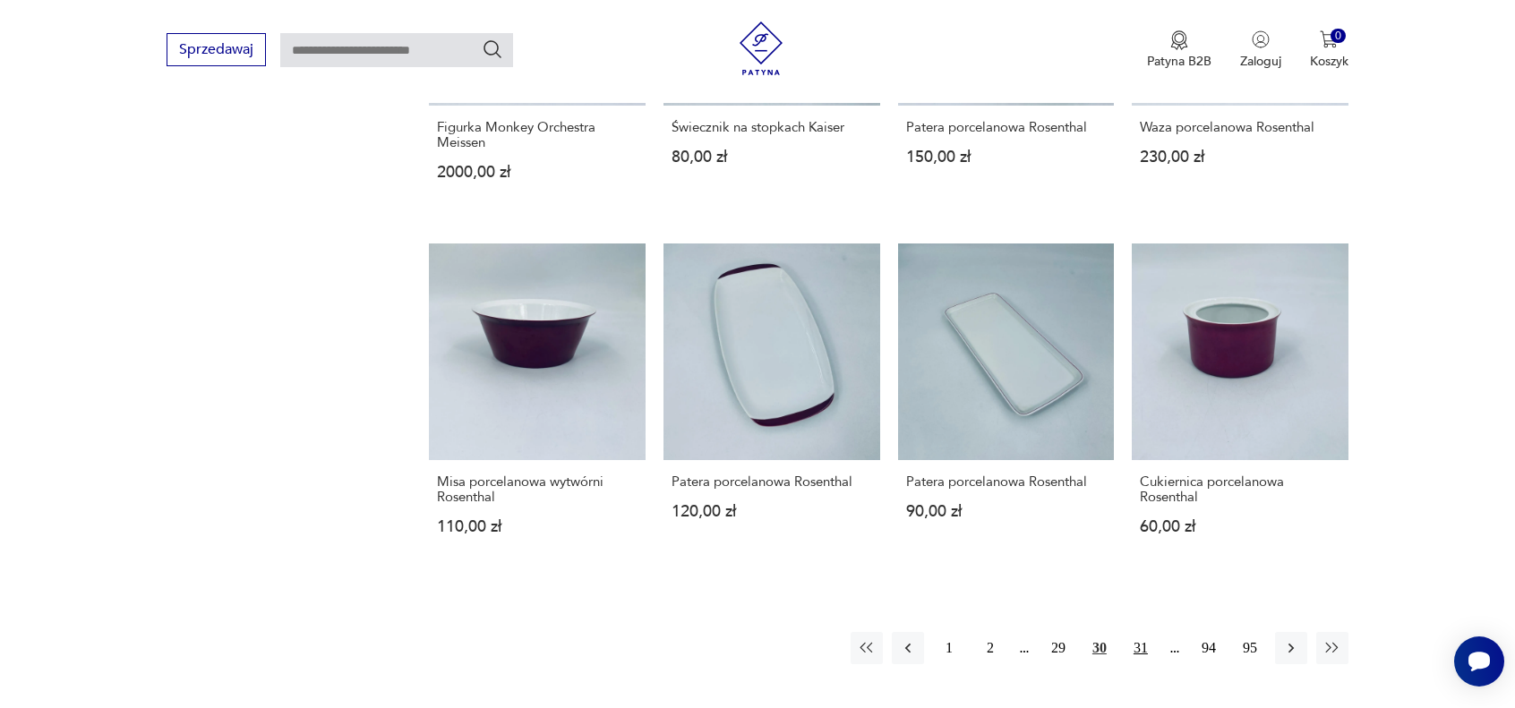
click at [1138, 632] on button "31" at bounding box center [1141, 648] width 32 height 32
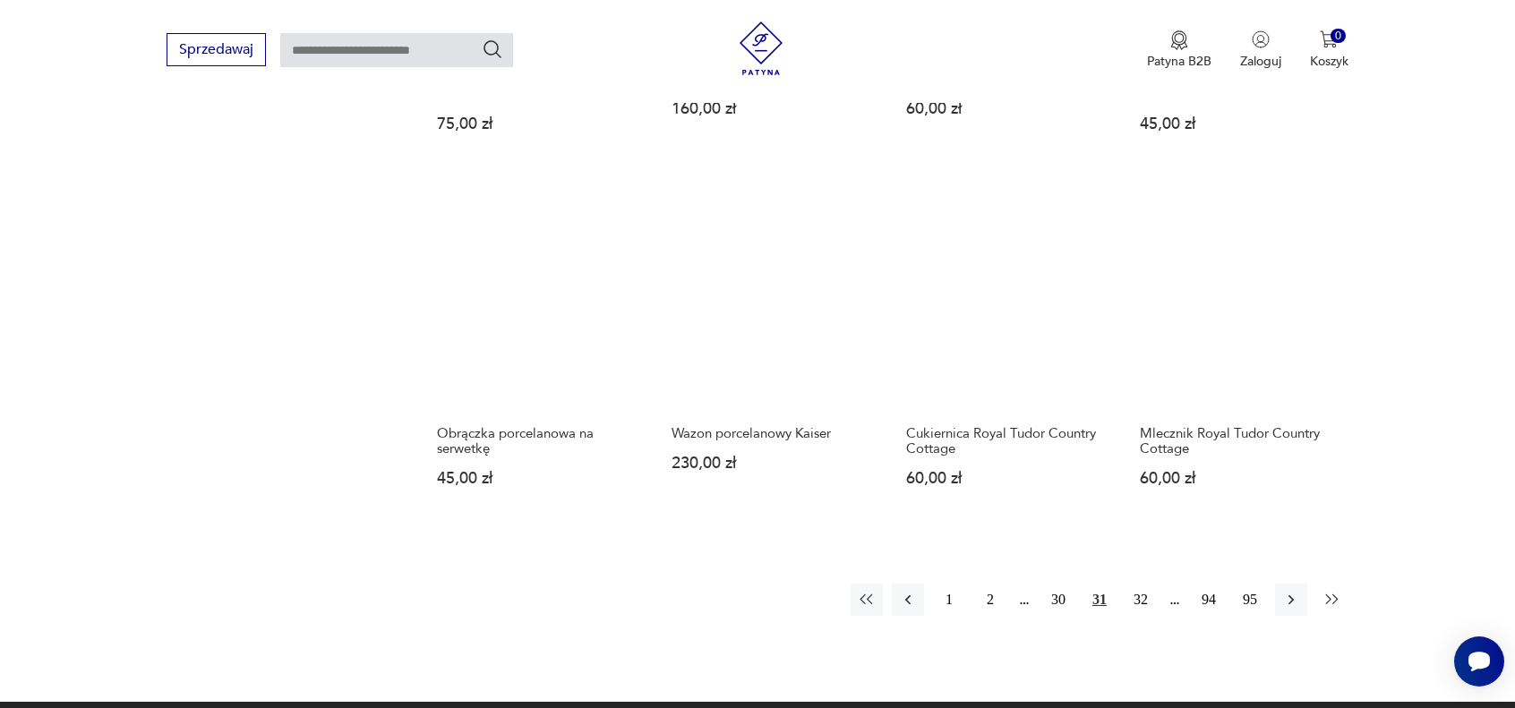
scroll to position [1623, 0]
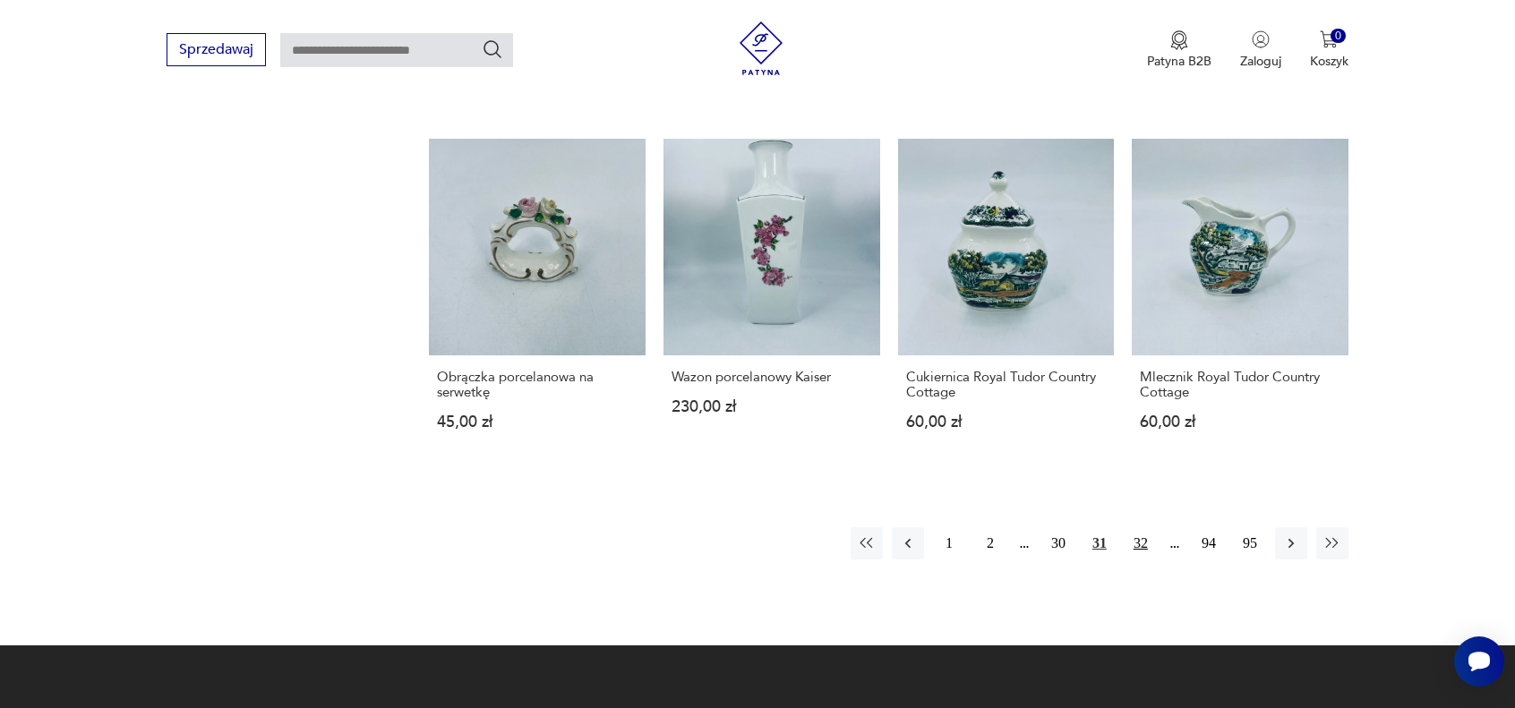
click at [1141, 543] on button "32" at bounding box center [1141, 544] width 32 height 32
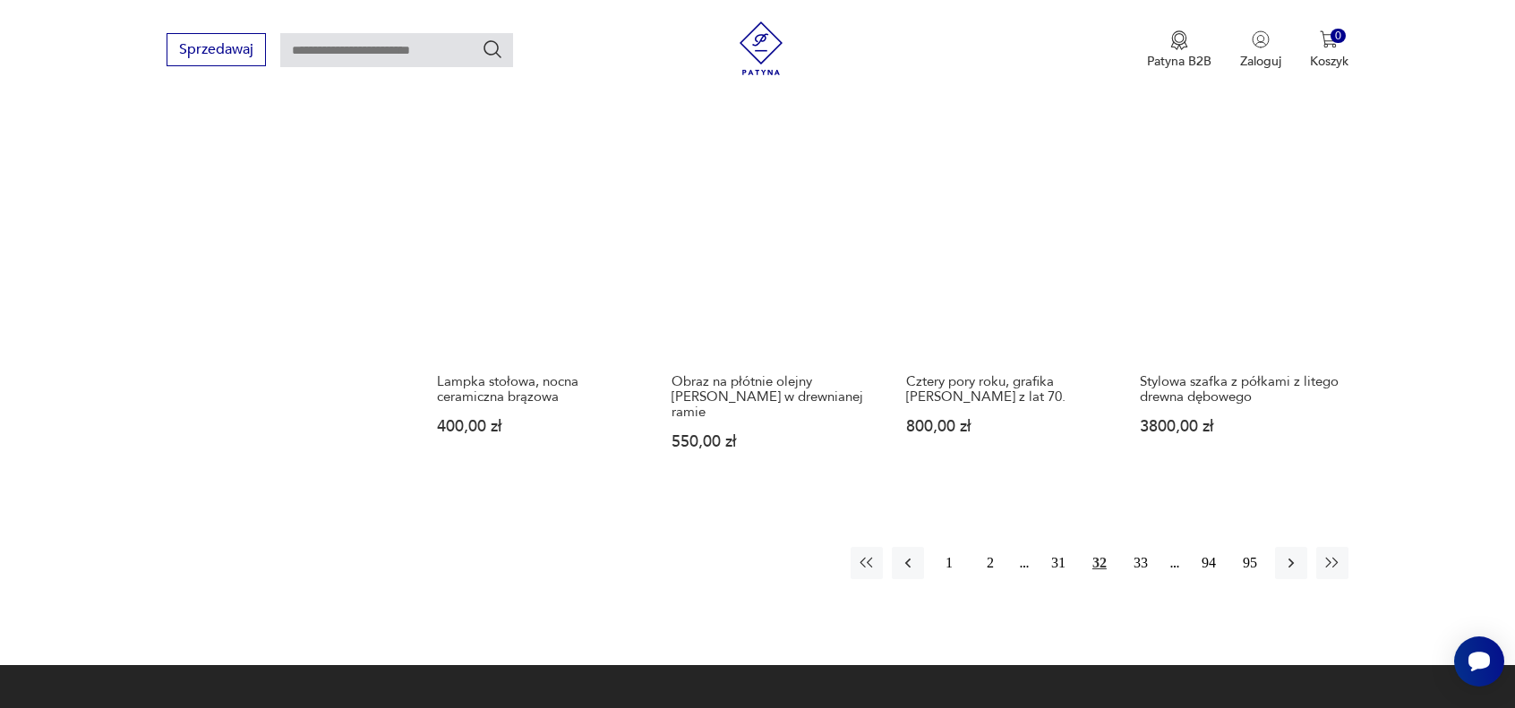
scroll to position [1713, 0]
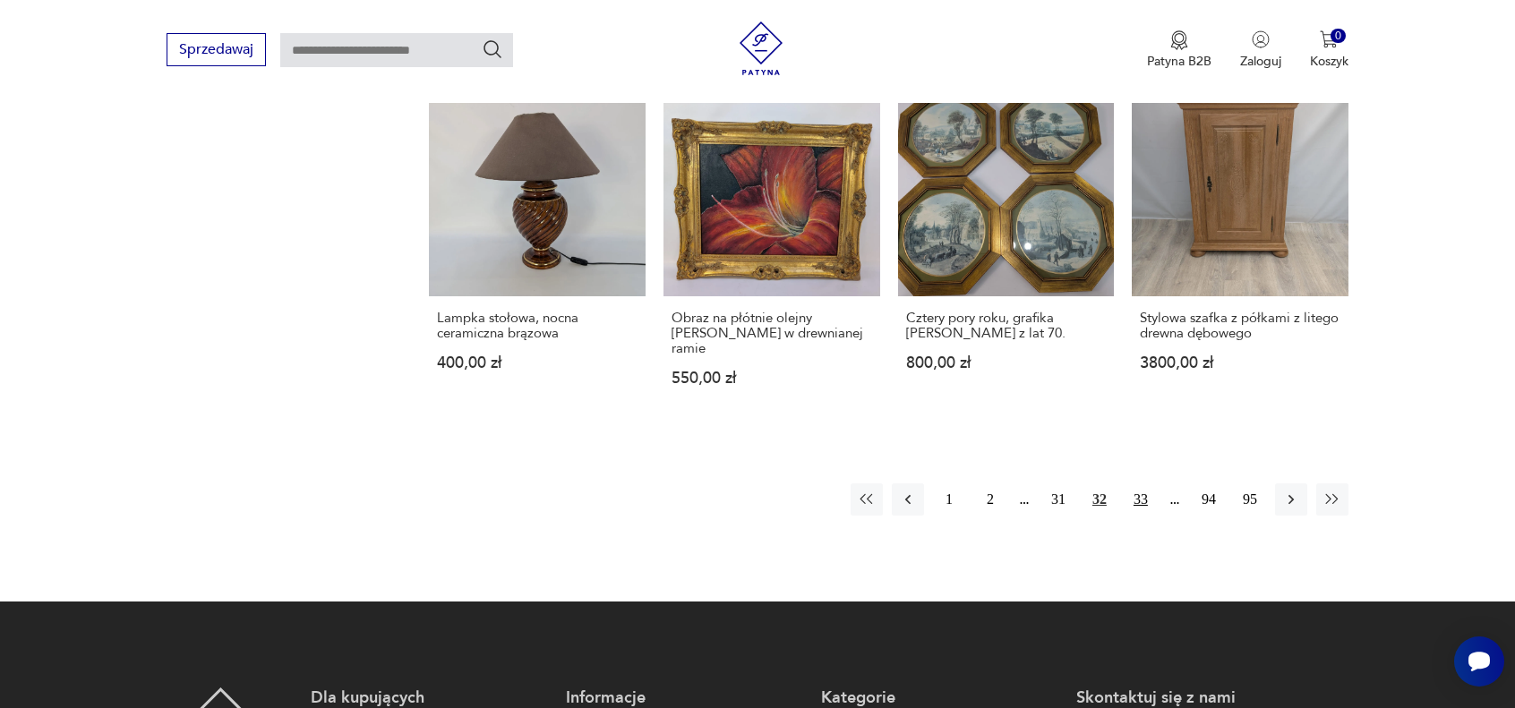
click at [1138, 489] on button "33" at bounding box center [1141, 500] width 32 height 32
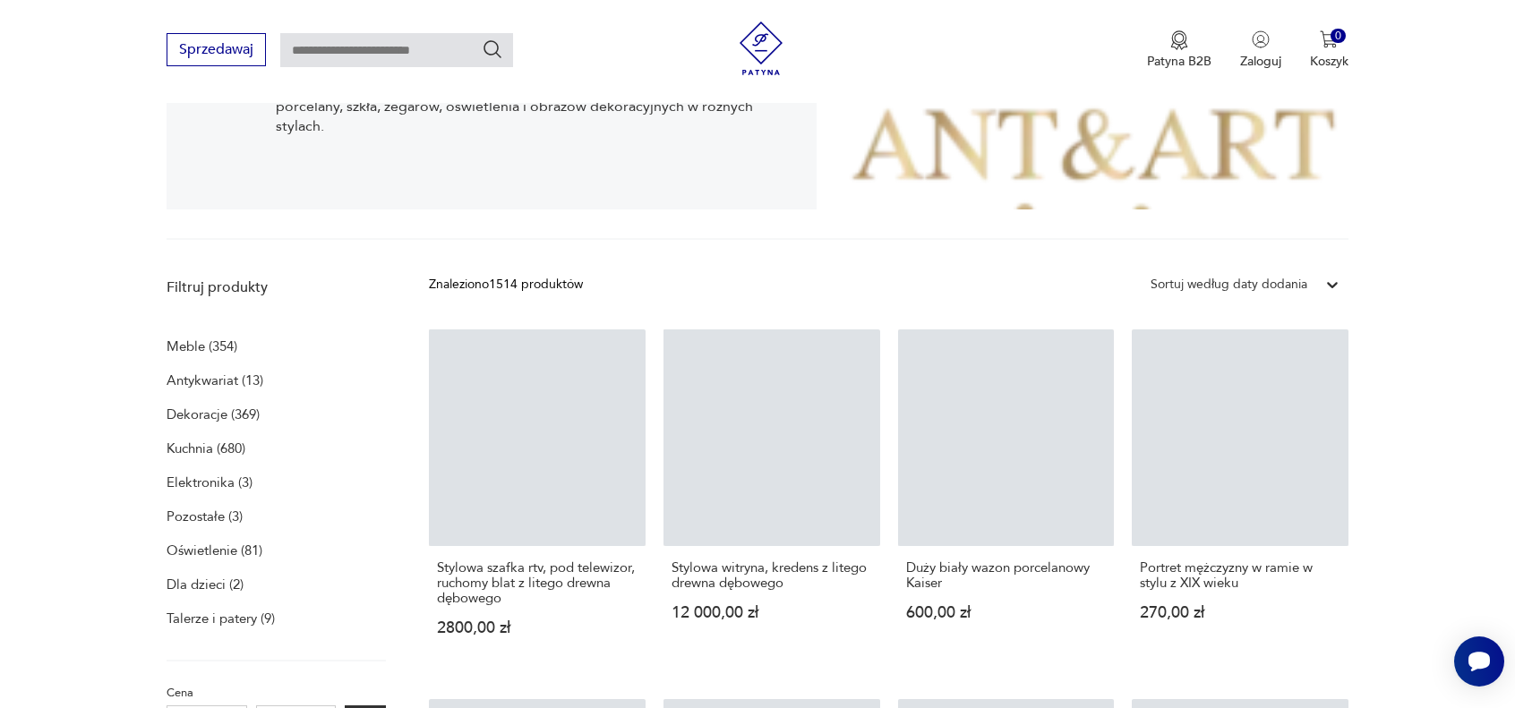
scroll to position [369, 0]
